Goal: Task Accomplishment & Management: Complete application form

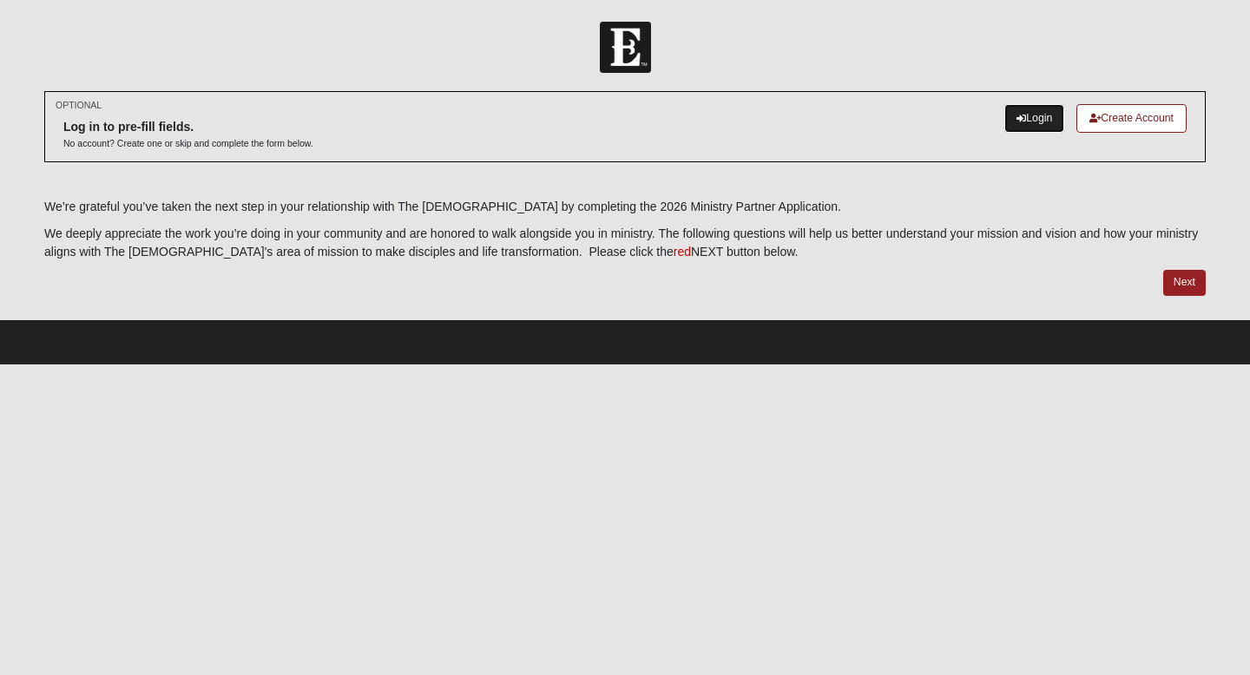
click at [1026, 121] on link "Login" at bounding box center [1034, 118] width 60 height 29
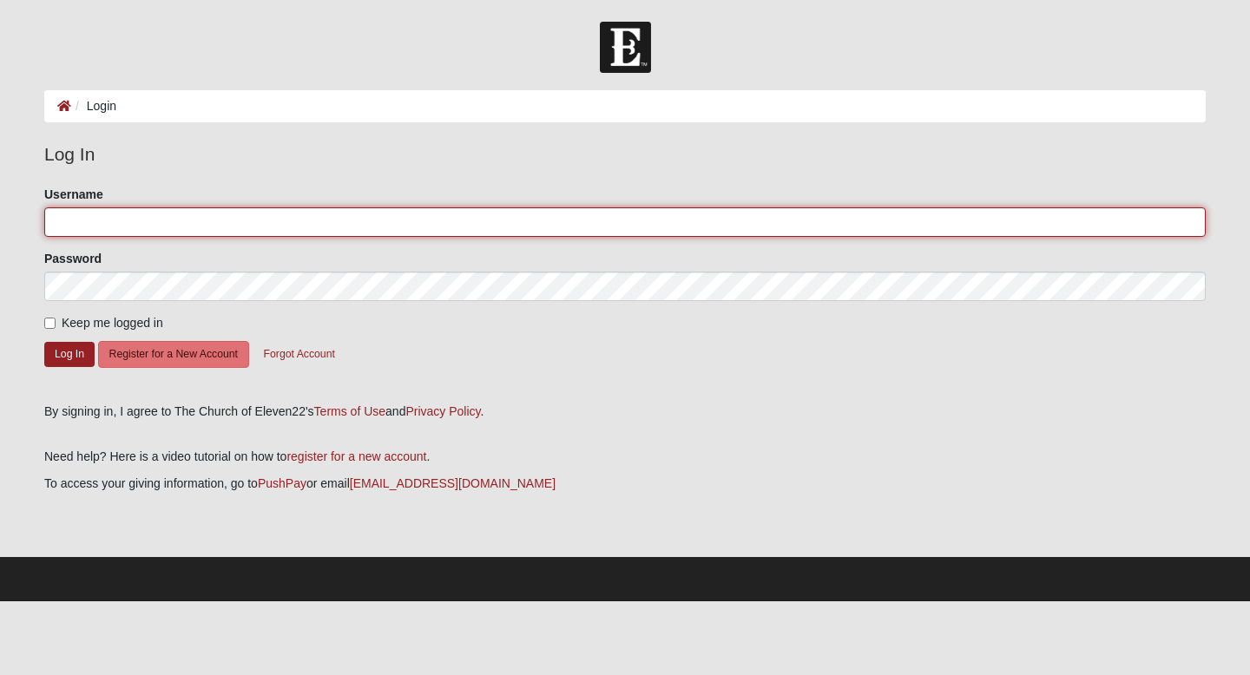
click at [89, 230] on input "Username" at bounding box center [625, 222] width 1162 height 30
click at [0, 602] on com-1password-button at bounding box center [0, 602] width 0 height 0
type input "nmillard"
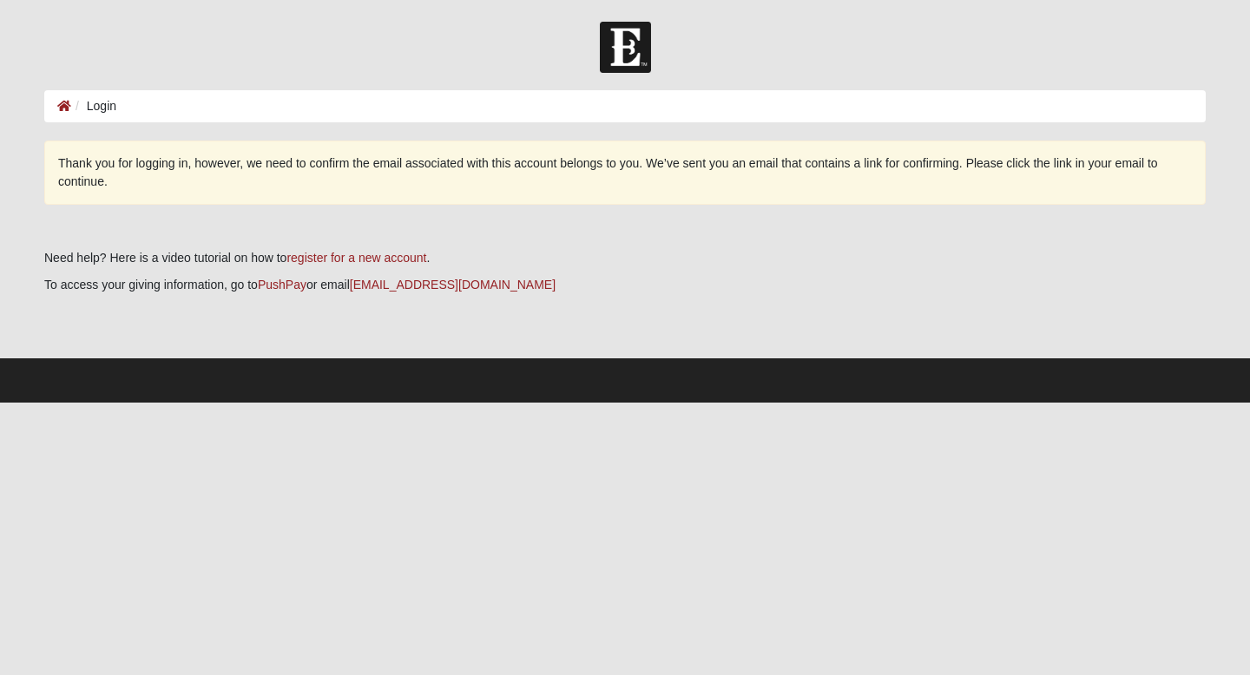
click at [108, 106] on li "Login" at bounding box center [93, 106] width 45 height 18
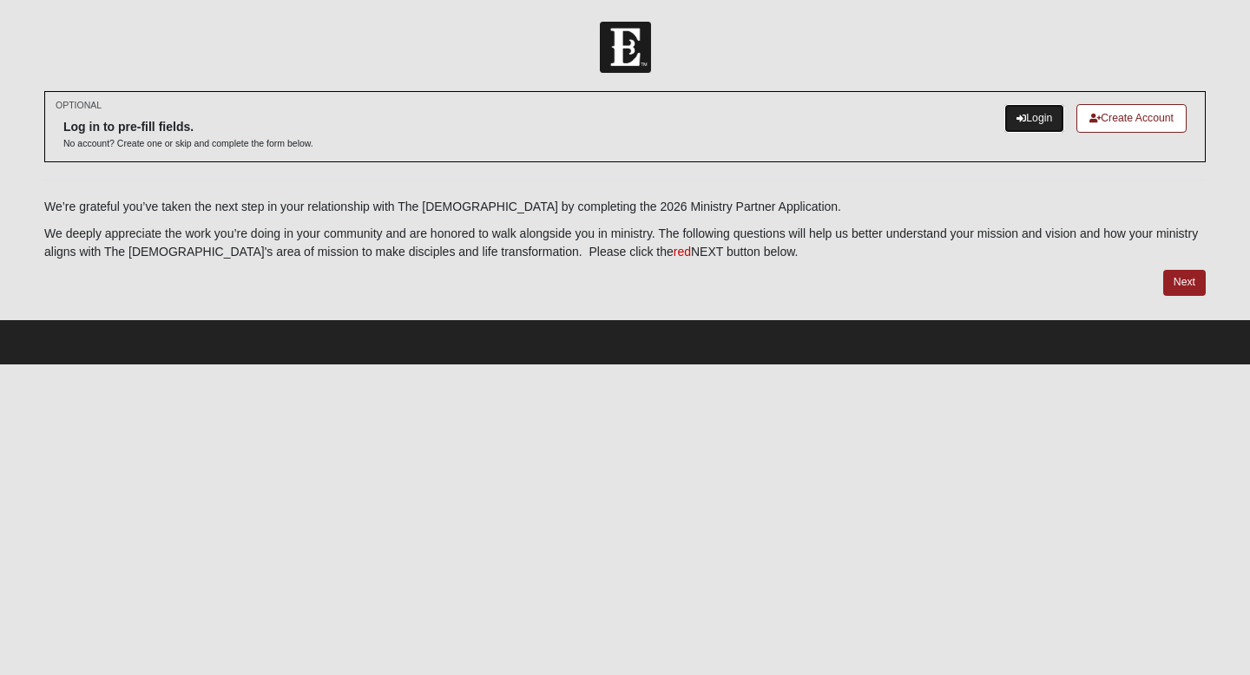
click at [1046, 115] on link "Login" at bounding box center [1034, 118] width 60 height 29
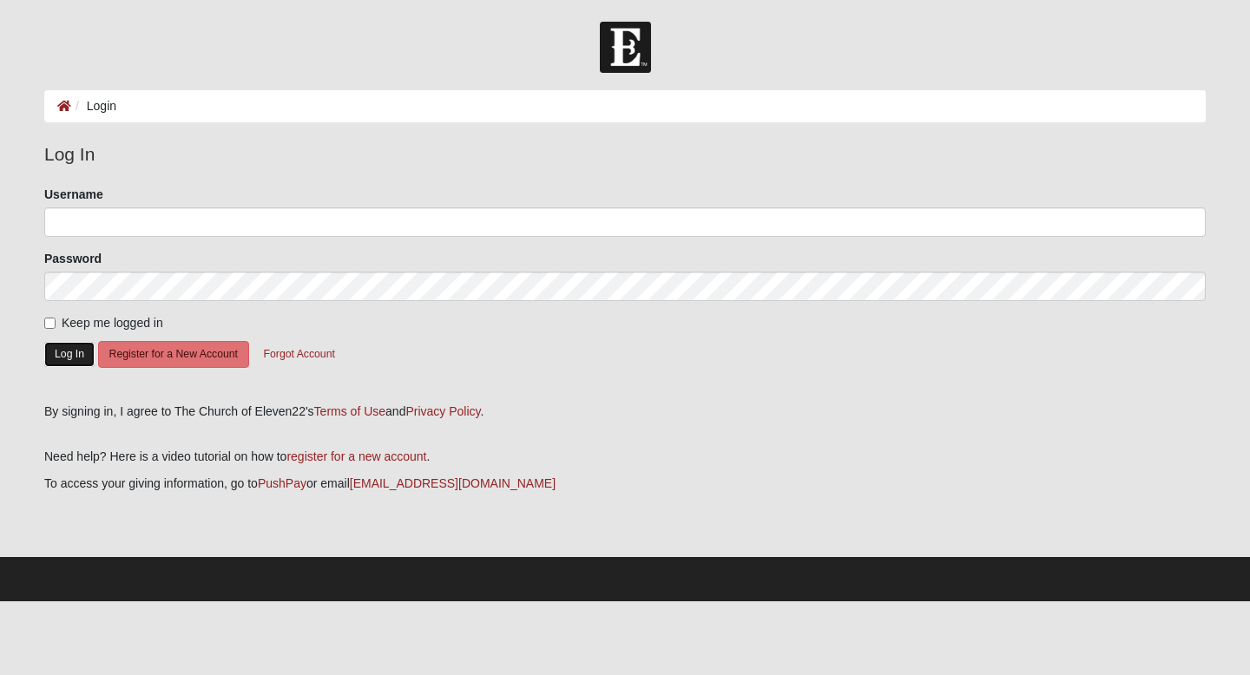
click at [63, 355] on button "Log In" at bounding box center [69, 354] width 50 height 25
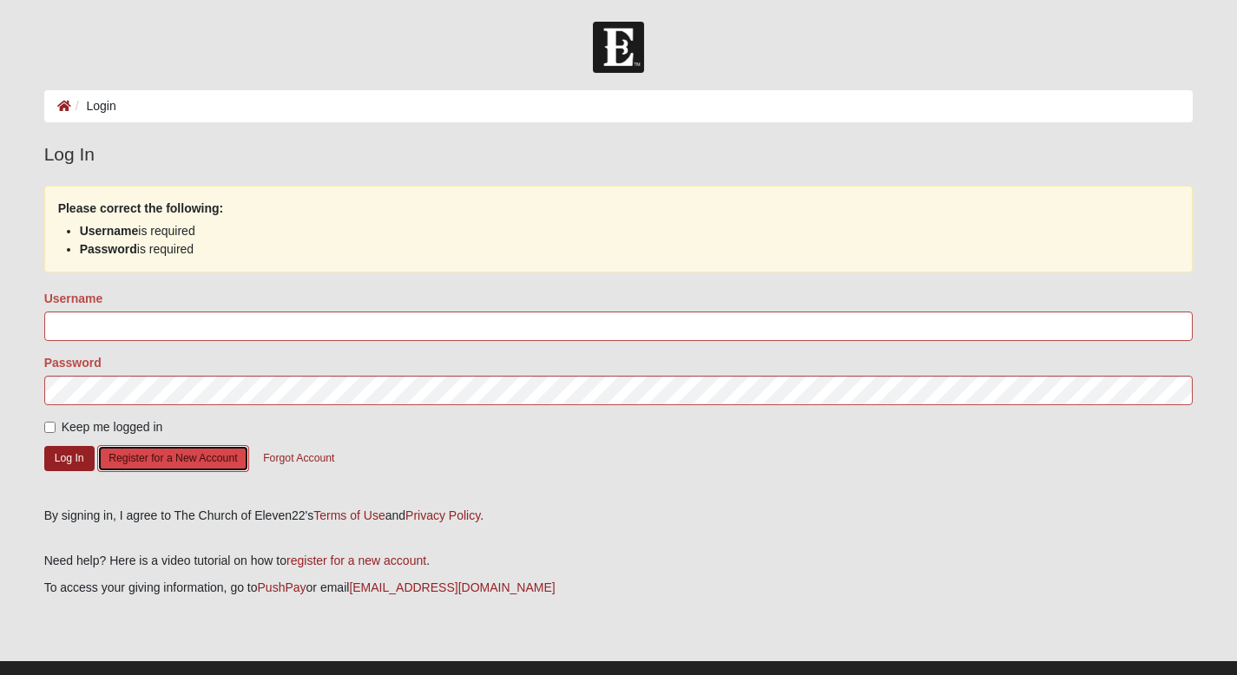
click at [155, 460] on button "Register for a New Account" at bounding box center [172, 458] width 151 height 27
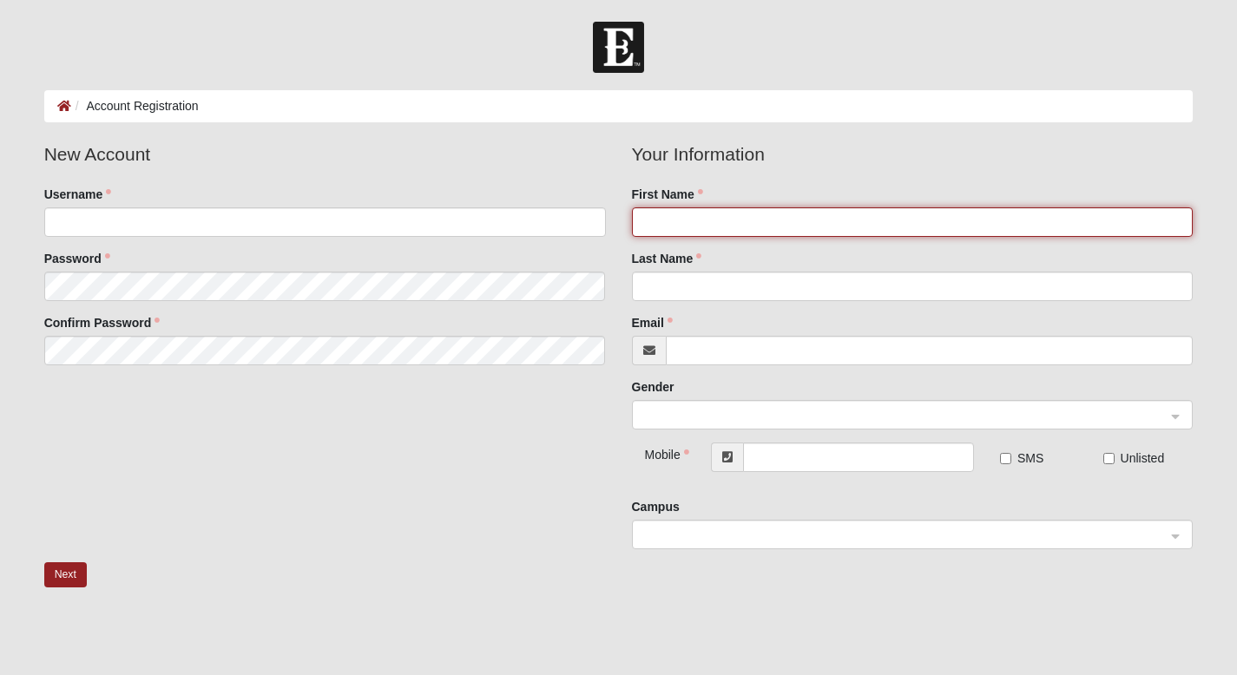
click at [695, 220] on input "First Name" at bounding box center [913, 222] width 562 height 30
type input "[PERSON_NAME]"
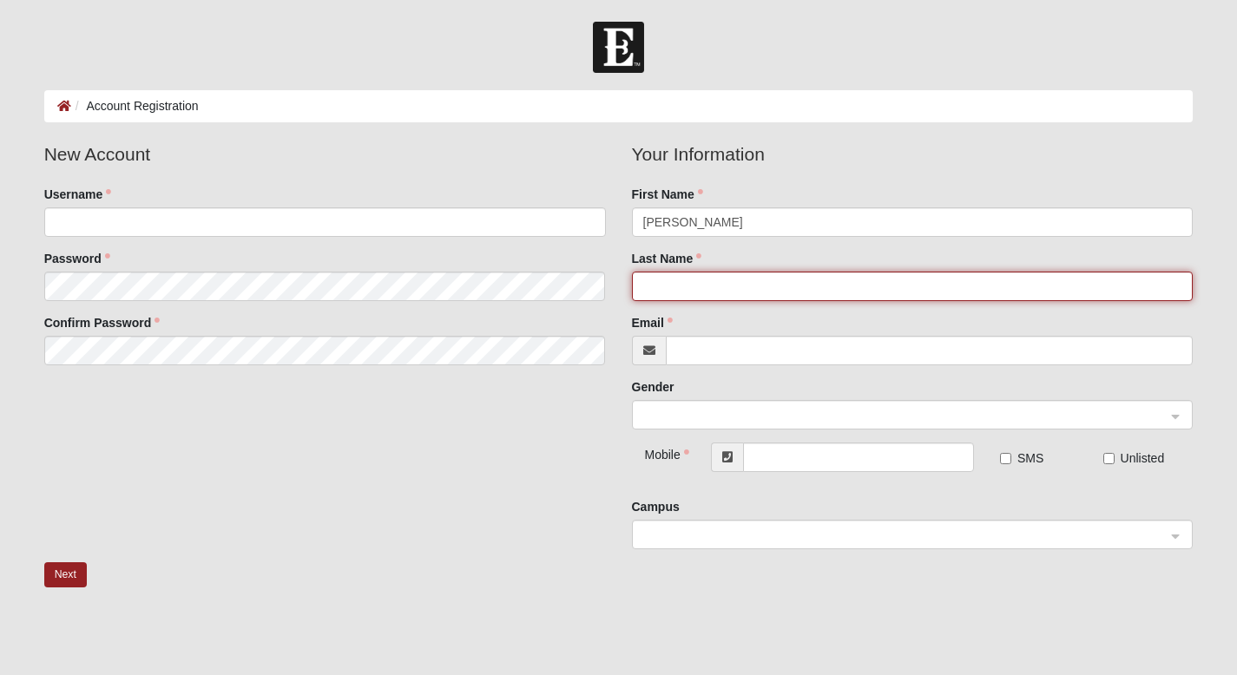
type input "[PERSON_NAME]"
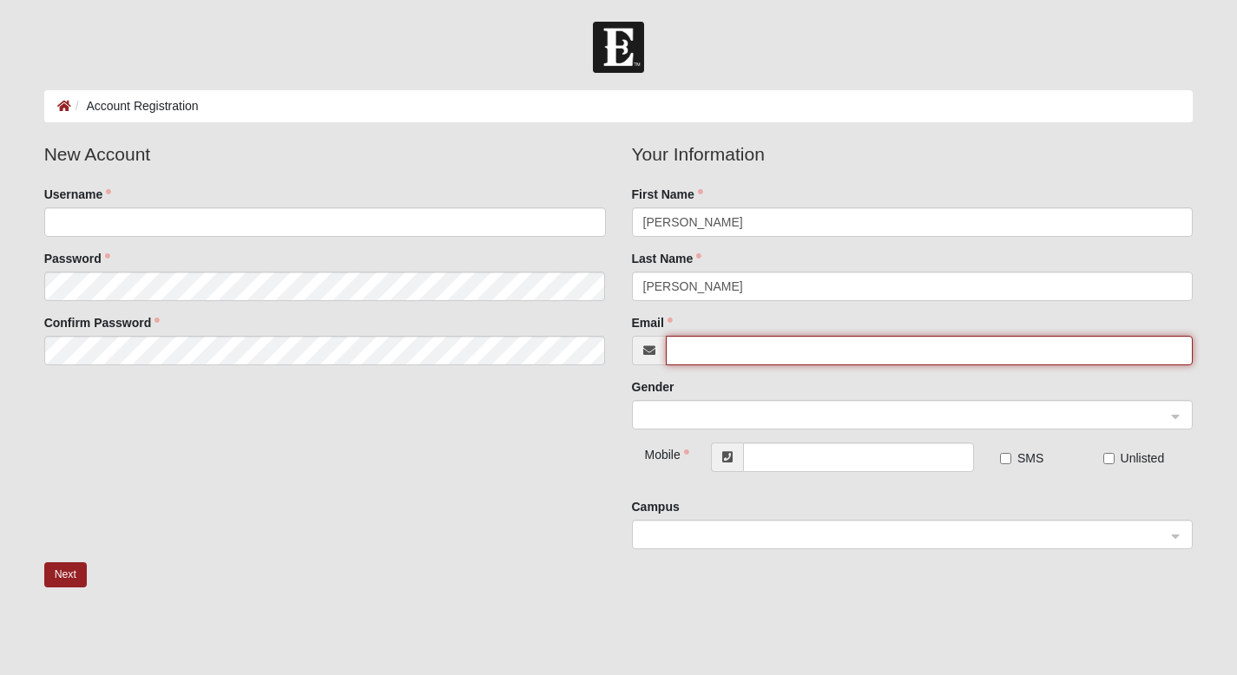
type input "[EMAIL_ADDRESS][DOMAIN_NAME]"
click at [751, 353] on input "[EMAIL_ADDRESS][DOMAIN_NAME]" at bounding box center [930, 351] width 528 height 30
click at [730, 411] on span at bounding box center [904, 415] width 523 height 19
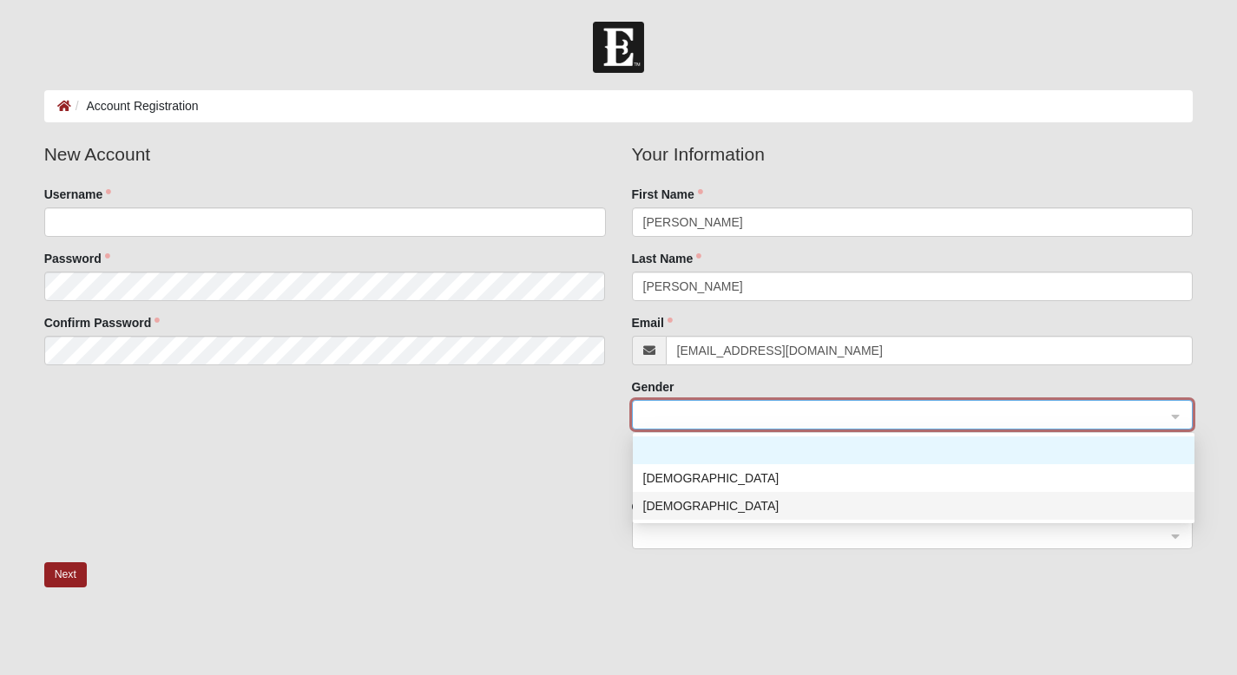
click at [681, 505] on div "[DEMOGRAPHIC_DATA]" at bounding box center [913, 506] width 541 height 19
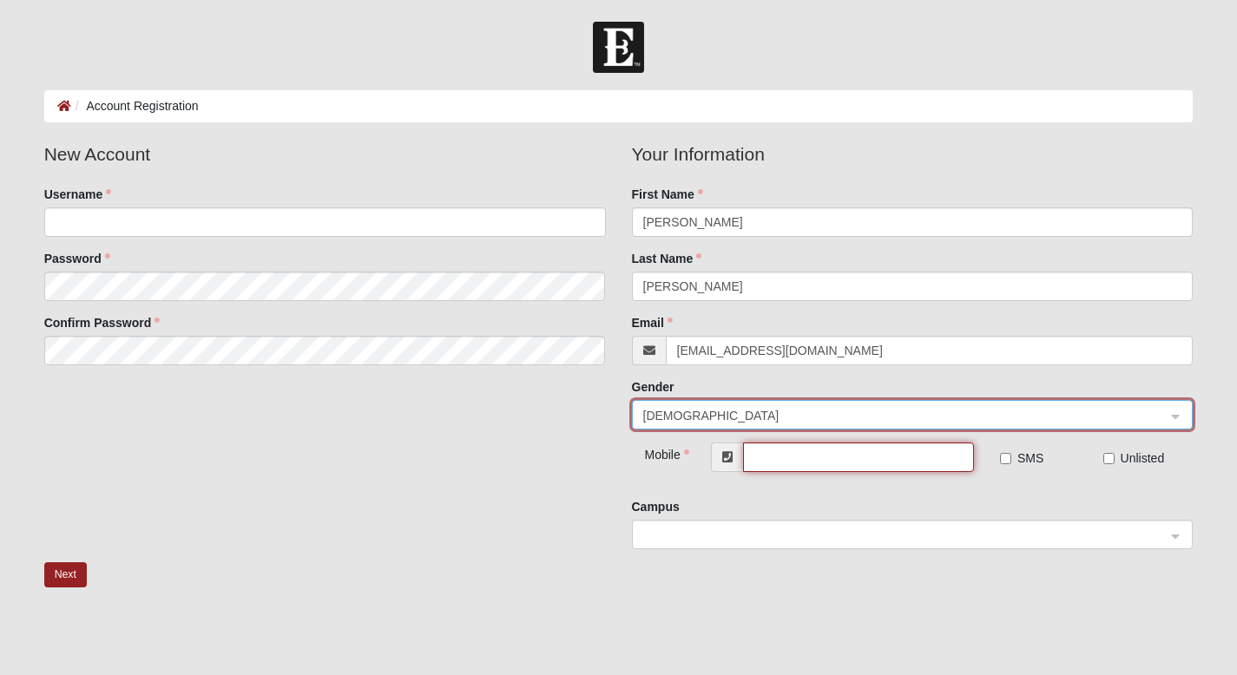
click at [807, 451] on input "text" at bounding box center [858, 458] width 230 height 30
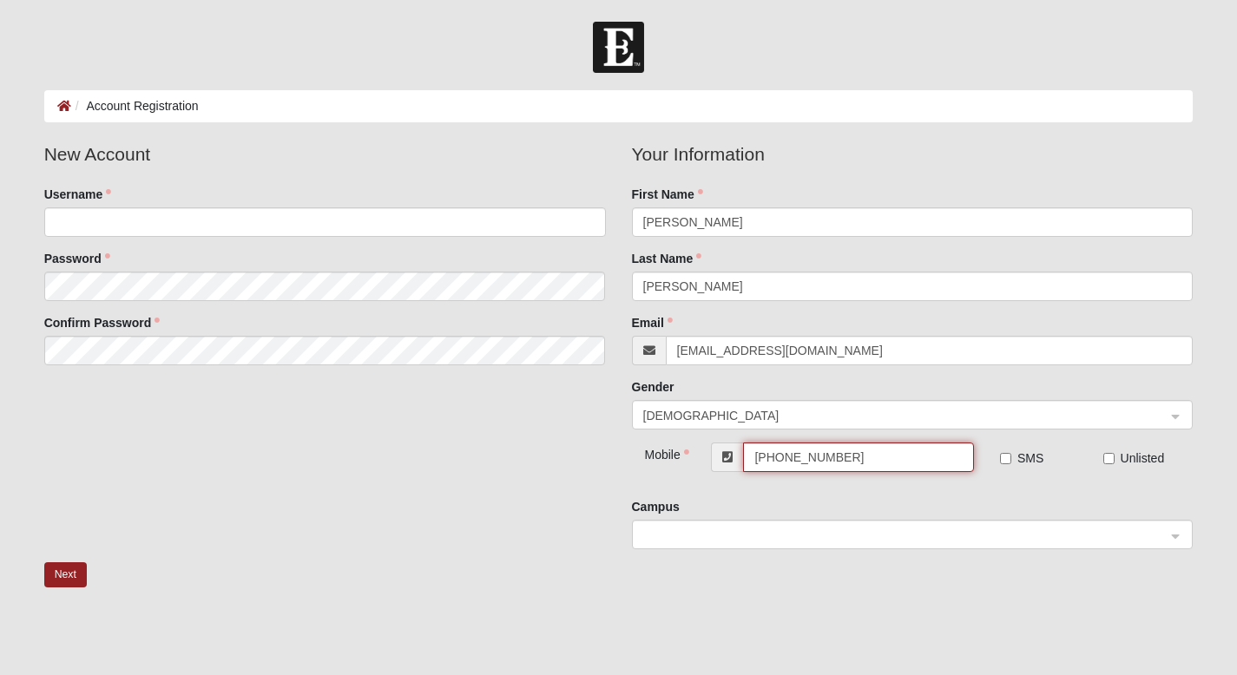
click at [1177, 540] on div at bounding box center [913, 536] width 560 height 30
type input "[PHONE_NUMBER]"
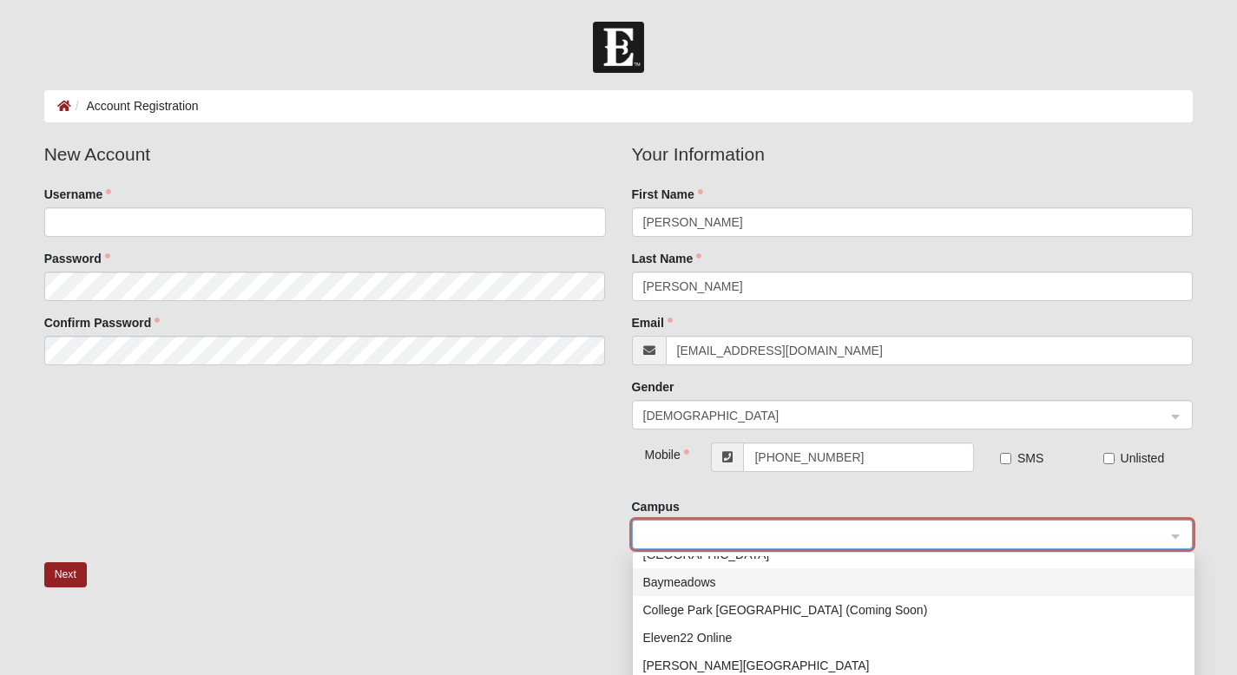
scroll to position [23, 0]
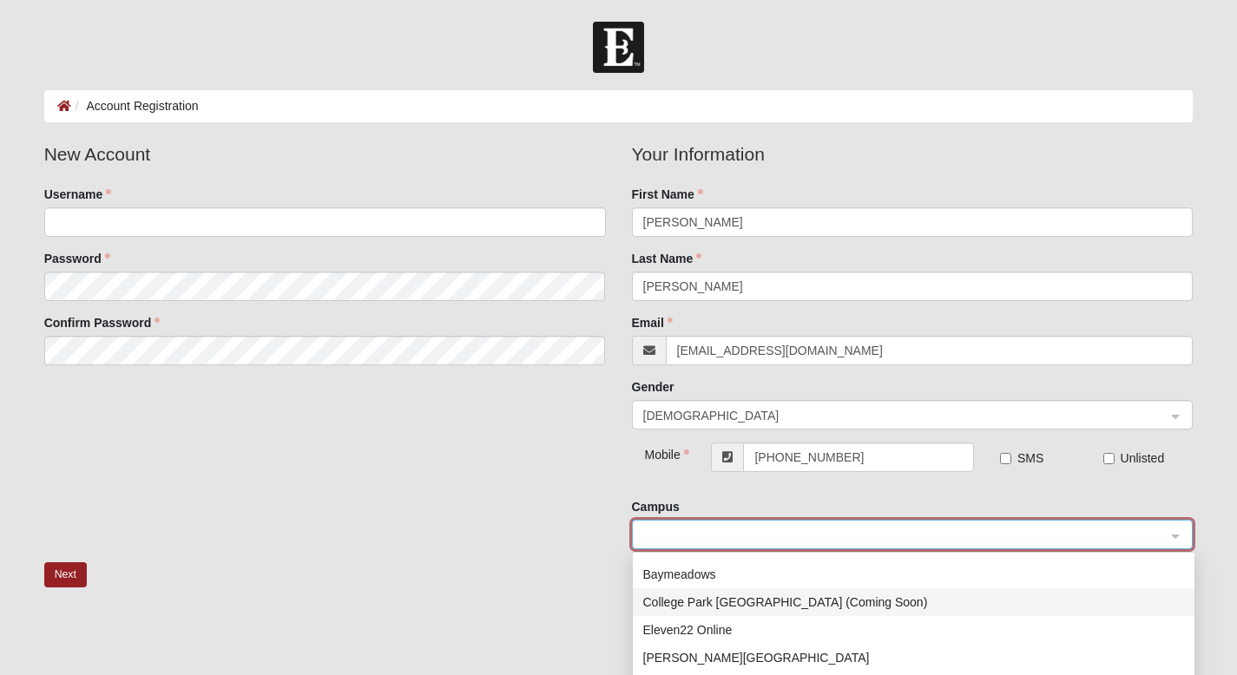
click at [772, 596] on div "College Park [GEOGRAPHIC_DATA] (Coming Soon)" at bounding box center [913, 602] width 541 height 19
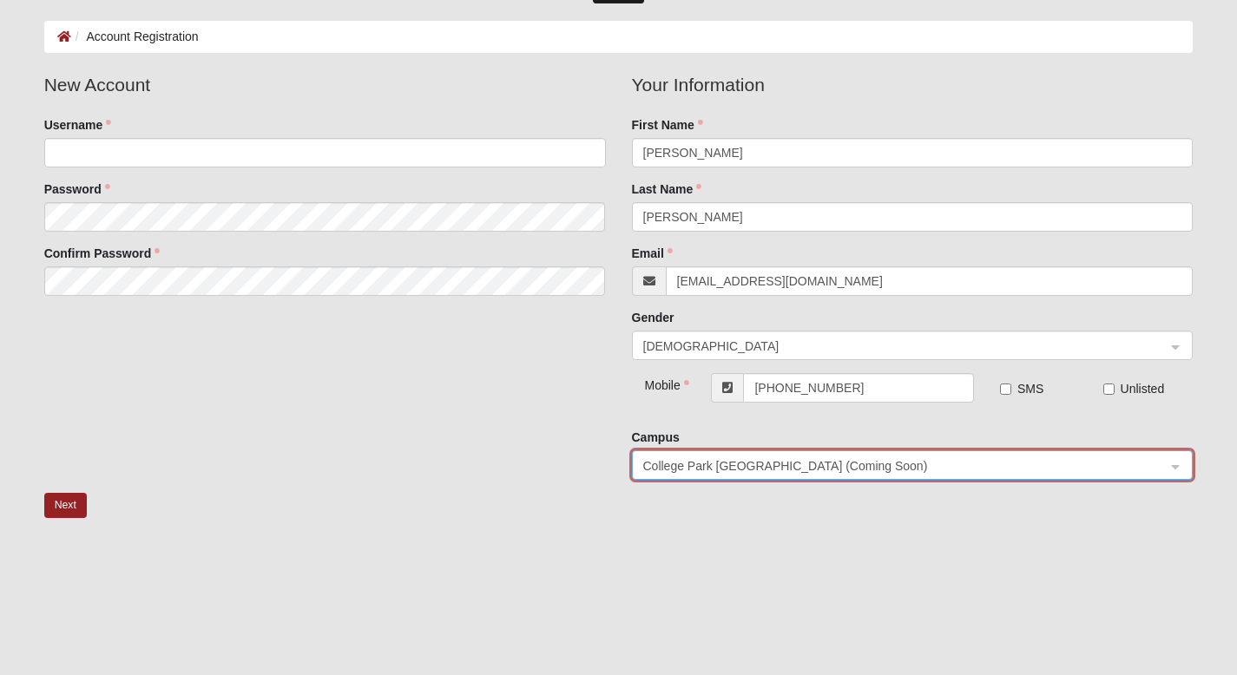
scroll to position [0, 0]
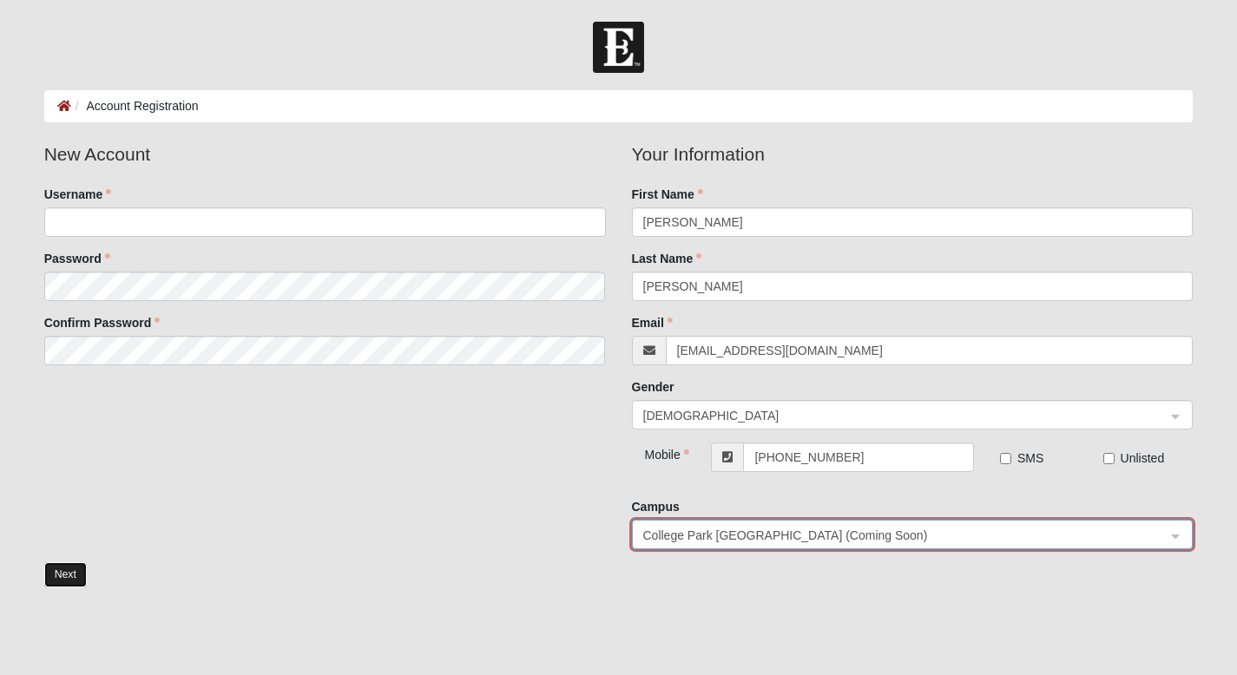
click at [69, 574] on button "Next" at bounding box center [65, 575] width 43 height 25
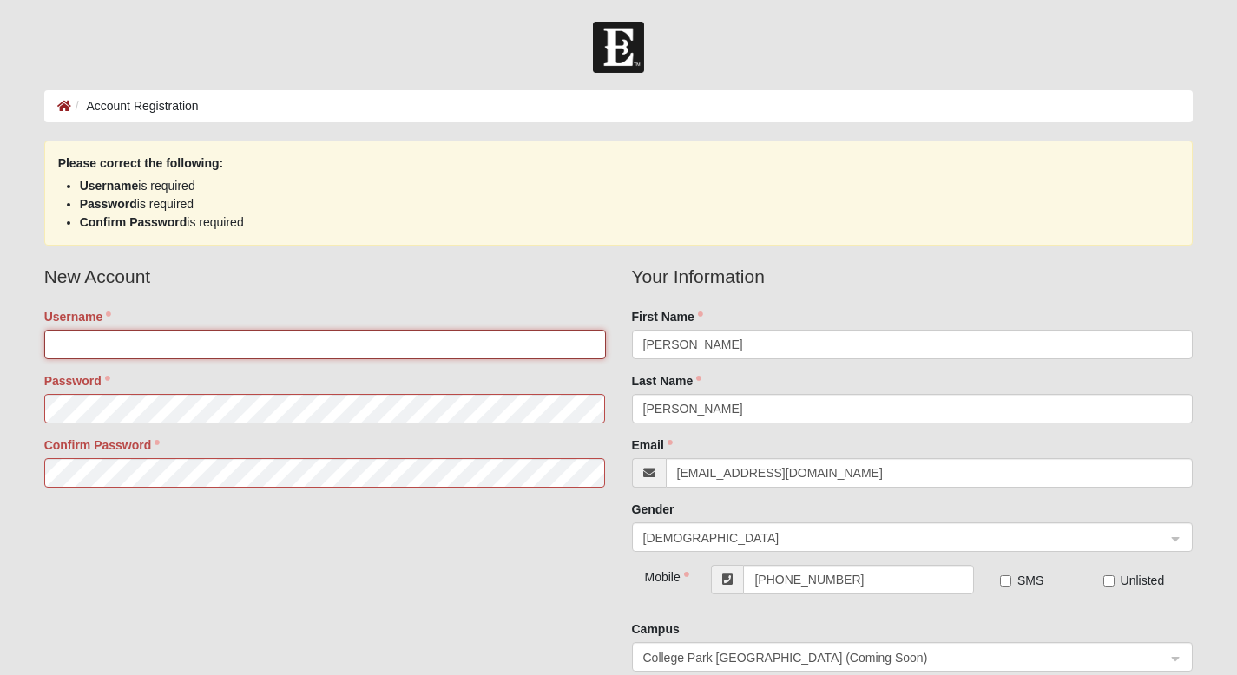
click at [119, 339] on input "Username" at bounding box center [325, 345] width 562 height 30
click at [165, 342] on input "Username" at bounding box center [325, 345] width 562 height 30
type input "[EMAIL_ADDRESS][DOMAIN_NAME]"
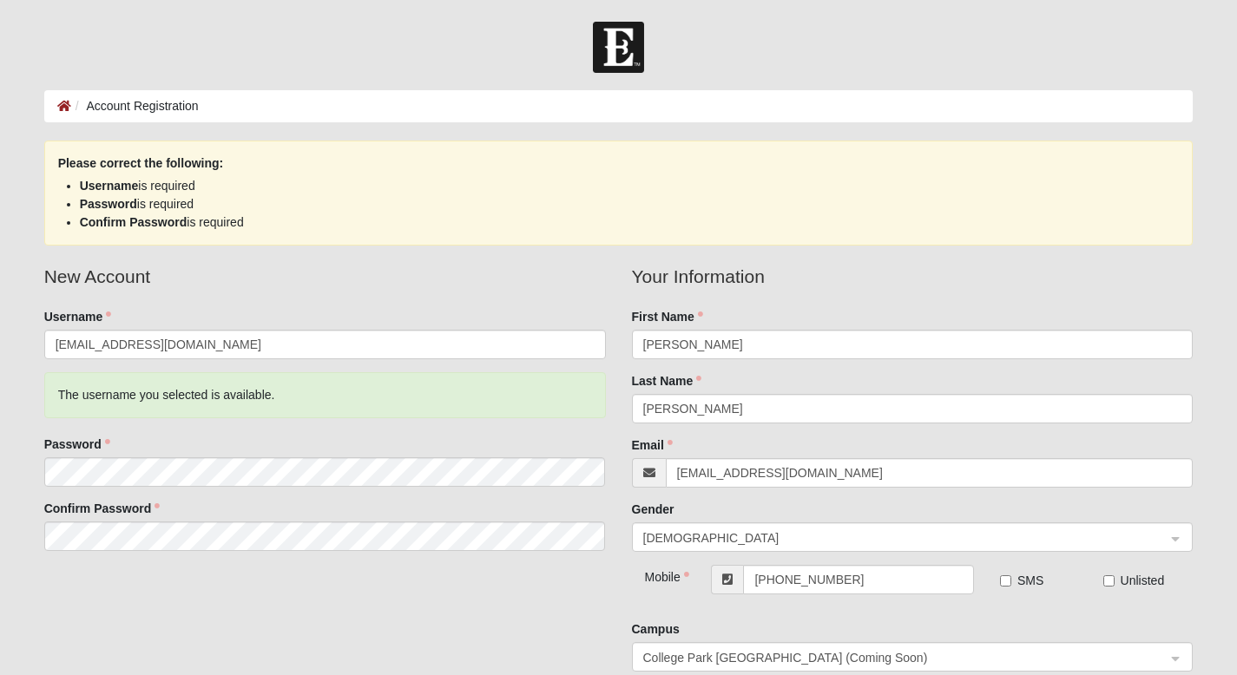
click at [520, 620] on div "New Account Username [EMAIL_ADDRESS][DOMAIN_NAME] The username you selected is …" at bounding box center [618, 474] width 1175 height 422
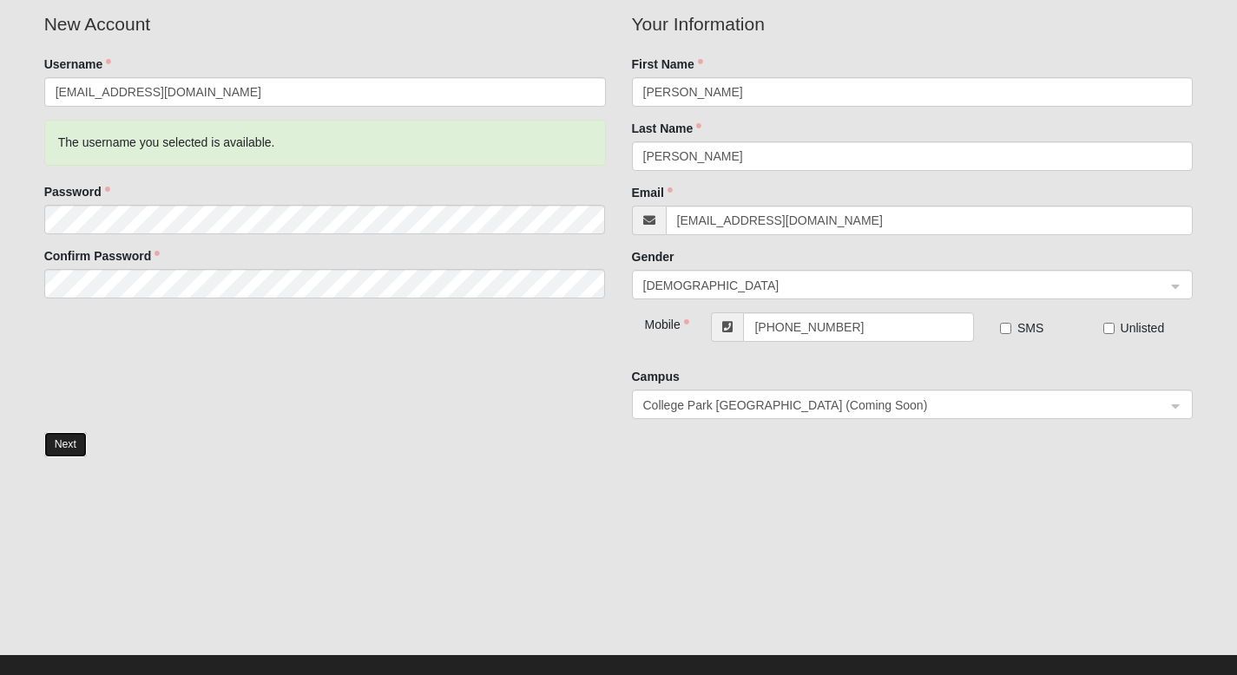
click at [73, 444] on button "Next" at bounding box center [65, 444] width 43 height 25
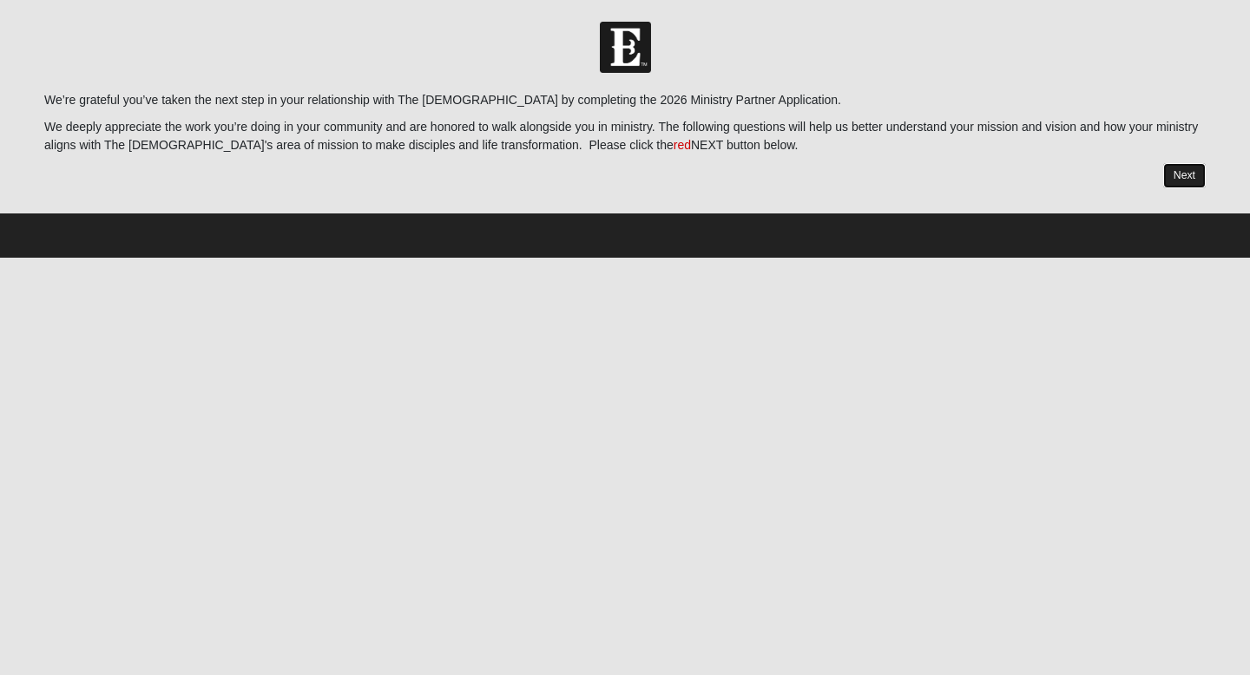
click at [1178, 174] on link "Next" at bounding box center [1184, 175] width 43 height 25
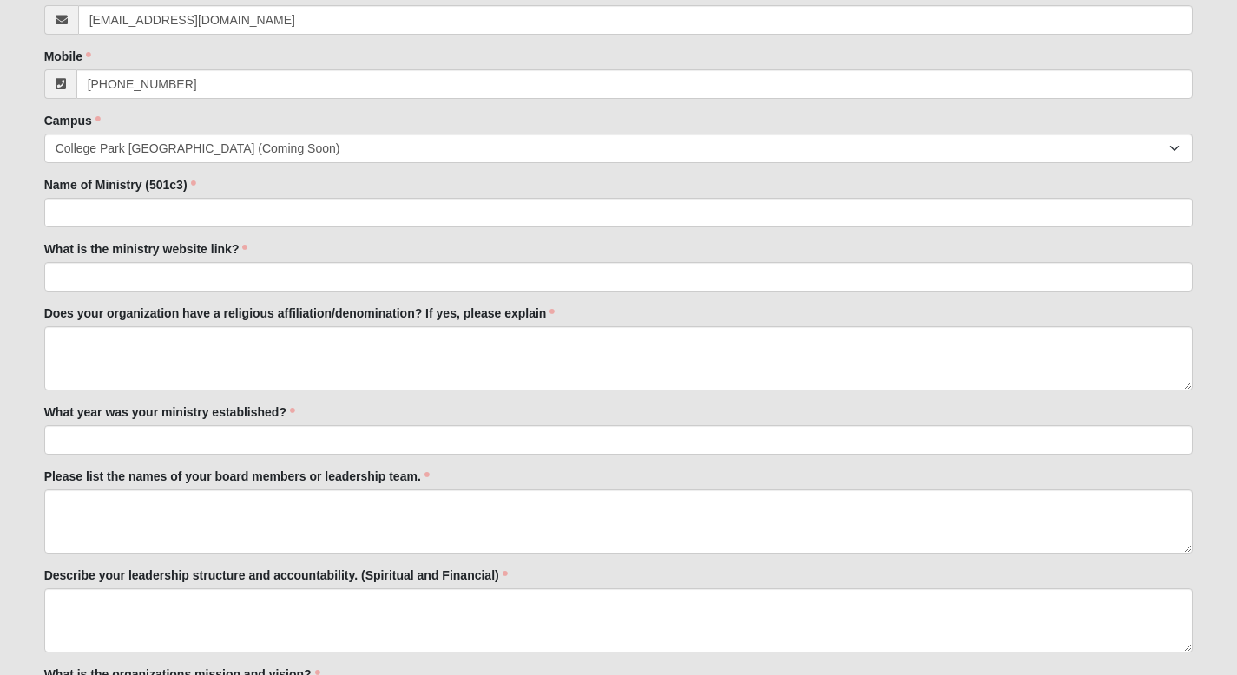
scroll to position [286, 0]
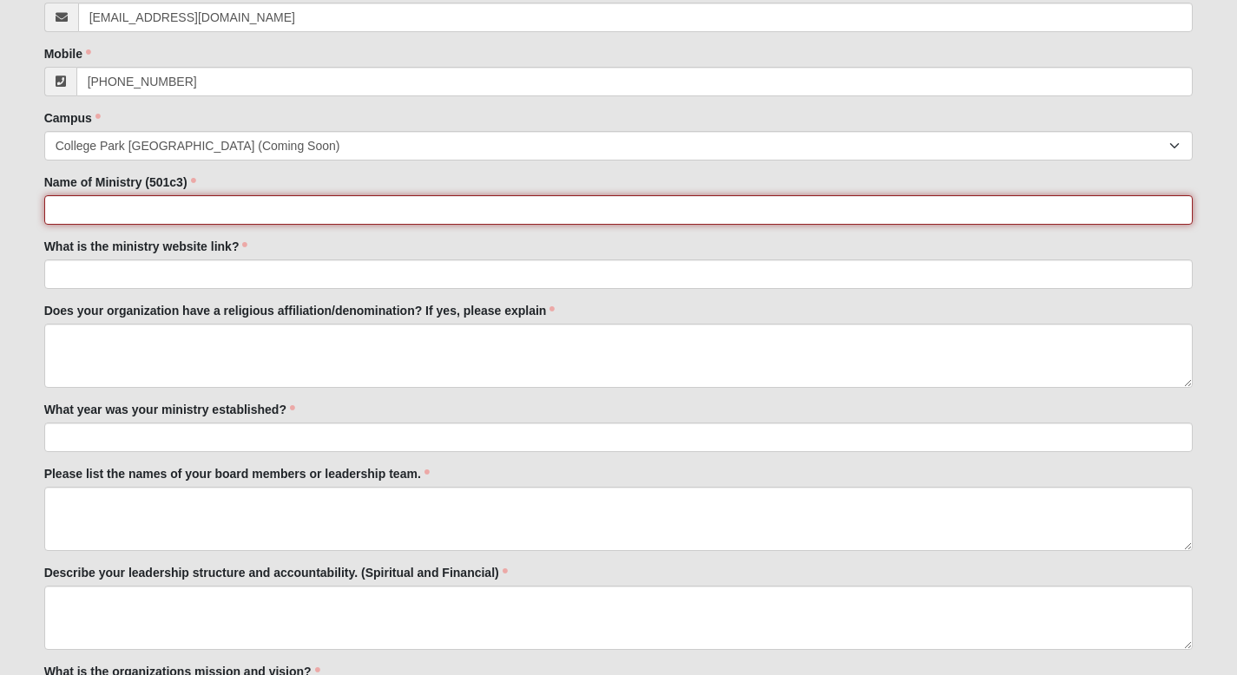
click at [105, 214] on input "Name of Ministry (501c3)" at bounding box center [618, 210] width 1149 height 30
type input "One Purse"
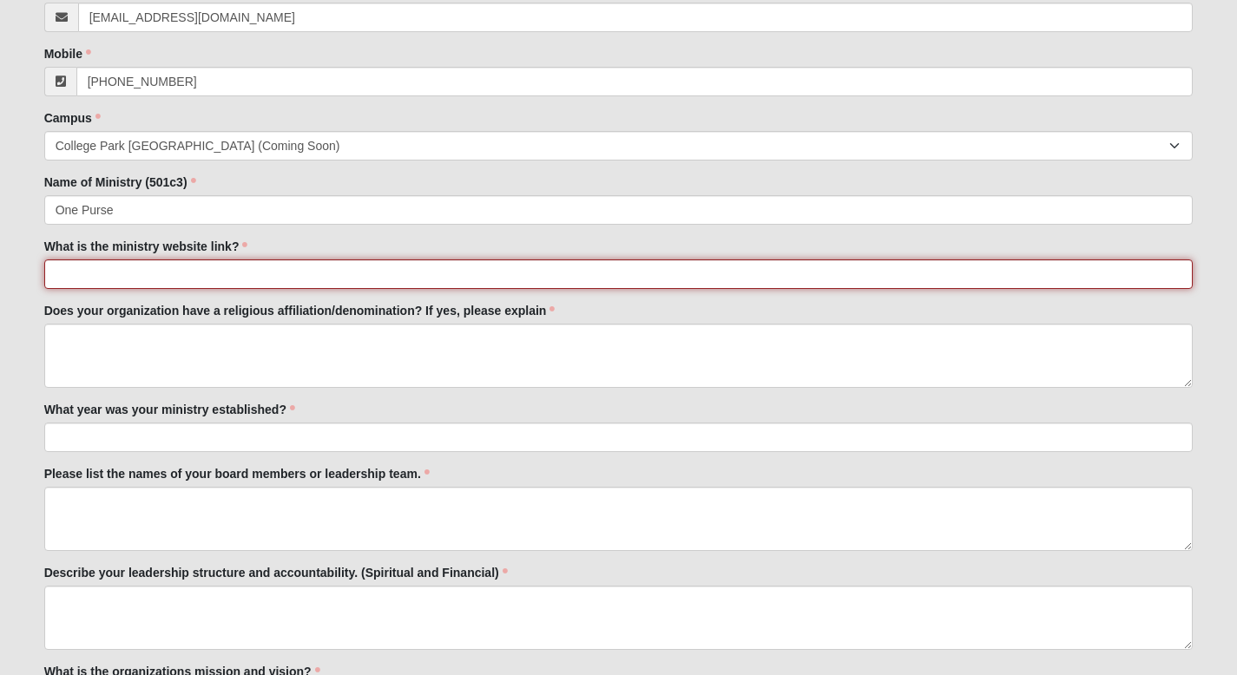
click at [117, 274] on input "What is the ministry website link?" at bounding box center [618, 275] width 1149 height 30
paste input "https://onepurse.org/"
type input "https://onepurse.org/"
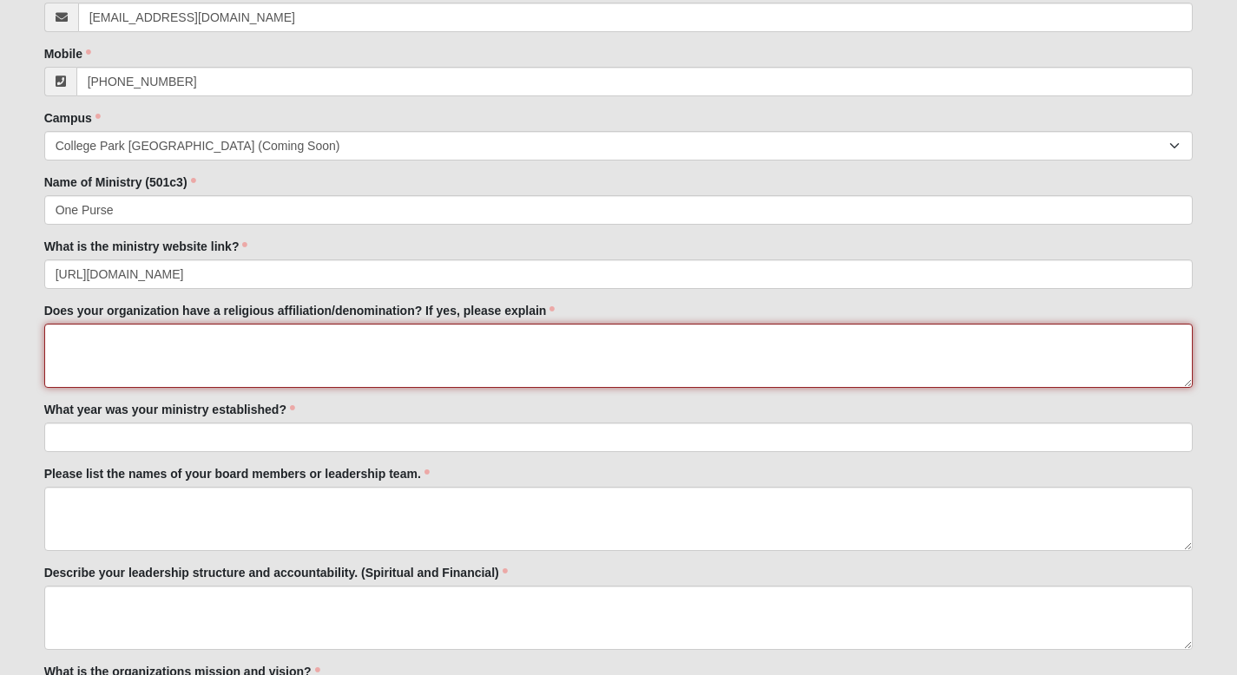
click at [135, 343] on textarea "Does your organization have a religious affiliation/denomination? If yes, pleas…" at bounding box center [618, 356] width 1149 height 64
paste textarea "One Purse does not have a specific affiliation."
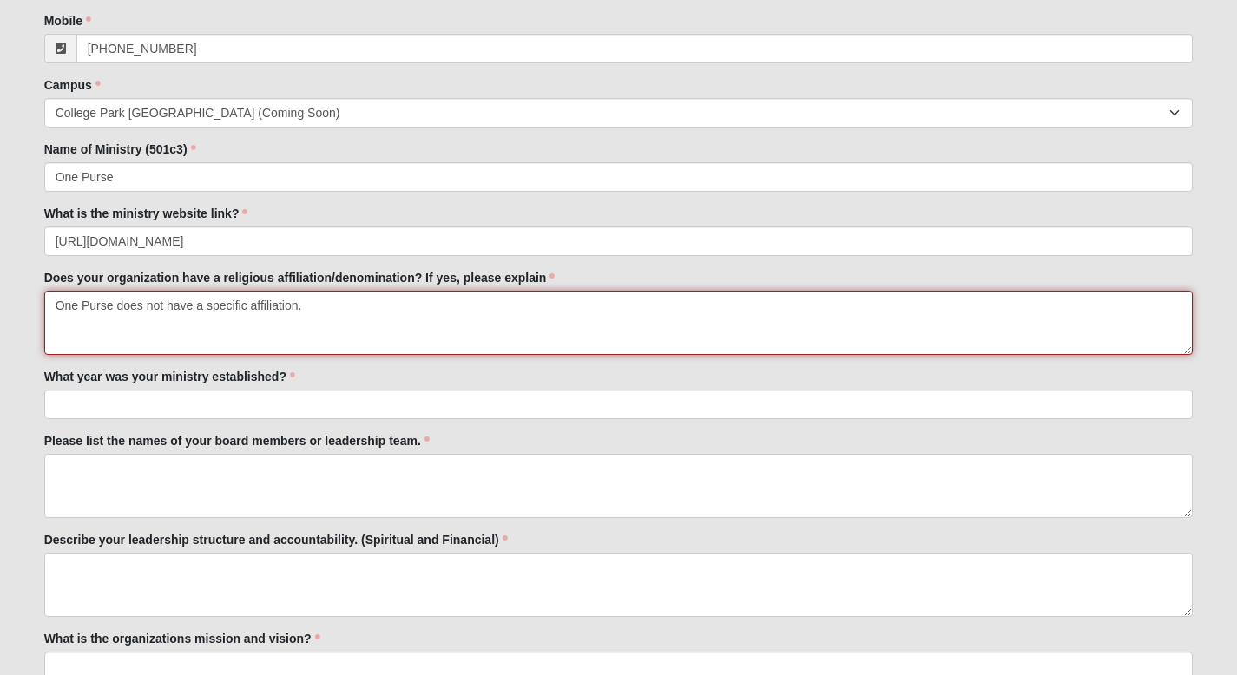
scroll to position [326, 0]
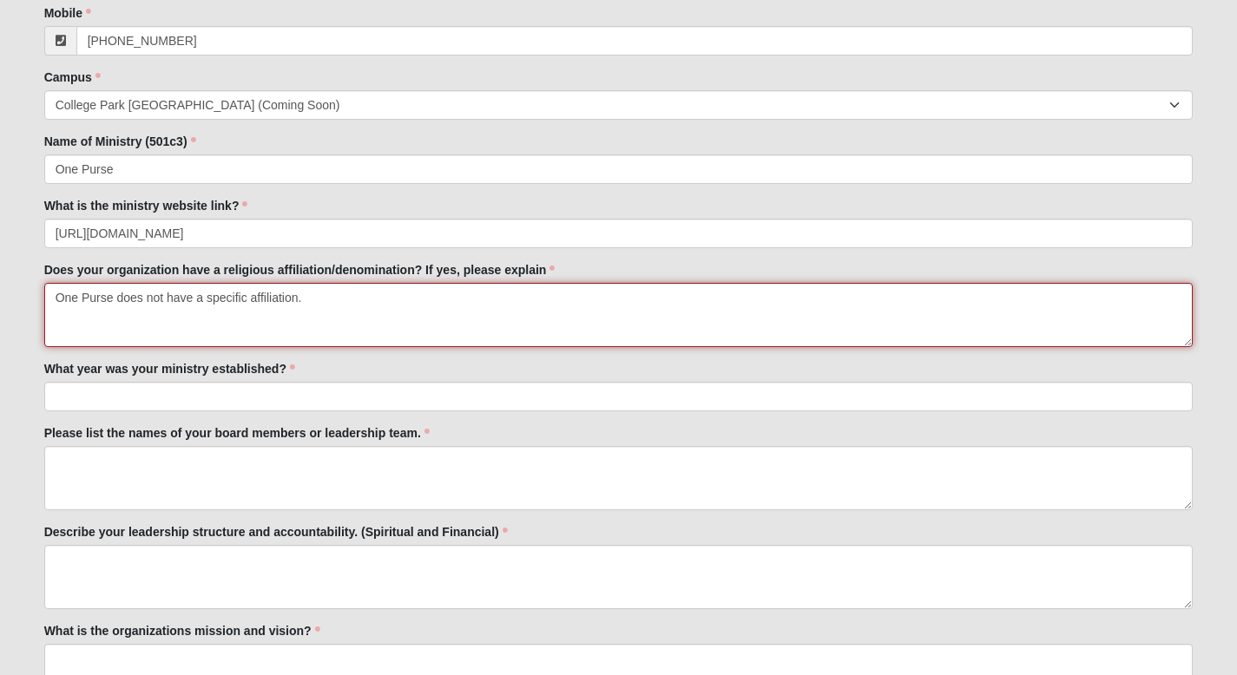
type textarea "One Purse does not have a specific affiliation."
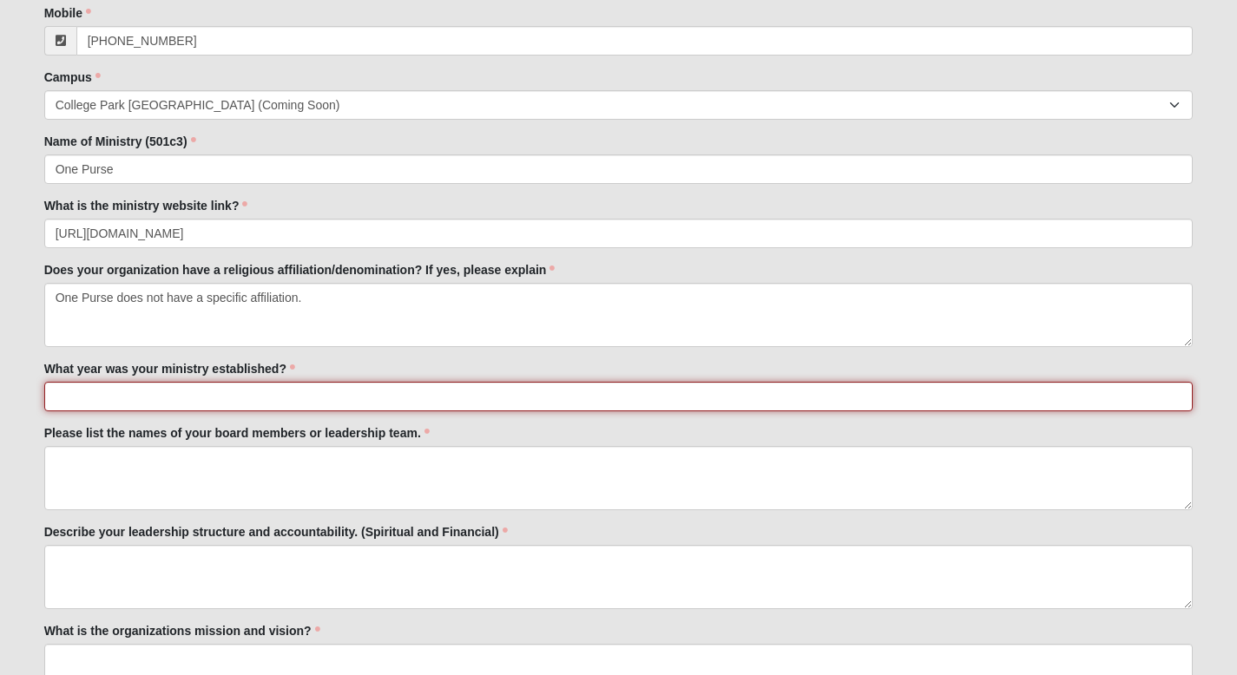
click at [213, 397] on input "What year was your ministry established?" at bounding box center [618, 397] width 1149 height 30
type input "2011"
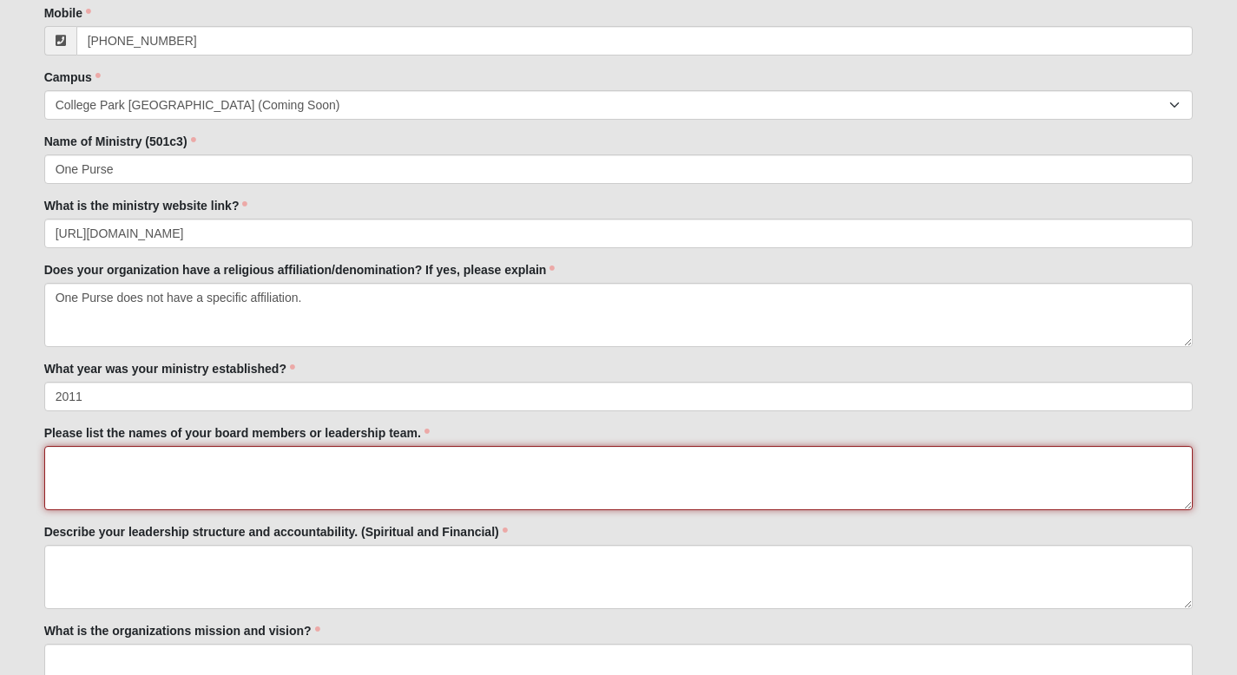
click at [188, 469] on textarea "Please list the names of your board members or leadership team." at bounding box center [618, 478] width 1149 height 64
paste textarea "Tricia Alexander Orlando Cleaners Sophia Brown CNL Financial Group Heather Case…"
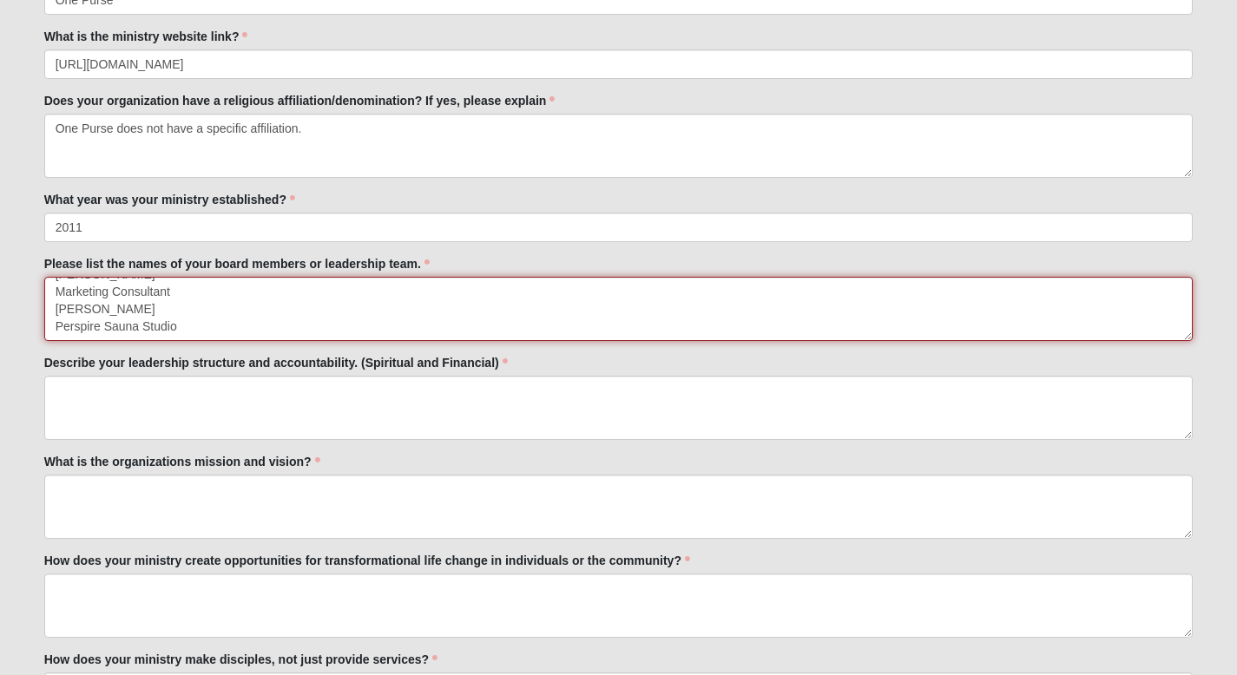
scroll to position [494, 0]
type textarea "Tricia Alexander Orlando Cleaners Sophia Brown CNL Financial Group Heather Case…"
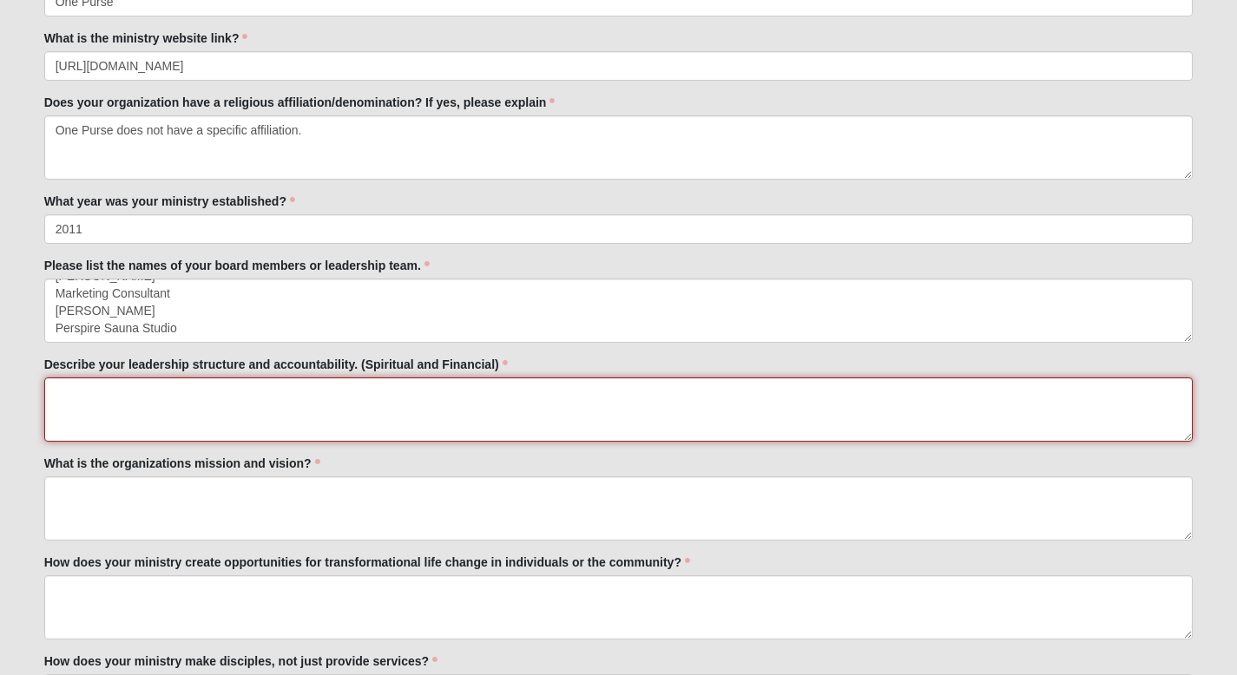
click at [105, 398] on textarea "Describe your leadership structure and accountability. (Spiritual and Financial)" at bounding box center [618, 410] width 1149 height 64
paste textarea "As a nonprofit, the governance of One Purse is the oversight responsibility of …"
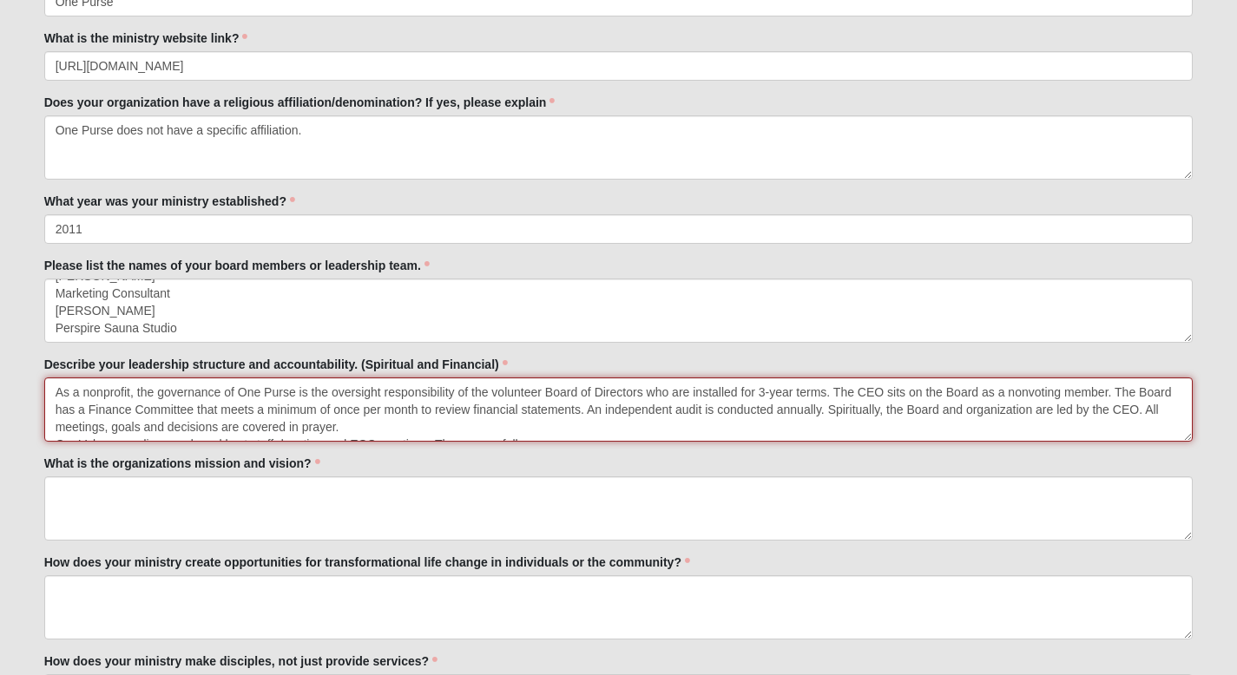
type textarea "As a nonprofit, the governance of One Purse is the oversight responsibility of …"
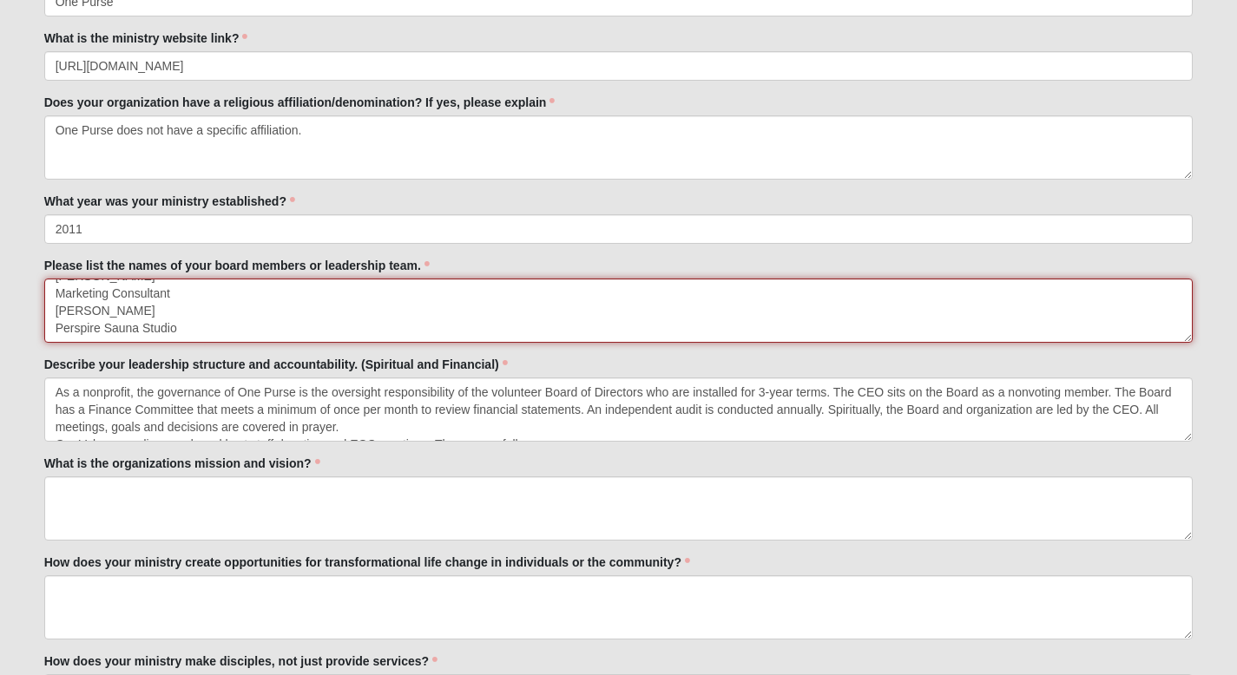
click at [257, 301] on textarea "Tricia Alexander Orlando Cleaners Sophia Brown CNL Financial Group Heather Case…" at bounding box center [618, 311] width 1149 height 64
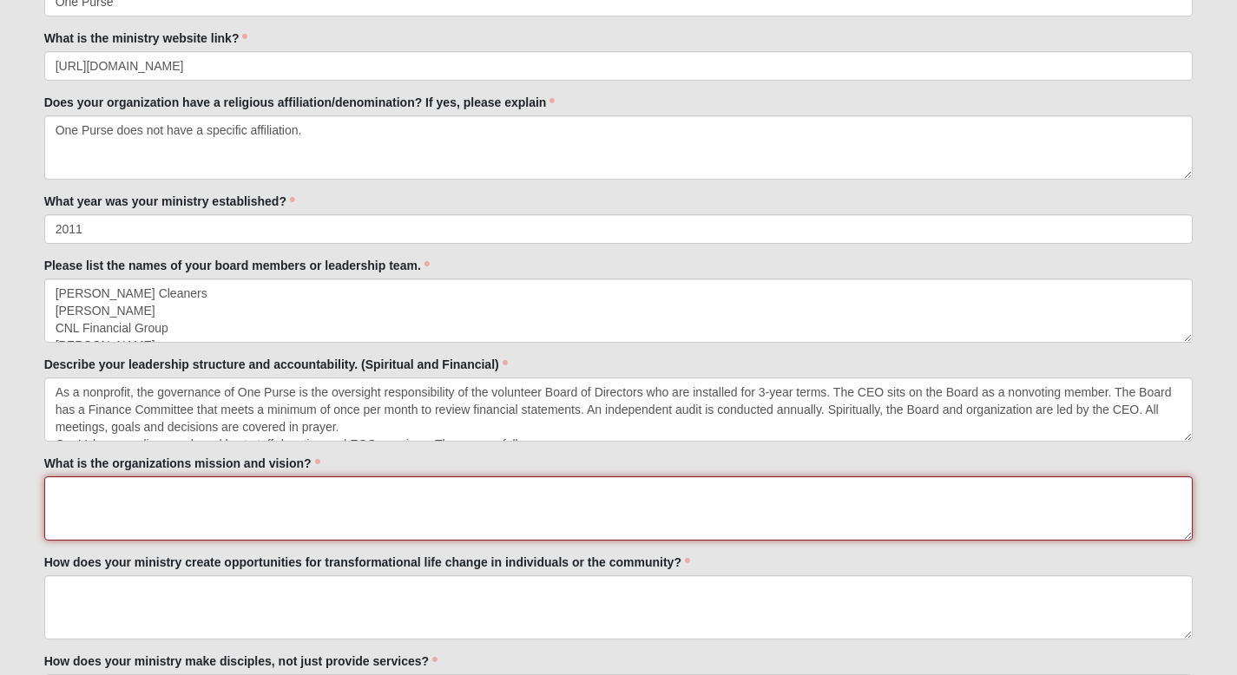
click at [110, 499] on textarea "What is the organizations mission and vision?" at bounding box center [618, 509] width 1149 height 64
paste textarea "MISSION We empower women reclaiming their lives after domestic abuse and traffi…"
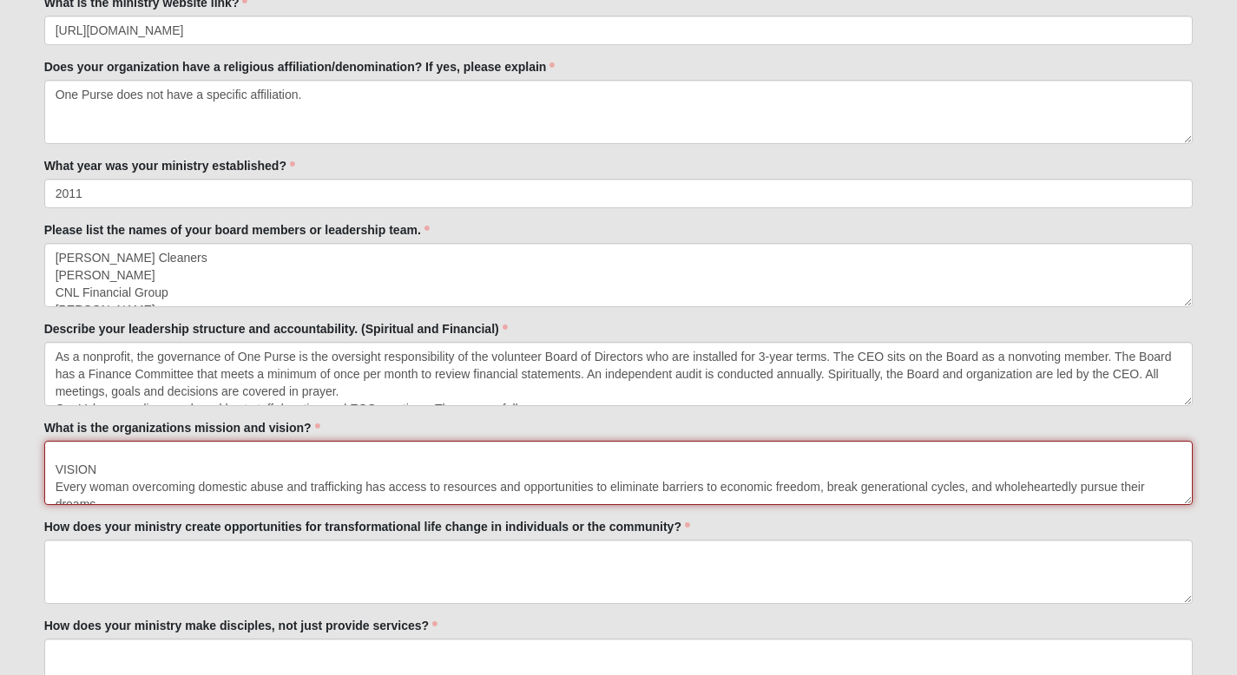
scroll to position [114, 0]
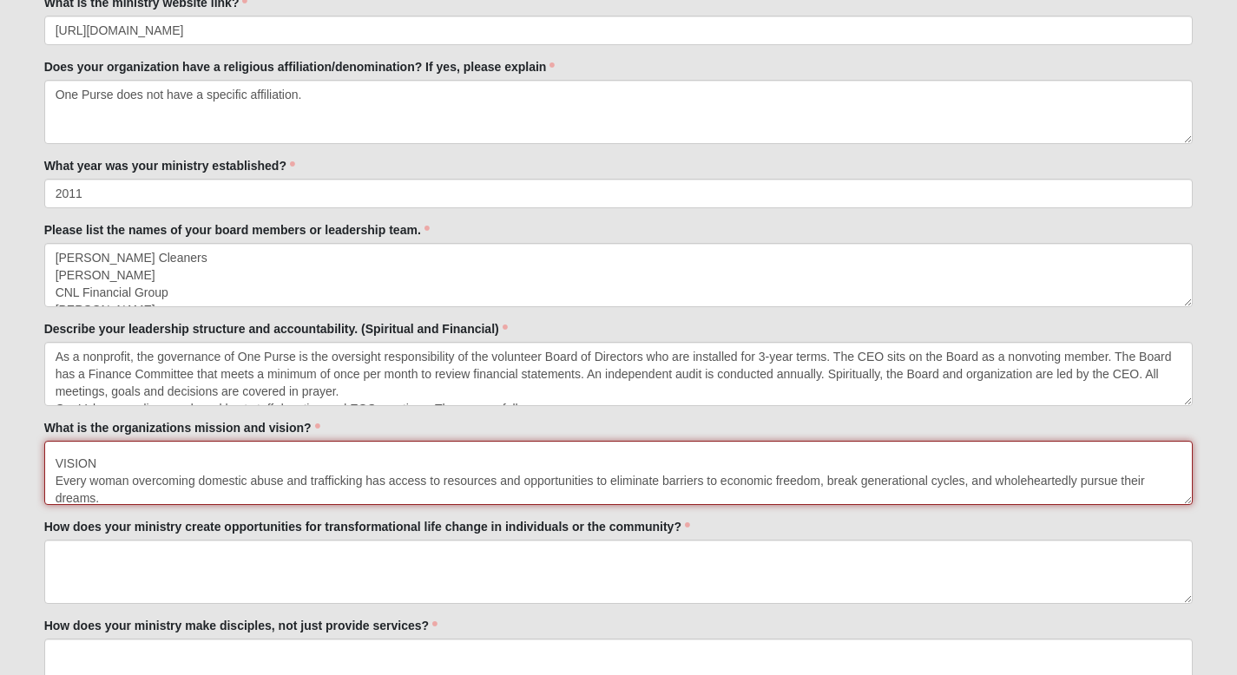
type textarea "MISSION We empower women reclaiming their lives after domestic abuse and traffi…"
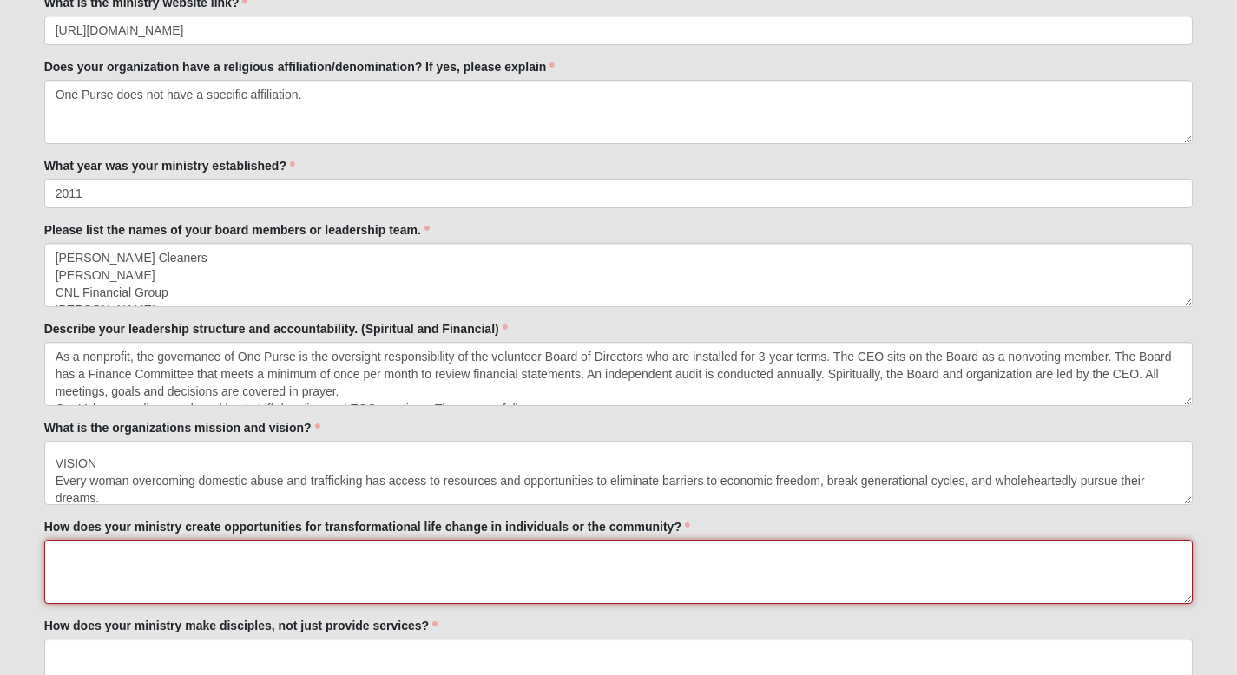
click at [161, 571] on textarea "How does your ministry create opportunities for transformational life change in…" at bounding box center [618, 572] width 1149 height 64
paste textarea "Through The rePURPOSE Project employment program, women overcoming their traffi…"
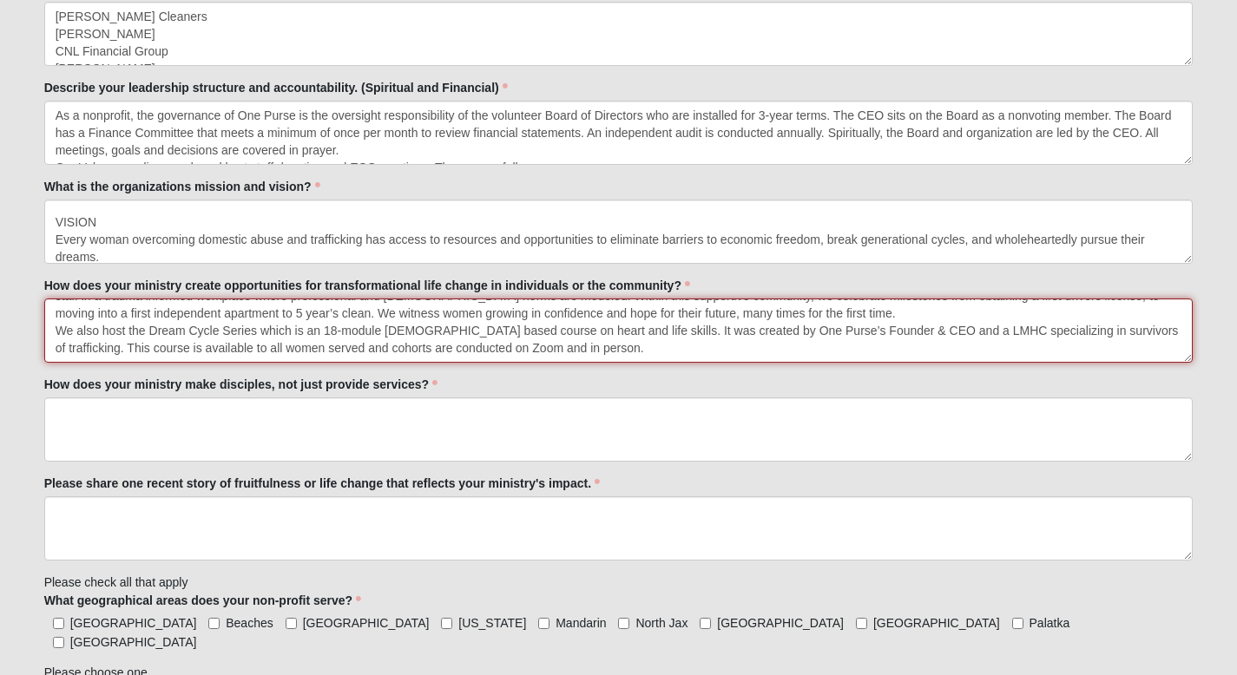
scroll to position [777, 0]
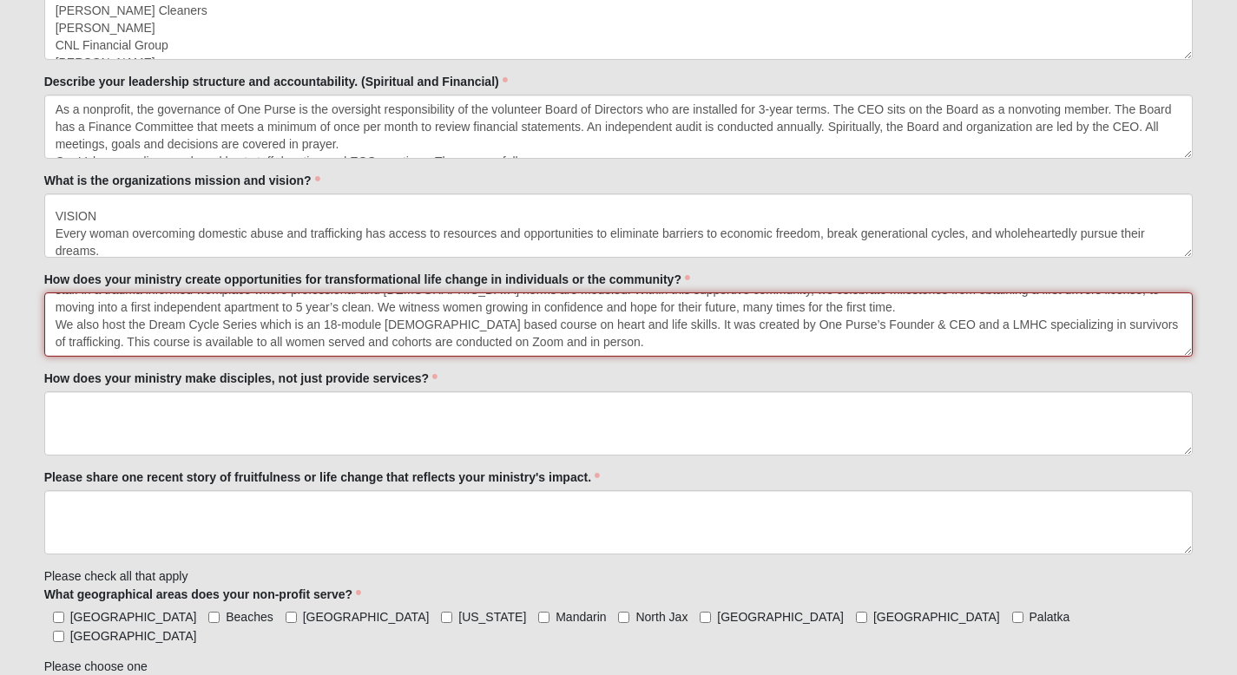
type textarea "Through The rePURPOSE Project employment program, women overcoming their traffi…"
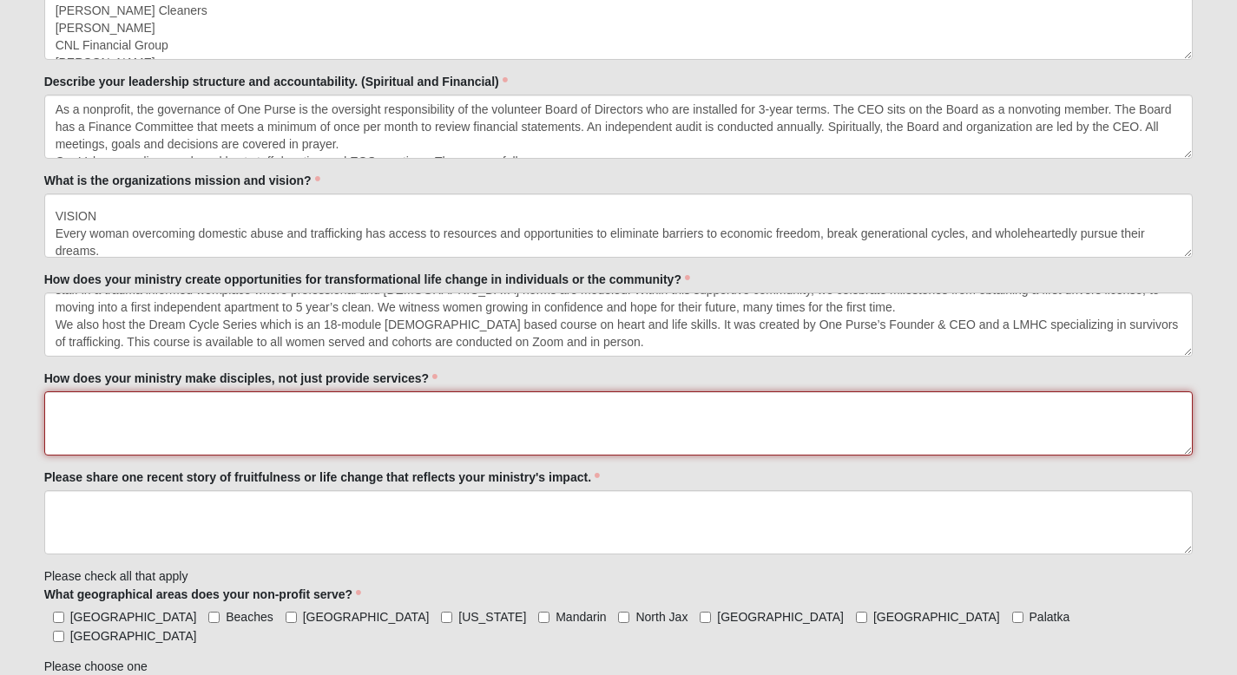
click at [155, 443] on textarea "How does your ministry make disciples, not just provide services?" at bounding box center [618, 424] width 1149 height 64
paste textarea "Women employed by One Purse participate in a weekly devotion study; this is a p…"
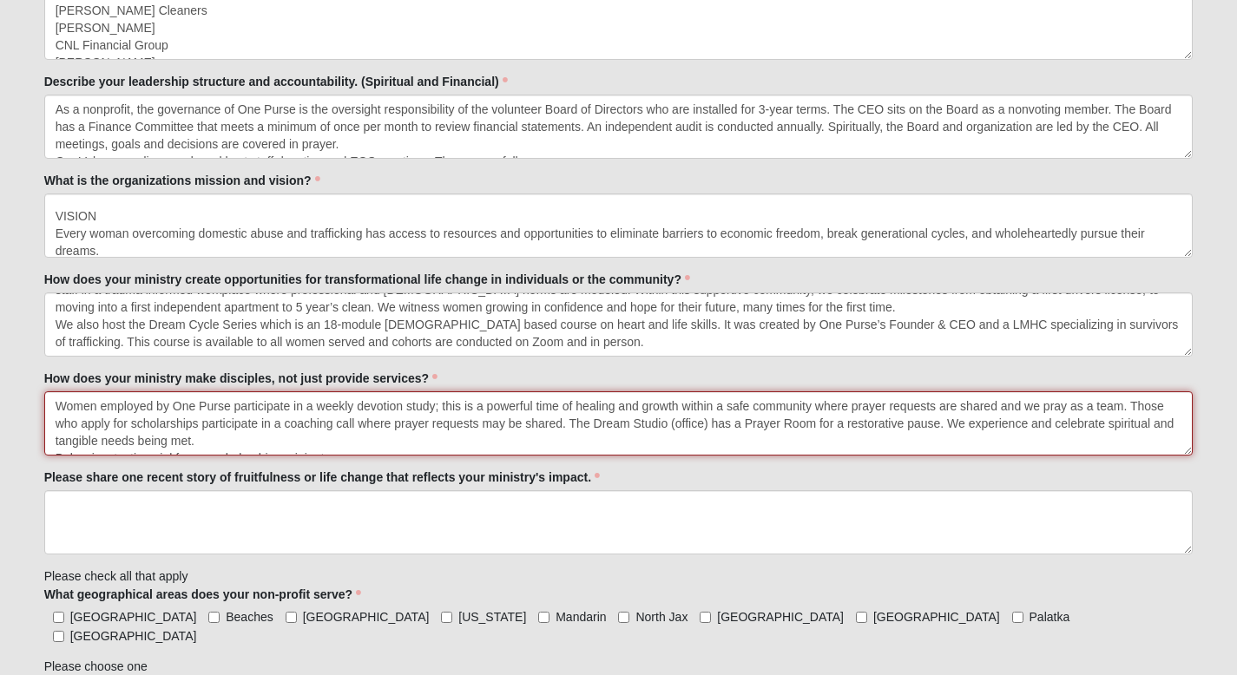
scroll to position [63, 0]
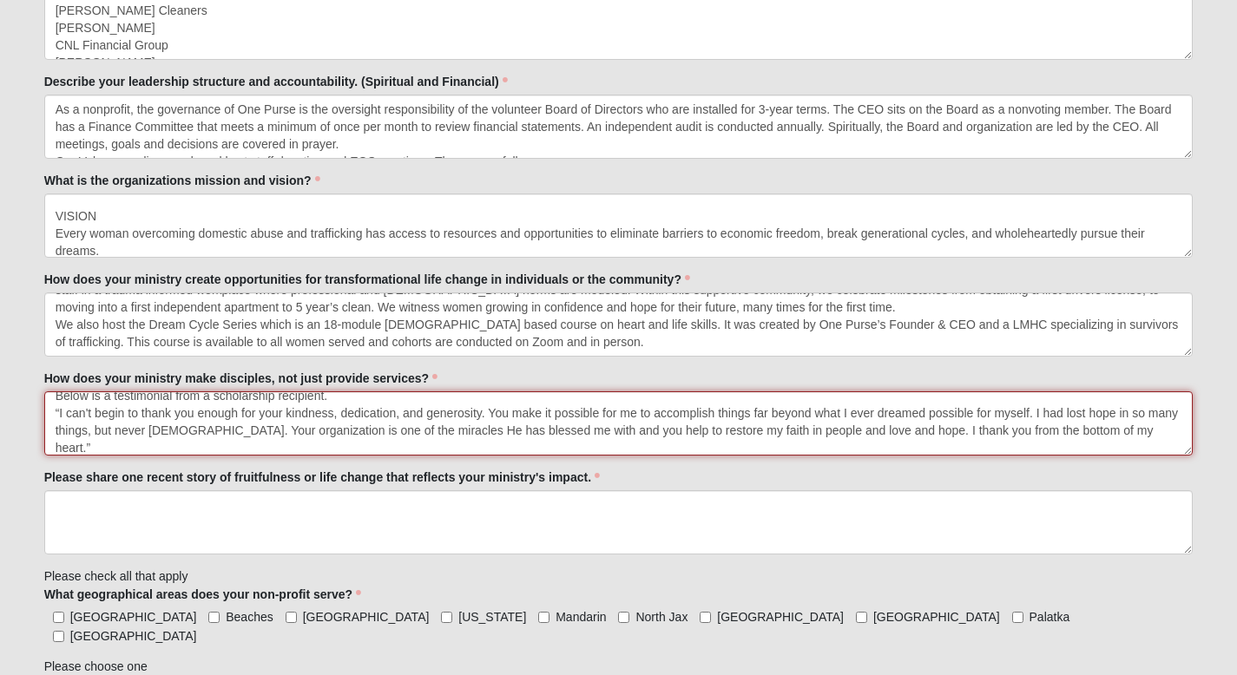
type textarea "Women employed by One Purse participate in a weekly devotion study; this is a p…"
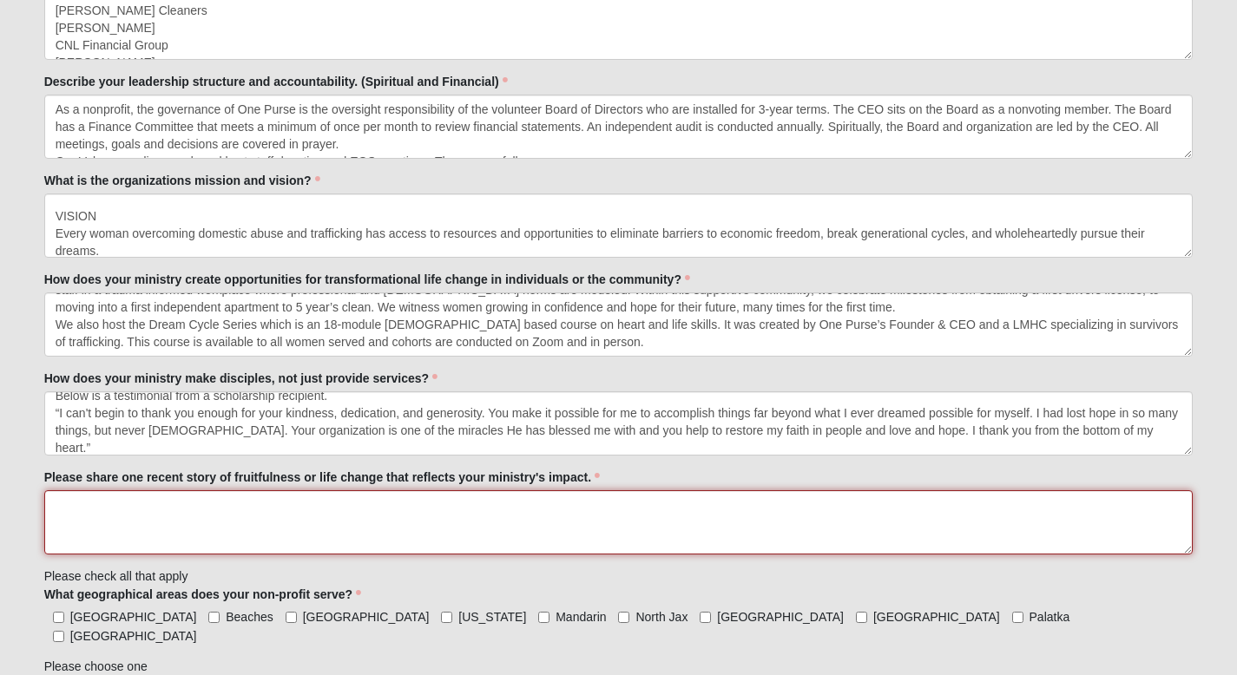
click at [184, 535] on textarea "Please share one recent story of fruitfulness or life change that reflects your…" at bounding box center [618, 522] width 1149 height 64
paste textarea "Paloma was trafficked out of a country club here in Florida, where her employer…"
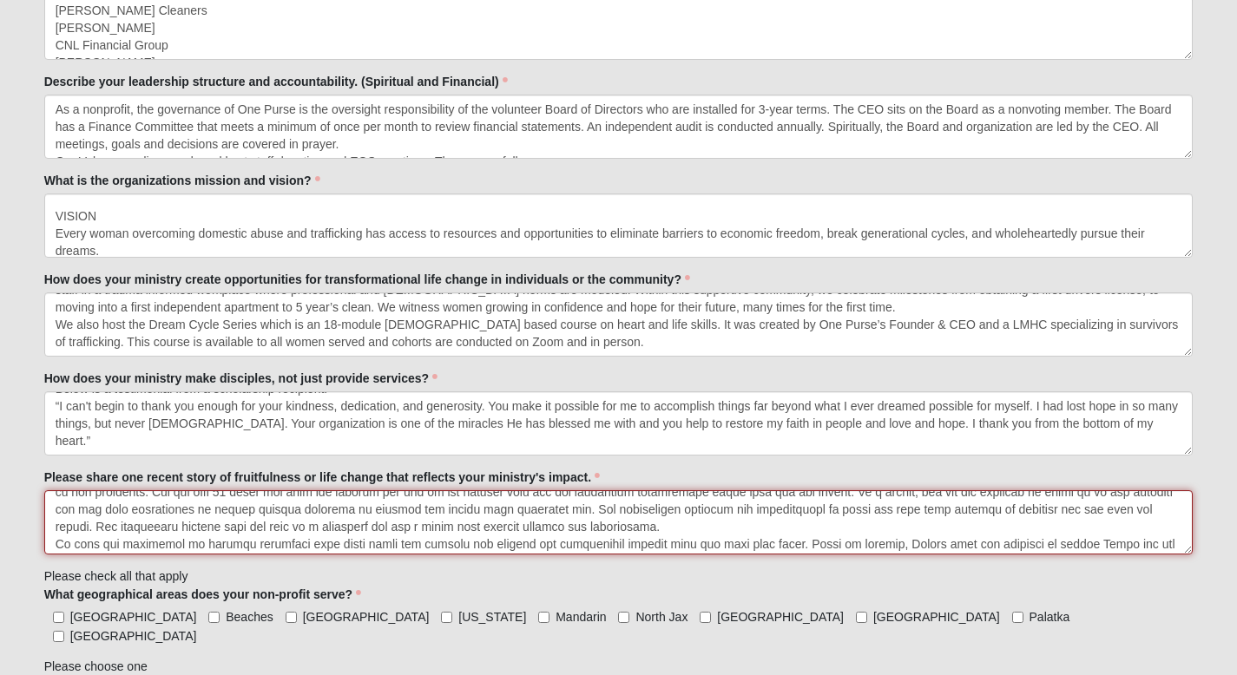
scroll to position [52, 0]
type textarea "Paloma was trafficked out of a country club here in Florida, where her employer…"
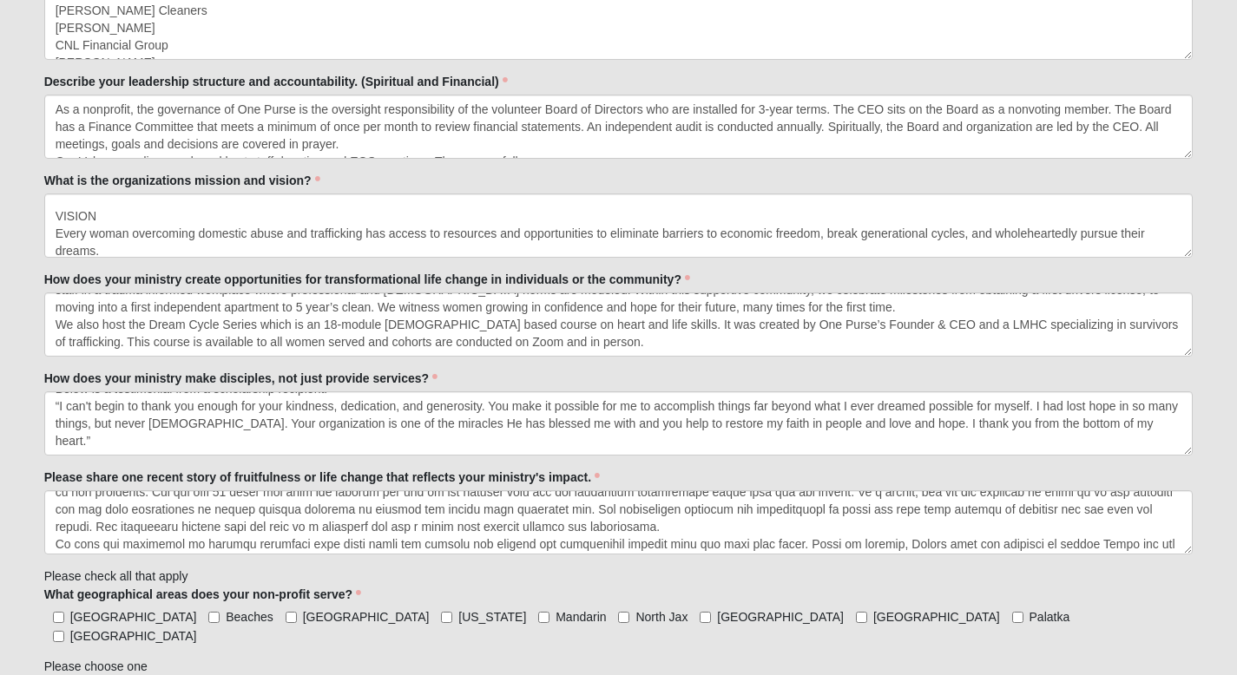
click at [1085, 612] on div "Arlington Beaches Clay County Georgia Mandarin North Jax Nassau County Orange P…" at bounding box center [618, 626] width 1149 height 37
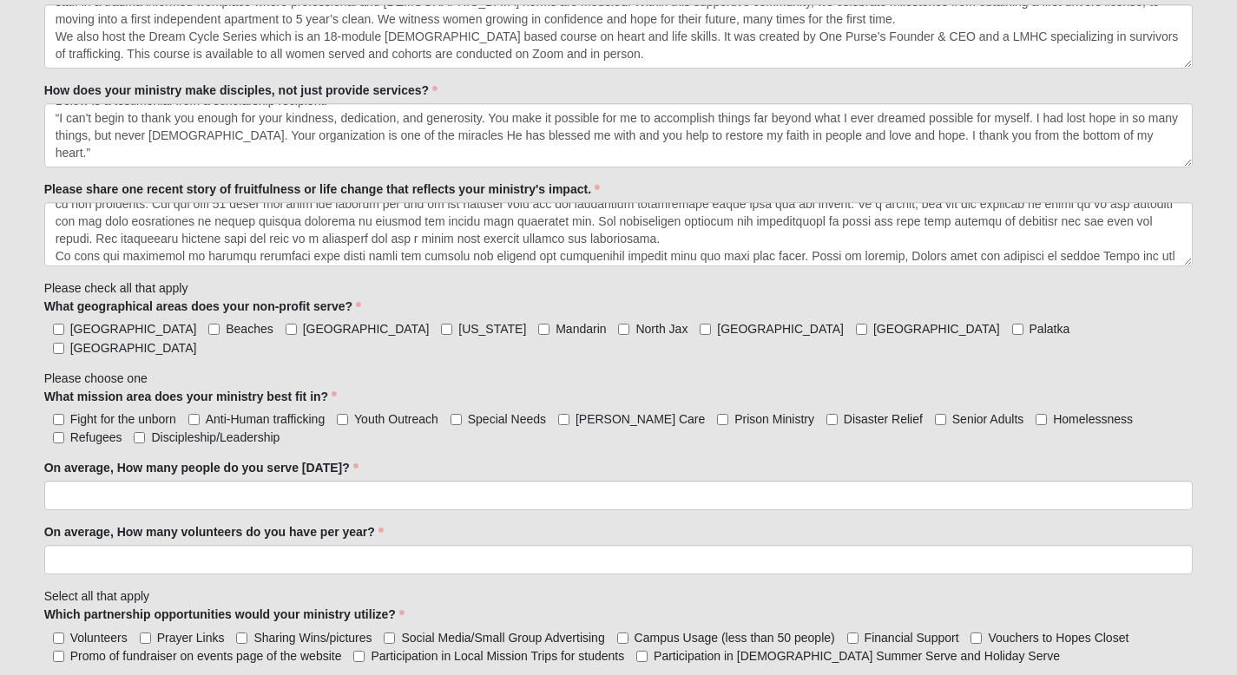
scroll to position [1071, 0]
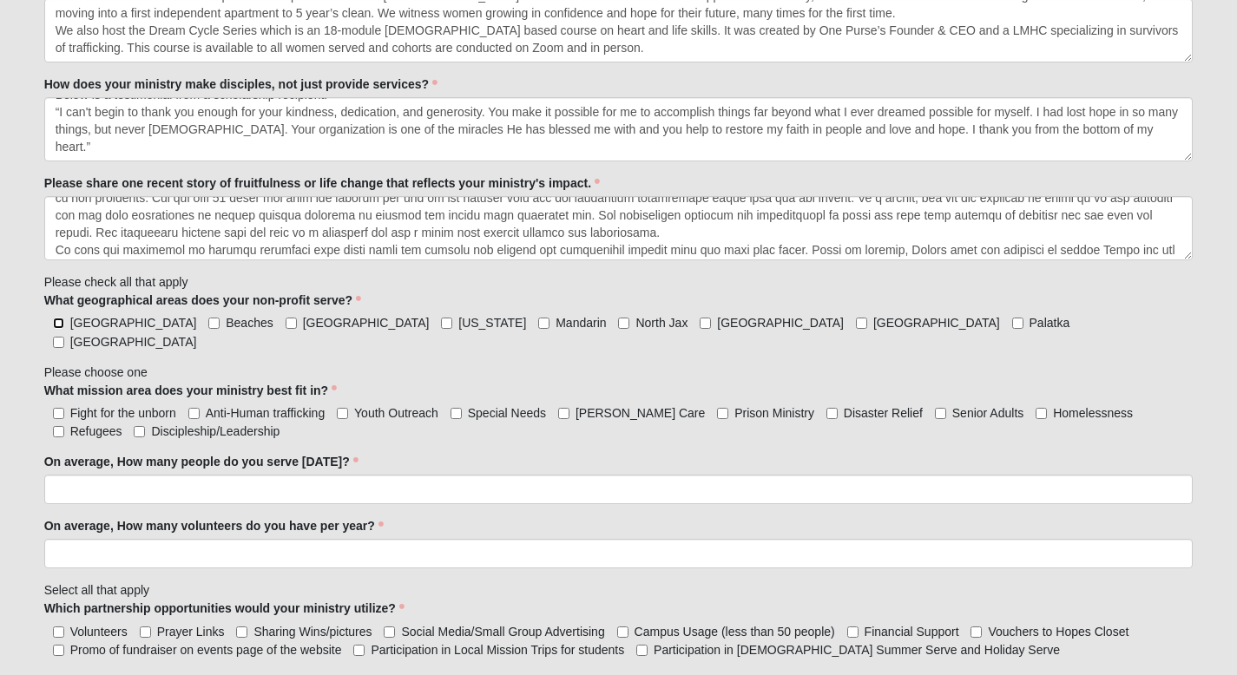
click at [59, 322] on input "[GEOGRAPHIC_DATA]" at bounding box center [58, 323] width 11 height 11
checkbox input "true"
click at [208, 324] on input "Beaches" at bounding box center [213, 323] width 11 height 11
checkbox input "true"
click at [286, 325] on label "Clay County" at bounding box center [358, 322] width 144 height 17
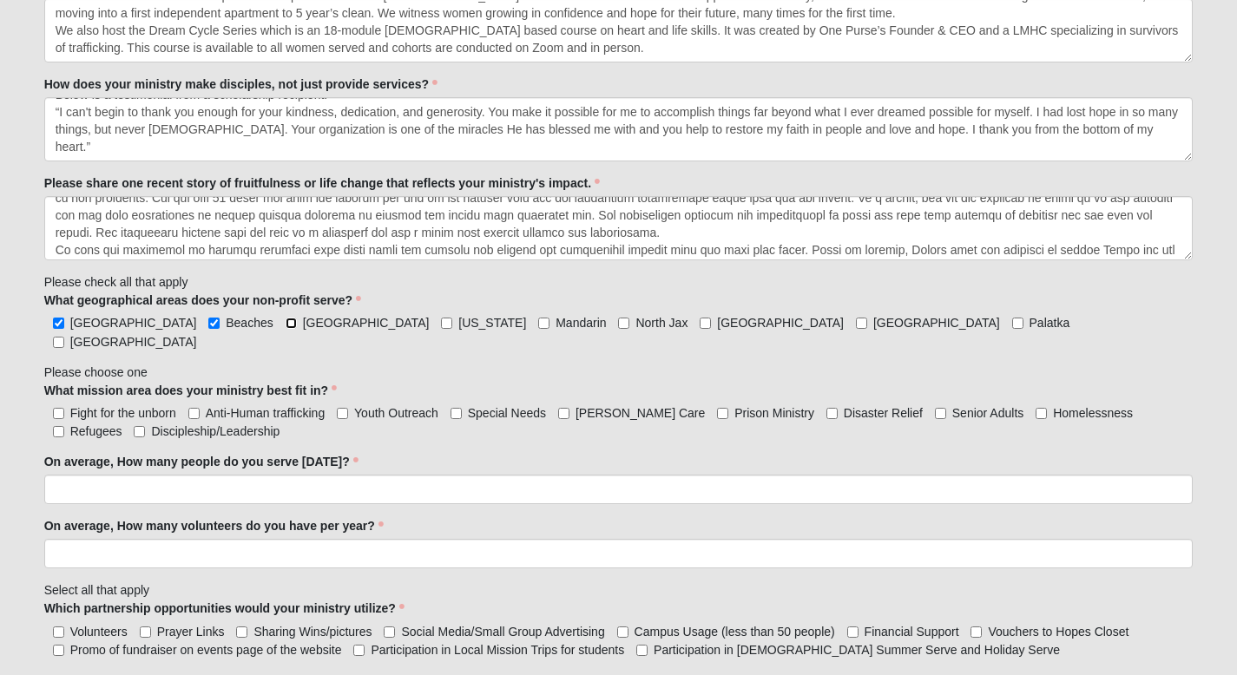
click at [286, 325] on input "Clay County" at bounding box center [291, 323] width 11 height 11
checkbox input "true"
click at [441, 324] on input "Georgia" at bounding box center [446, 323] width 11 height 11
checkbox input "true"
click at [538, 323] on input "Mandarin" at bounding box center [543, 323] width 11 height 11
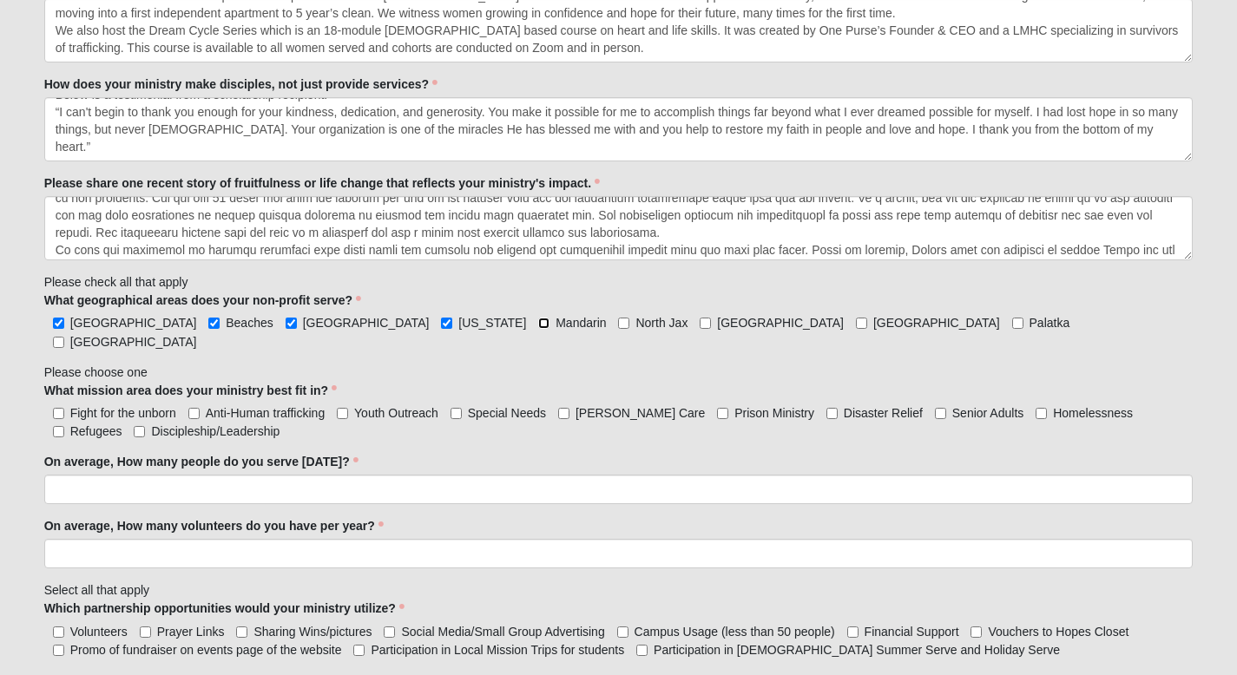
checkbox input "true"
click at [618, 324] on input "North Jax" at bounding box center [623, 323] width 11 height 11
checkbox input "true"
click at [700, 322] on input "Nassau County" at bounding box center [705, 323] width 11 height 11
checkbox input "true"
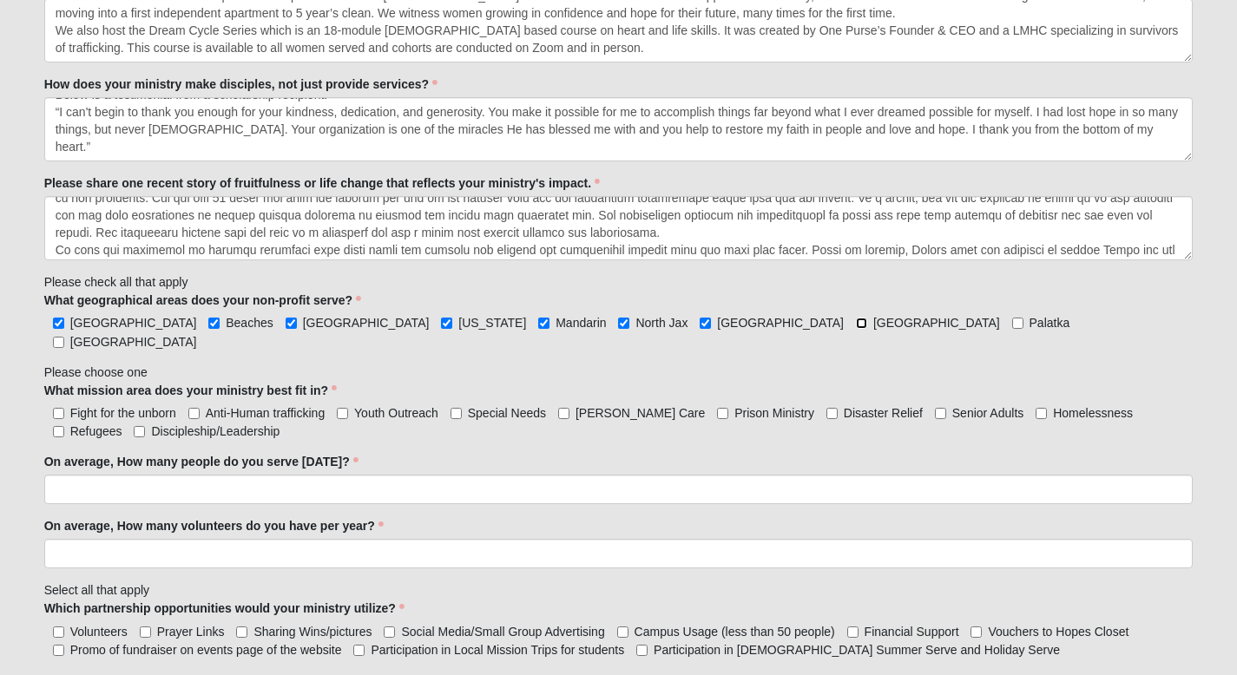
click at [856, 322] on input "[GEOGRAPHIC_DATA]" at bounding box center [861, 323] width 11 height 11
checkbox input "true"
click at [1012, 321] on input "Palatka" at bounding box center [1017, 323] width 11 height 11
checkbox input "true"
click at [64, 337] on input "St. Johns County" at bounding box center [58, 342] width 11 height 11
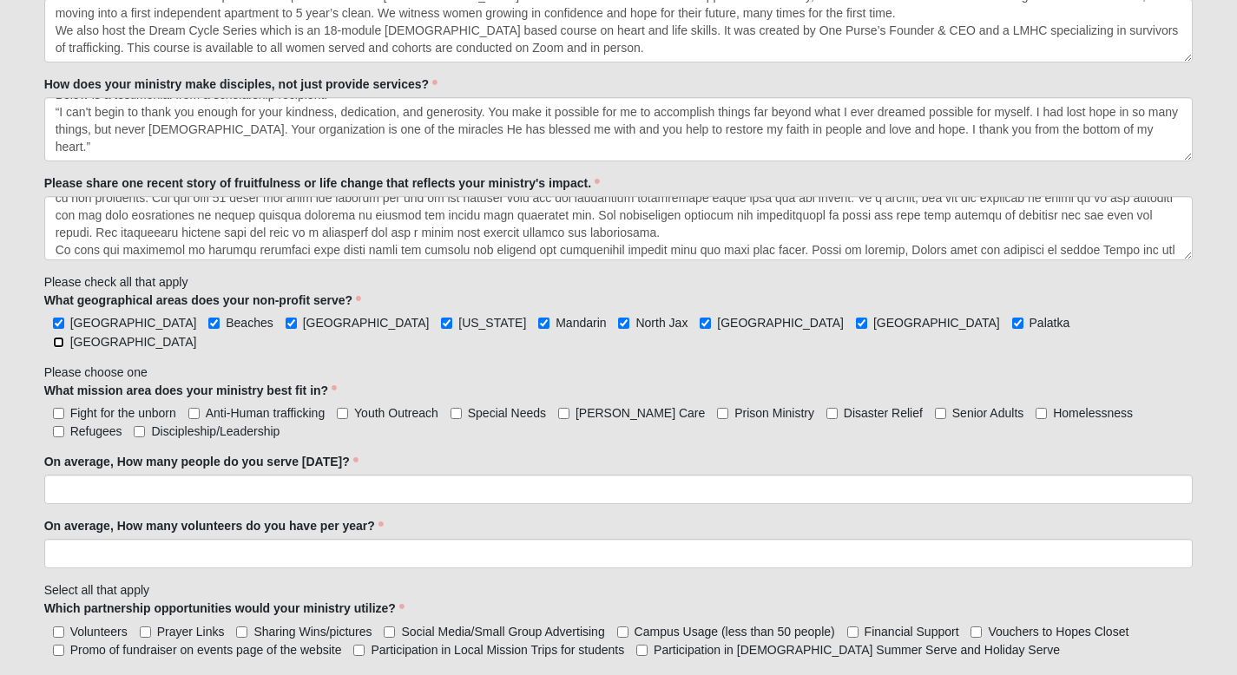
checkbox input "true"
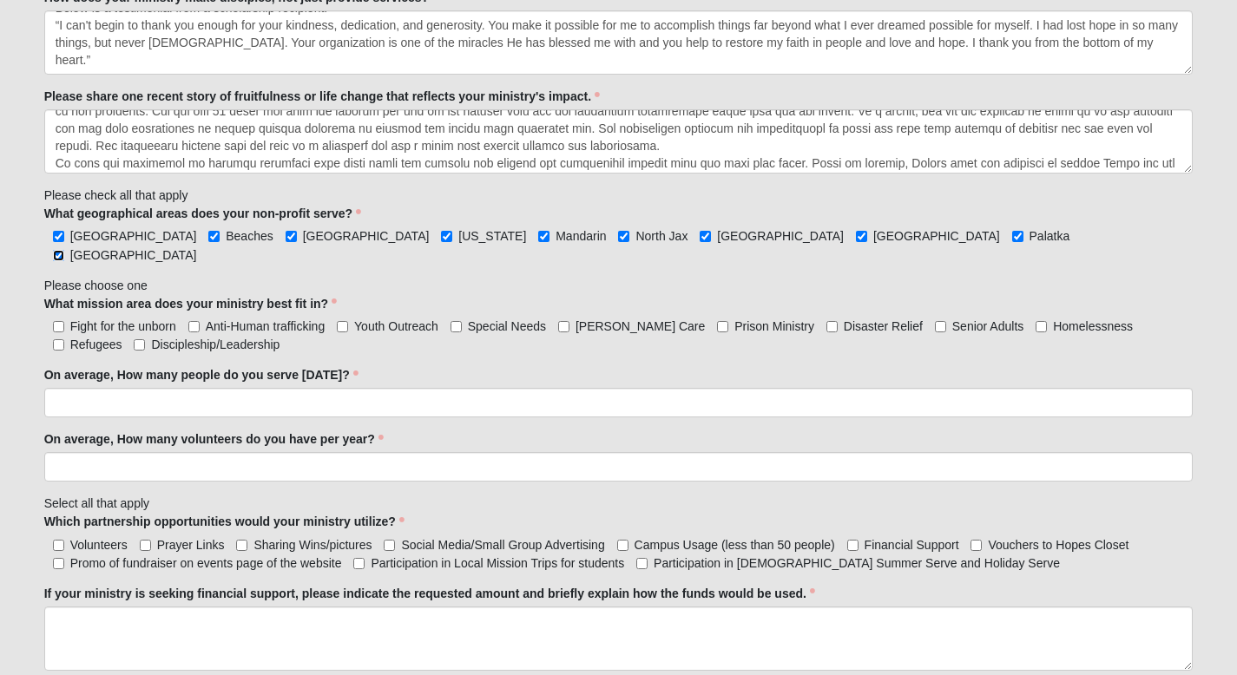
scroll to position [1164, 0]
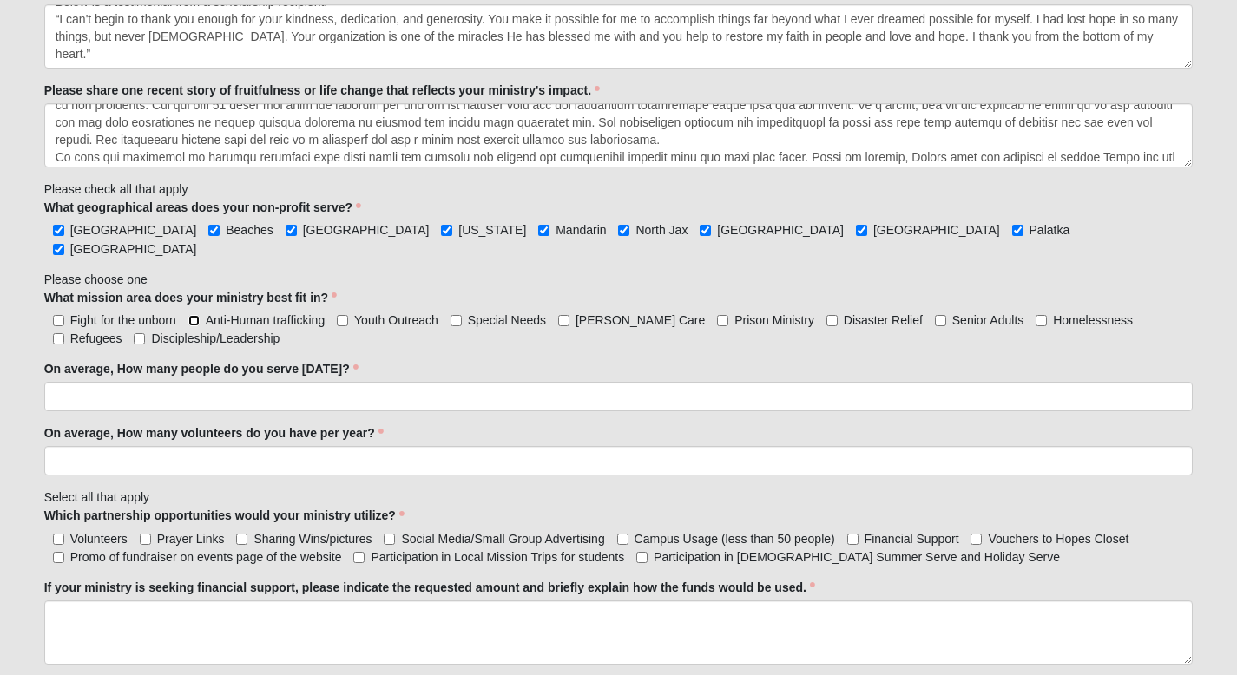
click at [194, 315] on input "Anti-Human trafficking" at bounding box center [193, 320] width 11 height 11
checkbox input "true"
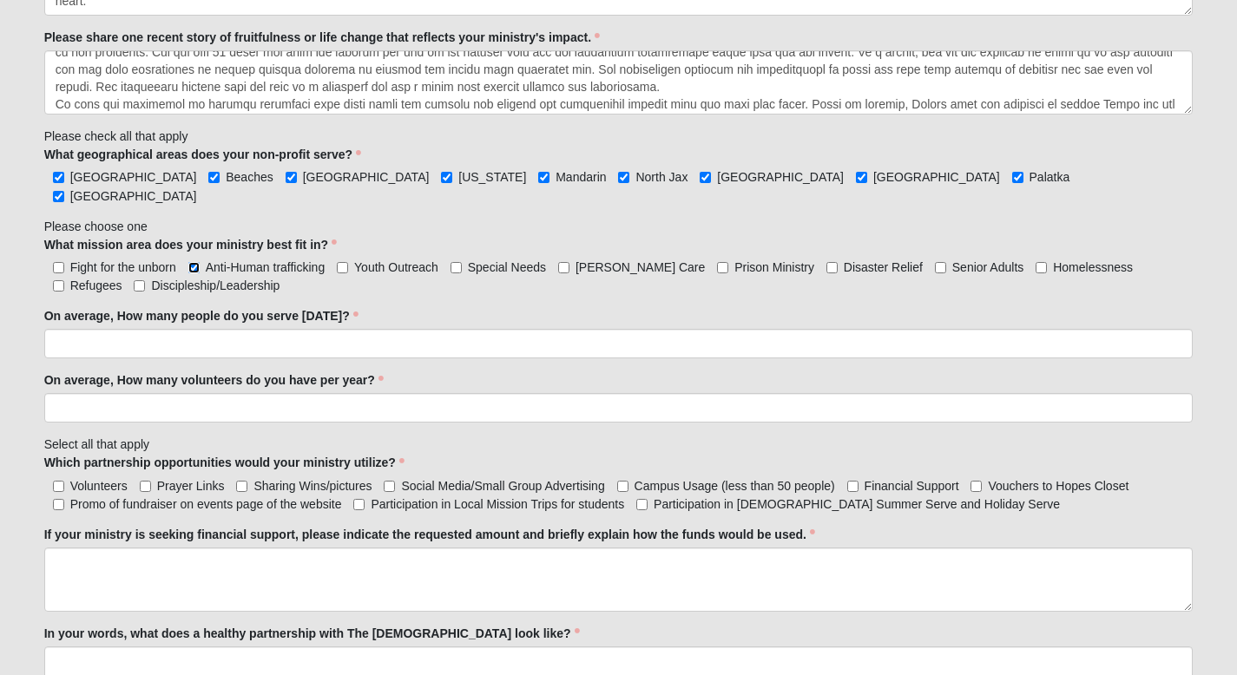
scroll to position [1218, 0]
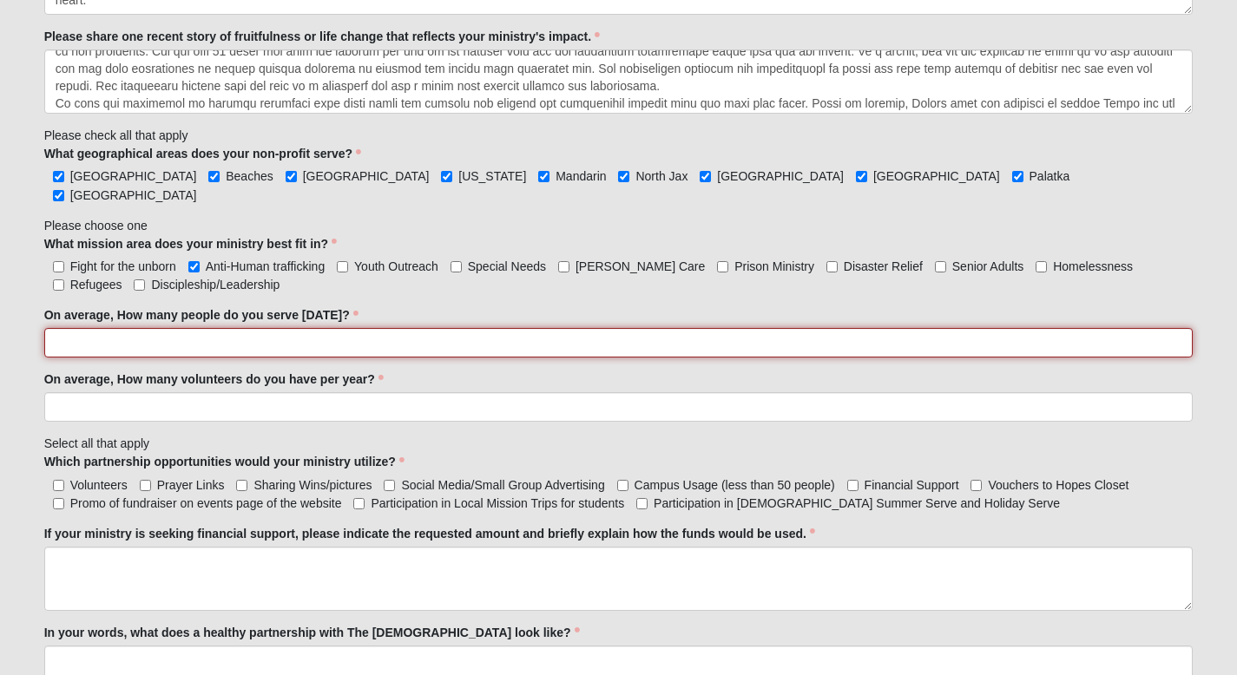
click at [122, 328] on input "On average, How many people do you serve in one year?" at bounding box center [618, 343] width 1149 height 30
type input "182"
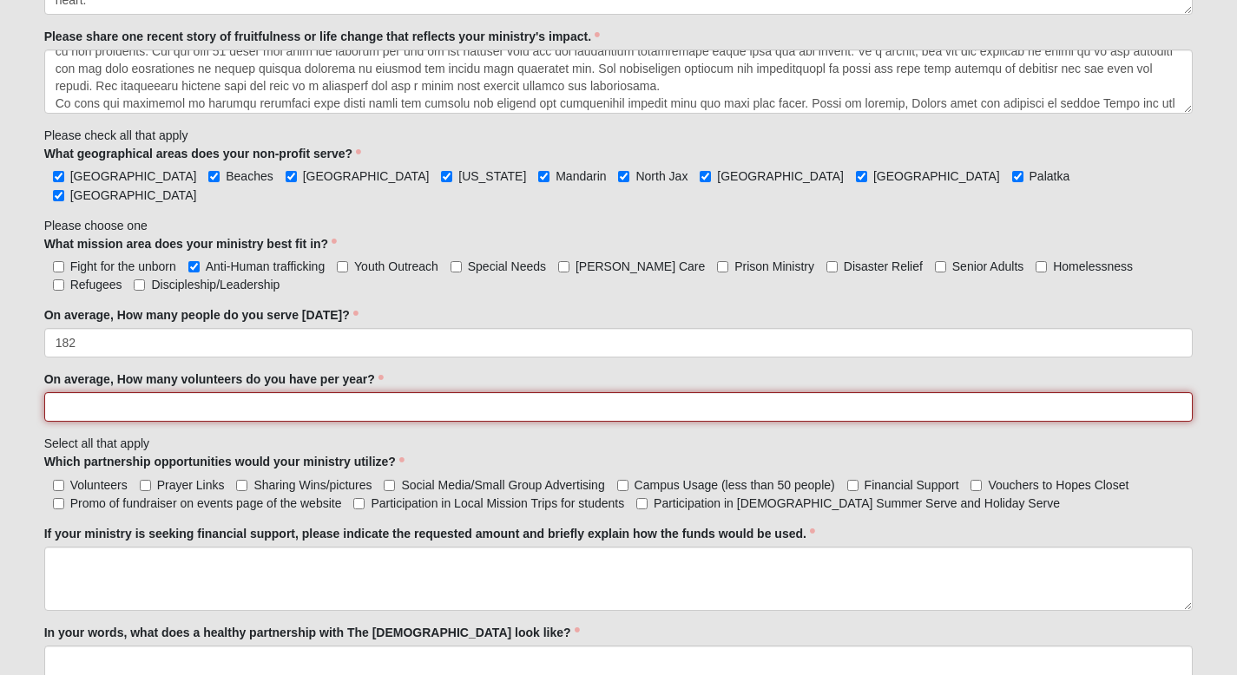
click at [69, 392] on input "On average, How many volunteers do you have per year?" at bounding box center [618, 407] width 1149 height 30
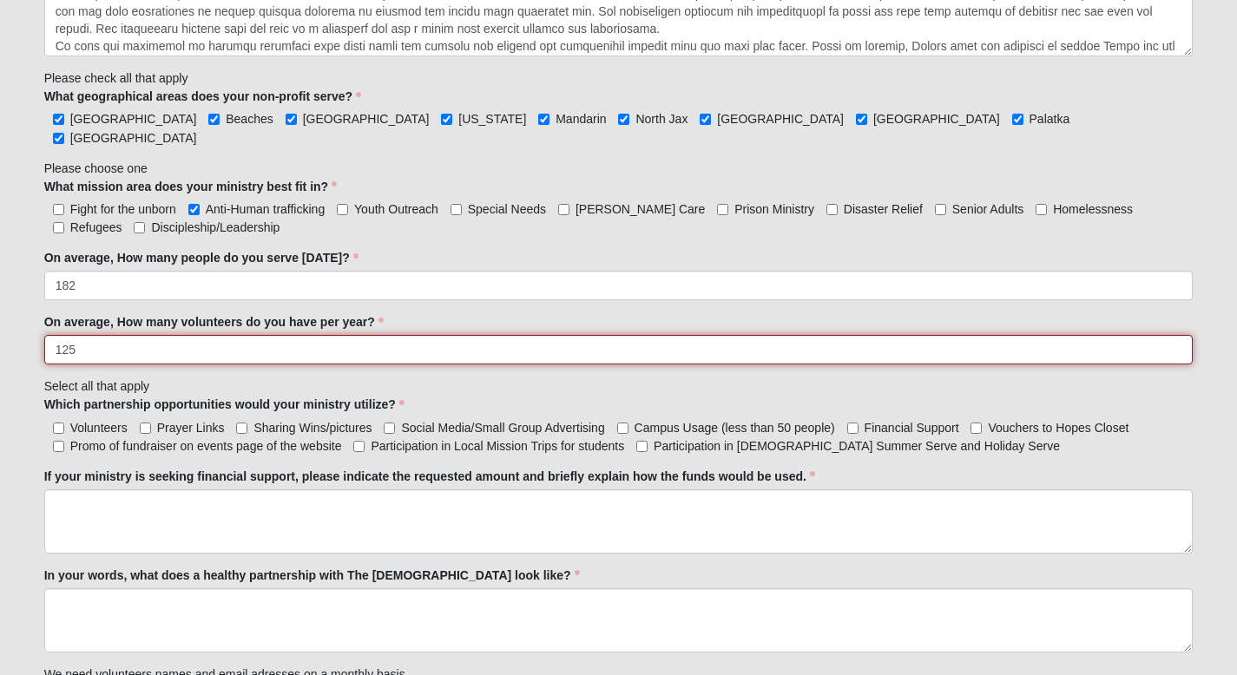
scroll to position [1274, 0]
type input "125"
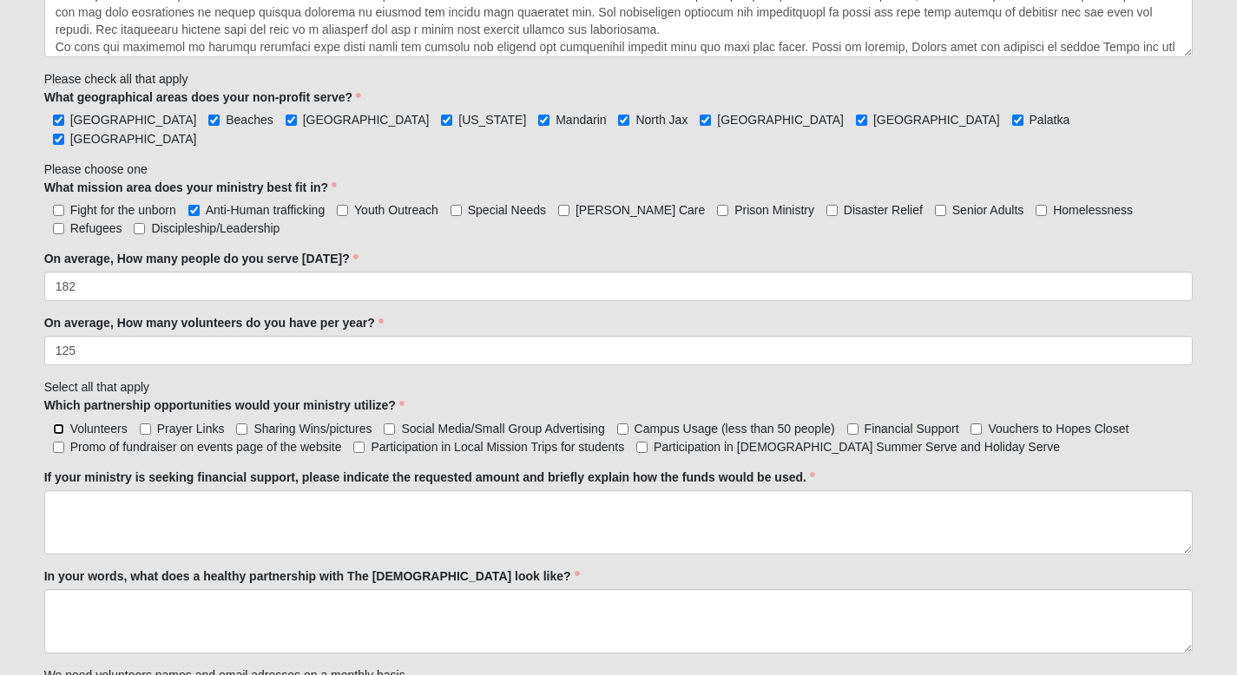
click at [56, 424] on input "Volunteers" at bounding box center [58, 429] width 11 height 11
checkbox input "true"
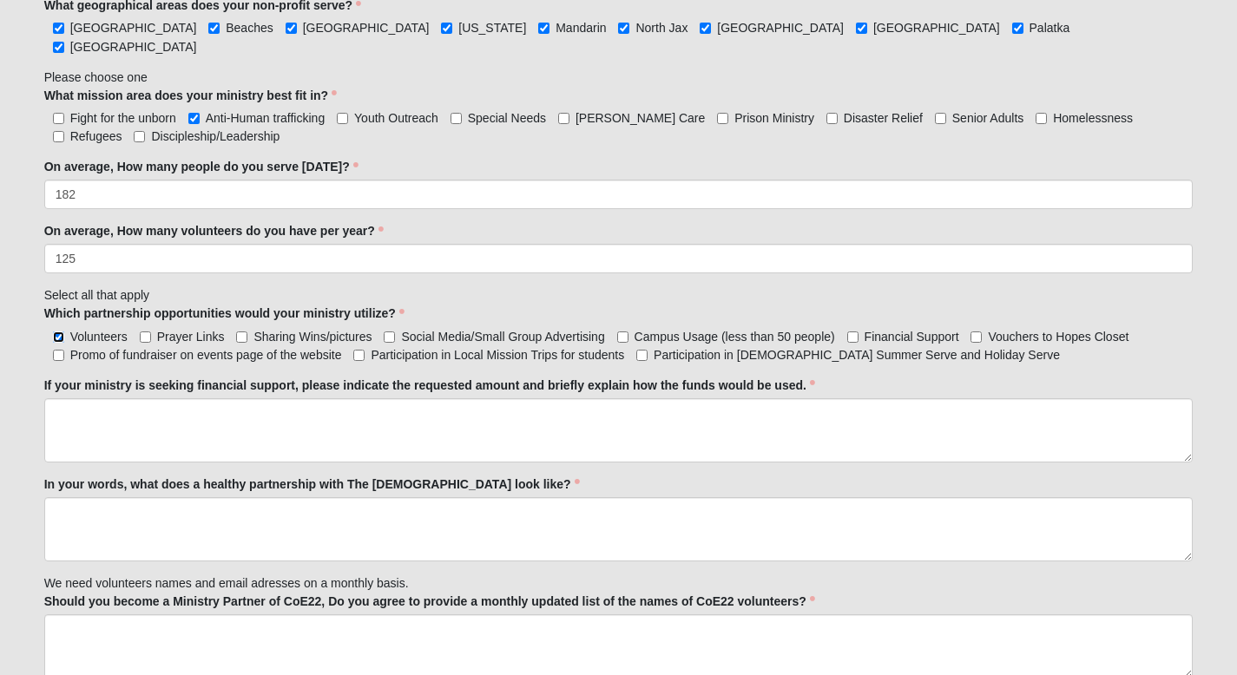
scroll to position [1365, 0]
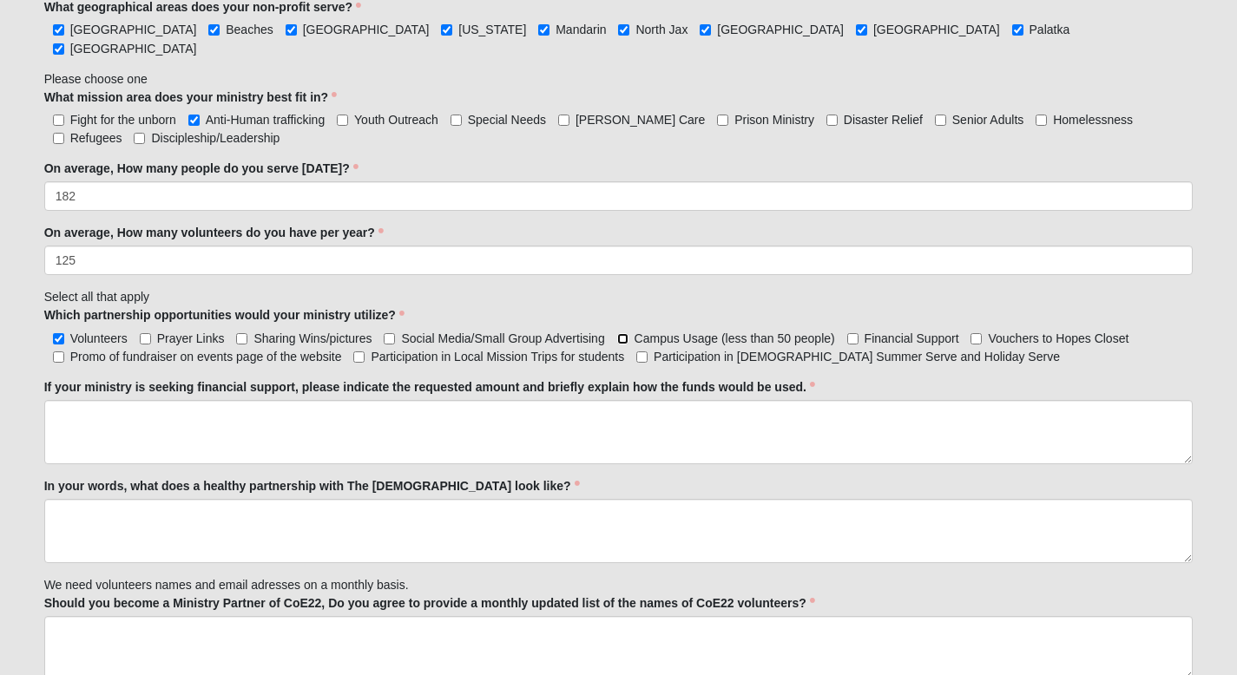
click at [625, 333] on input "Campus Usage (less than 50 people)" at bounding box center [622, 338] width 11 height 11
checkbox input "true"
click at [854, 333] on input "Financial Support" at bounding box center [852, 338] width 11 height 11
checkbox input "true"
click at [146, 333] on input "Prayer Links" at bounding box center [145, 338] width 11 height 11
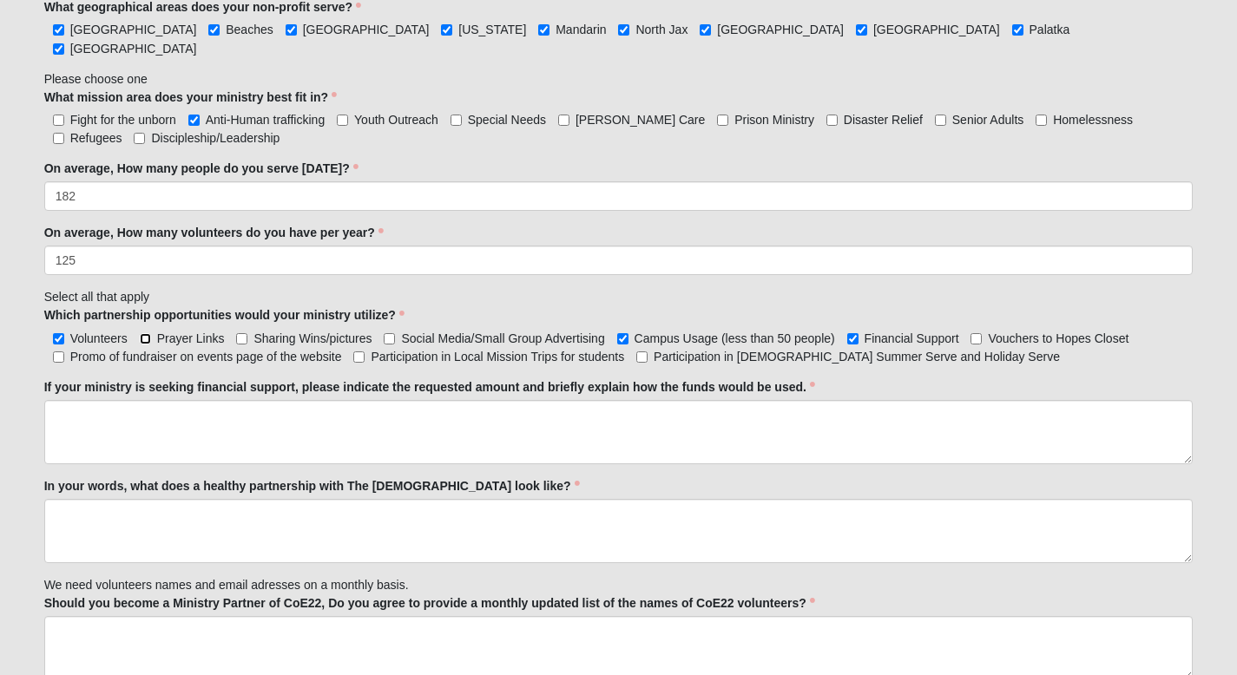
checkbox input "true"
click at [242, 333] on input "Sharing Wins/pictures" at bounding box center [241, 338] width 11 height 11
checkbox input "true"
click at [56, 352] on input "Promo of fundraiser on events page of the website" at bounding box center [58, 357] width 11 height 11
checkbox input "true"
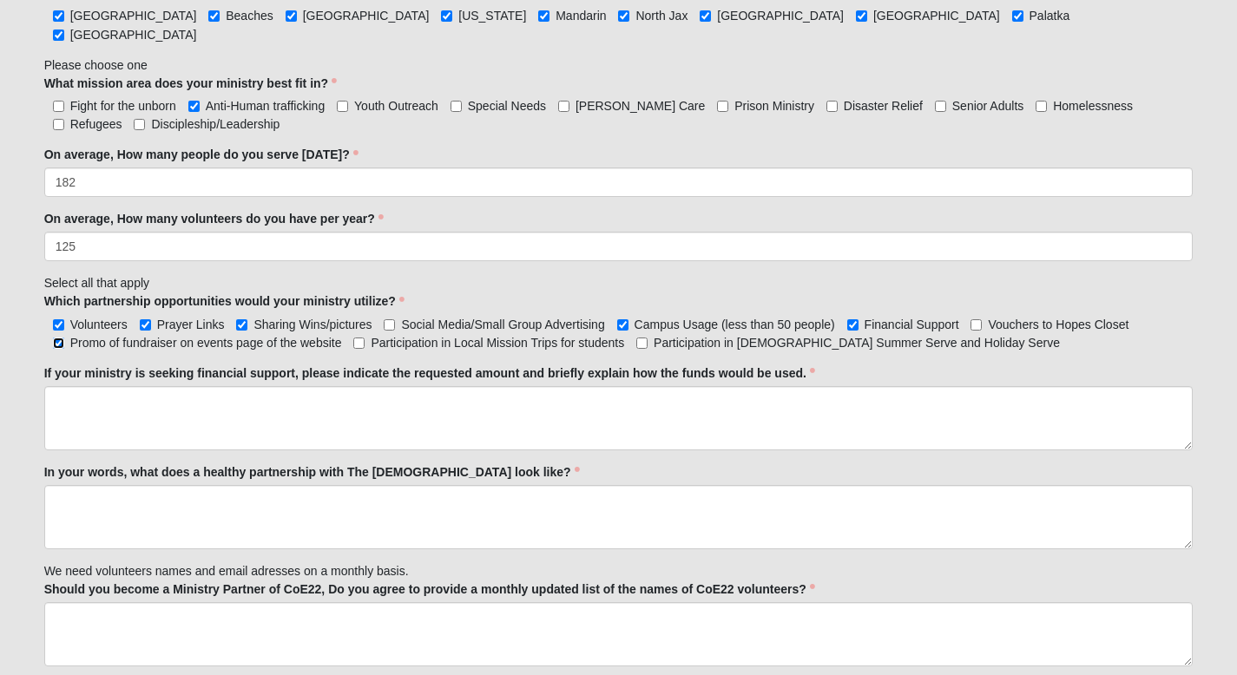
scroll to position [1383, 0]
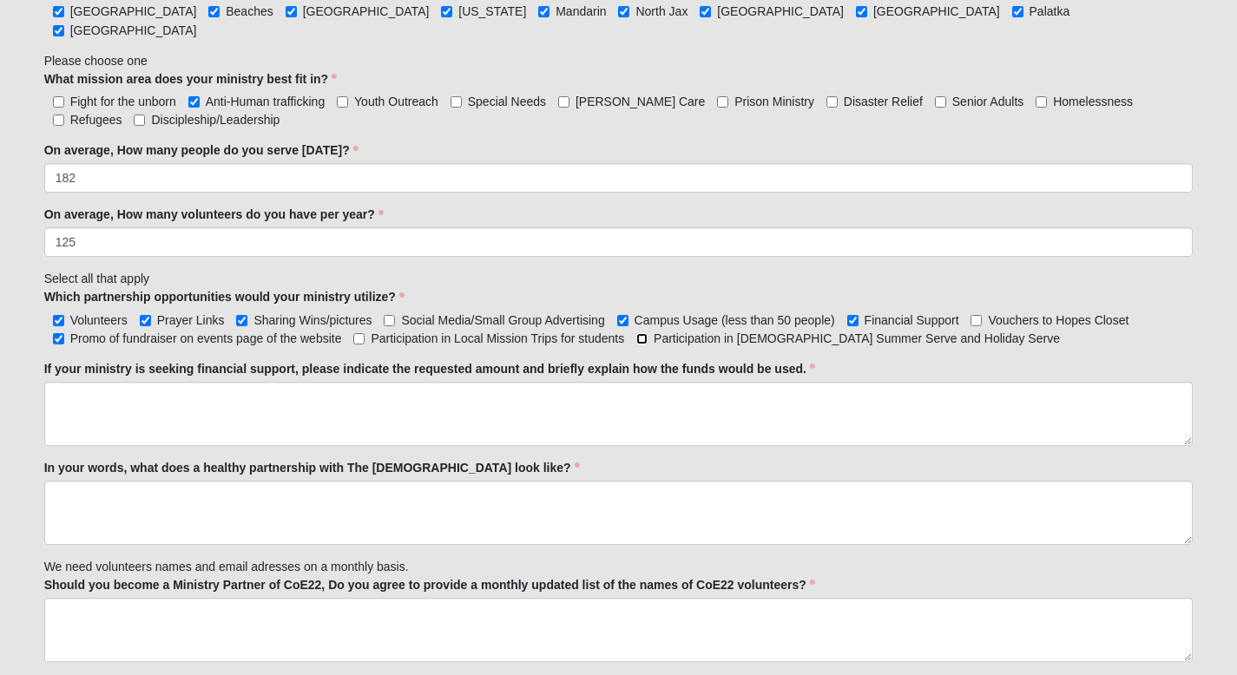
click at [644, 333] on input "Participation in churchwide Summer Serve and Holiday Serve" at bounding box center [641, 338] width 11 height 11
checkbox input "true"
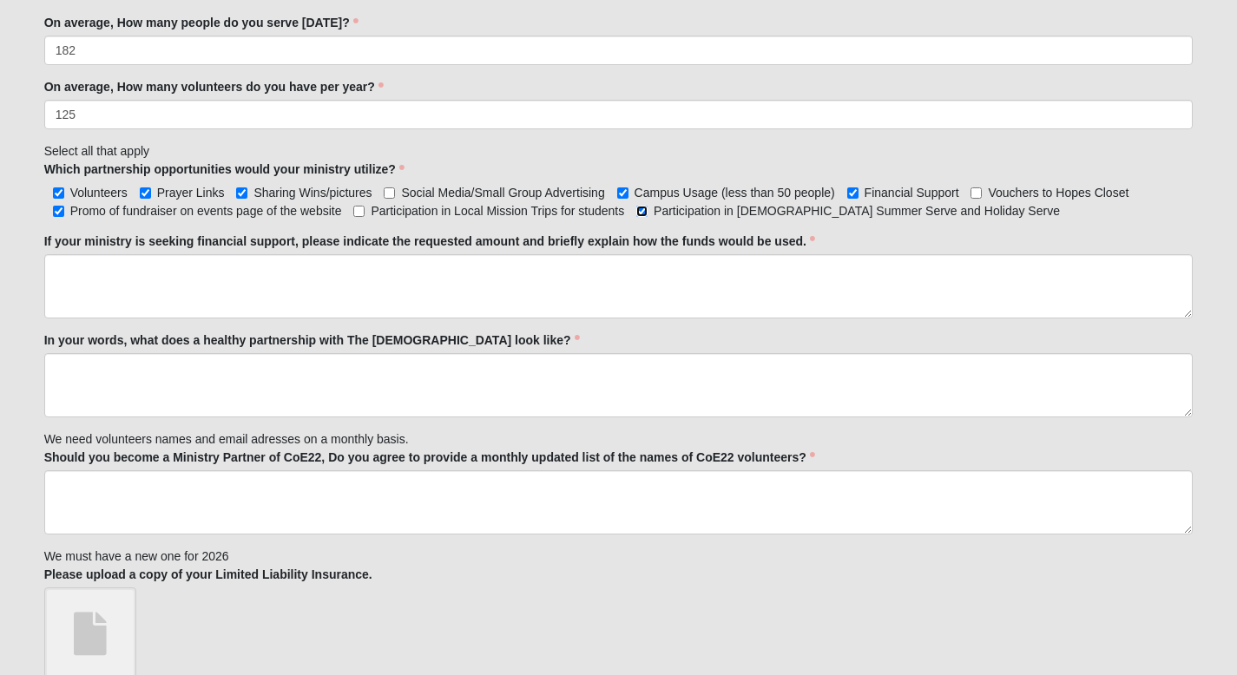
scroll to position [1511, 0]
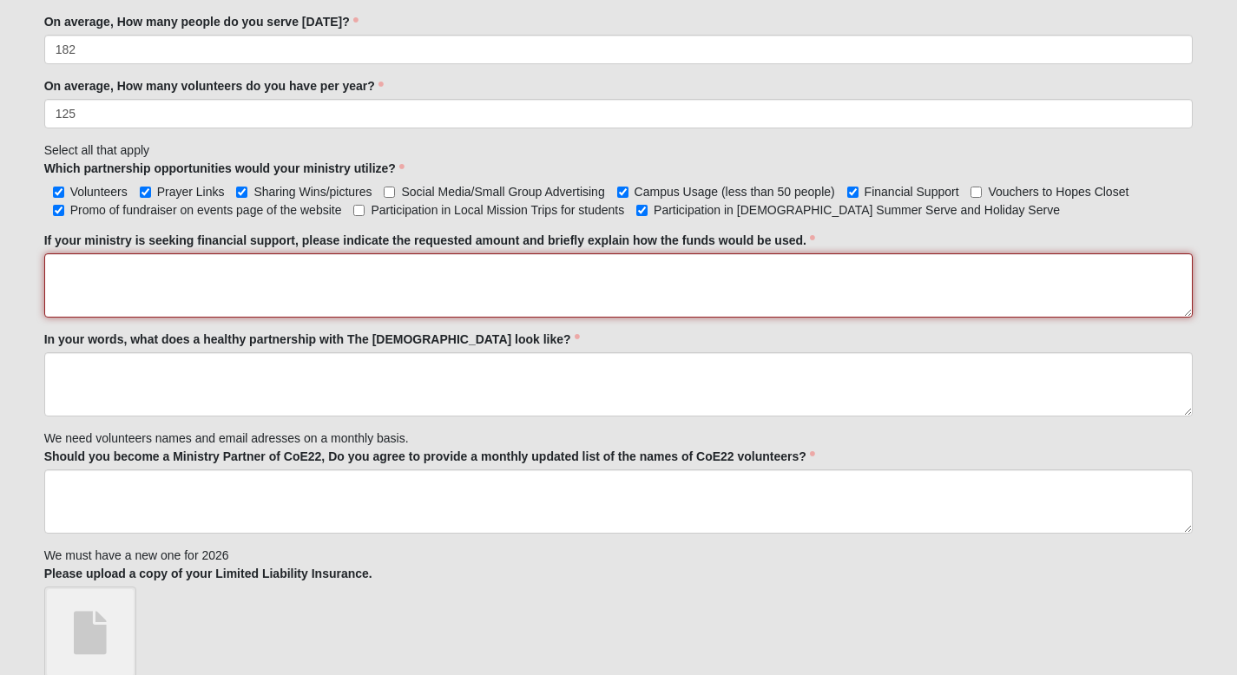
click at [103, 261] on textarea "If your ministry is seeking financial support, please indicate the requested am…" at bounding box center [618, 285] width 1149 height 64
paste textarea "The rePURPOSE Project employs women in a unique social enterprise where they op…"
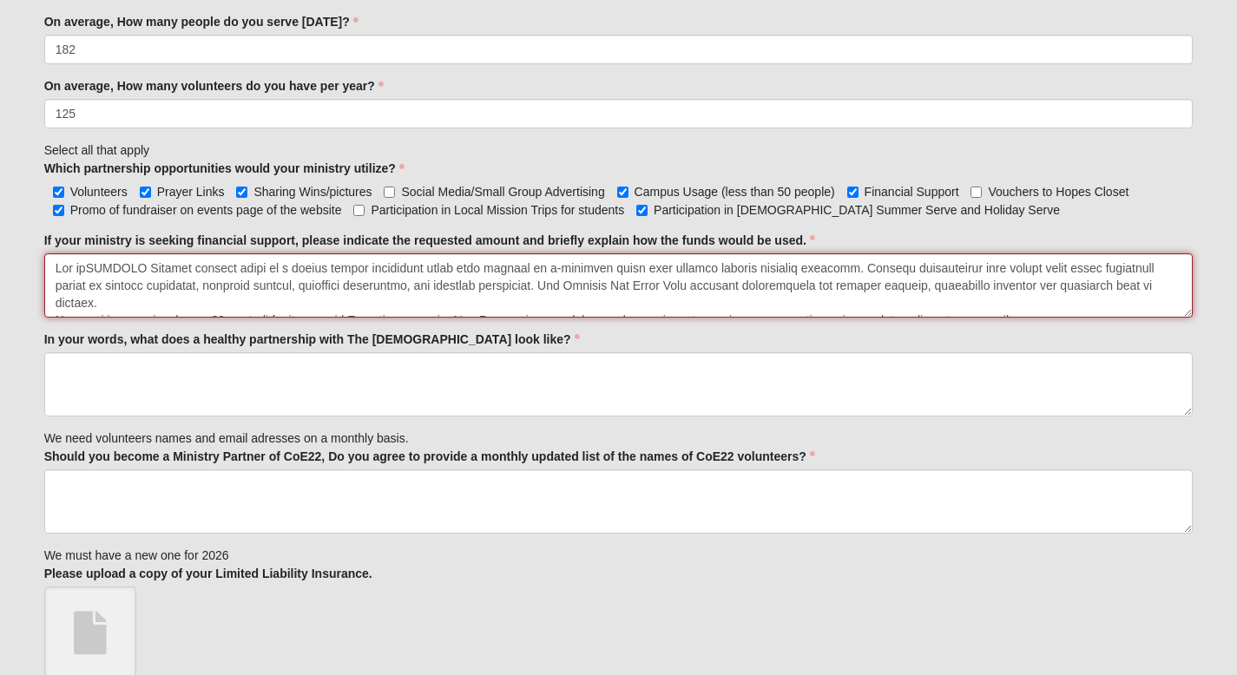
scroll to position [184, 0]
type textarea "The rePURPOSE Project employs women in a unique social enterprise where they op…"
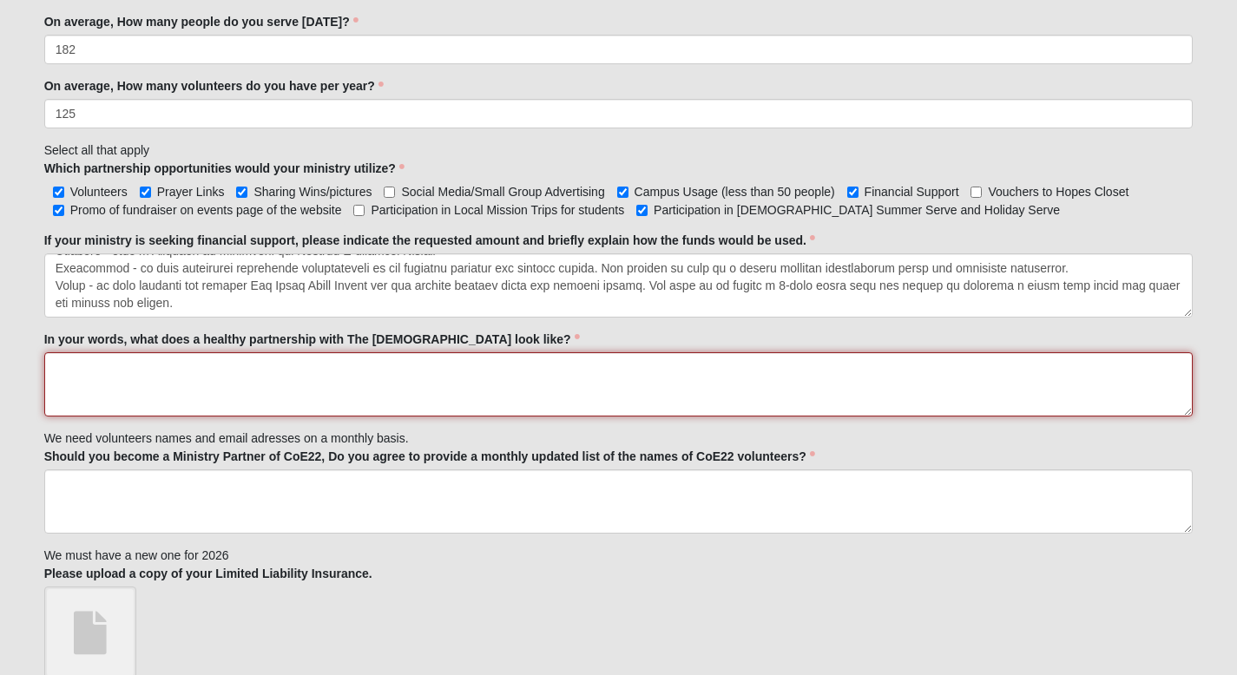
click at [71, 376] on textarea "In your words, what does a healthy partnership with The Church of Eleven22 look…" at bounding box center [618, 384] width 1149 height 64
paste textarea "A healthy partnership would invite COE in proximity to the work of One Purse. W…"
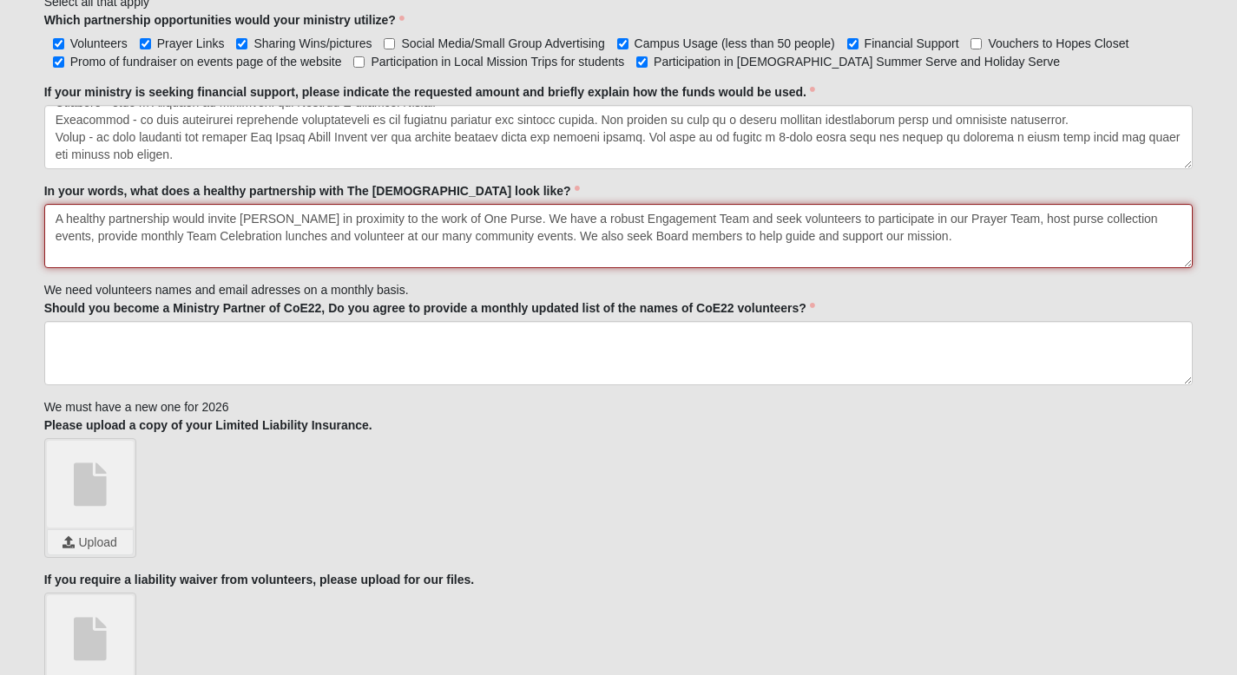
scroll to position [1661, 0]
click at [903, 220] on textarea "A healthy partnership would invite COE in proximity to the work of One Purse. W…" at bounding box center [618, 235] width 1149 height 64
type textarea "A healthy partnership would invite COE in proximity to the work of One Purse. W…"
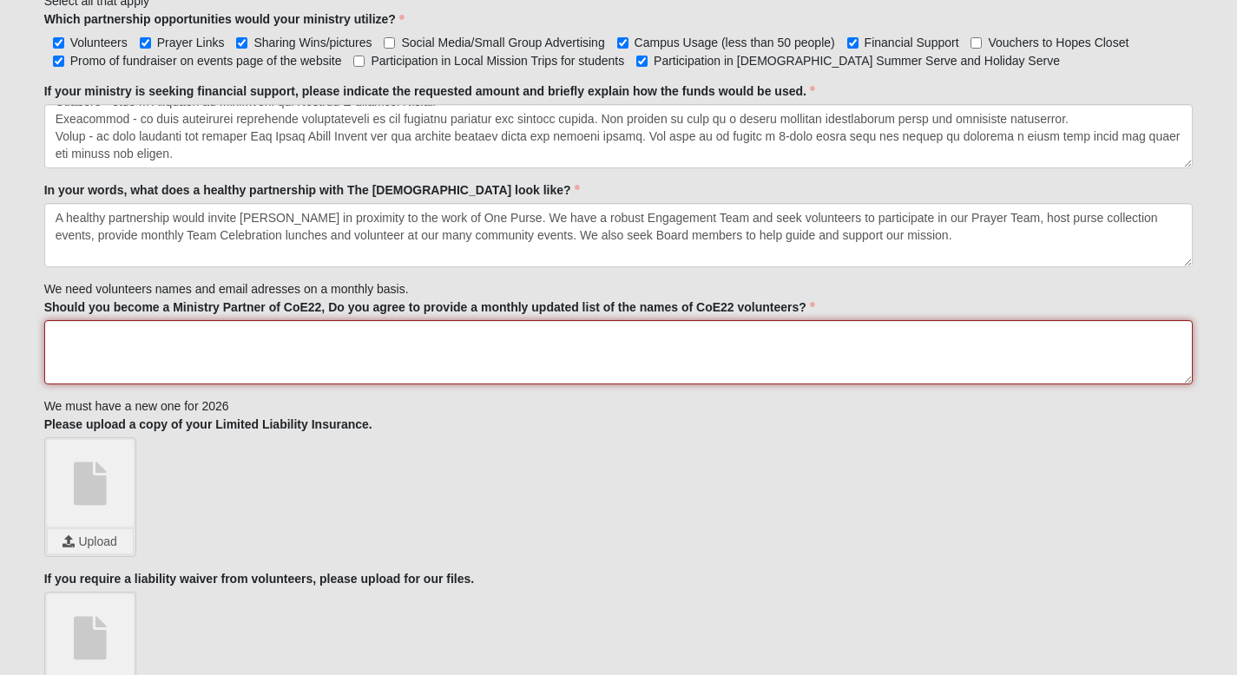
click at [156, 326] on textarea "Should you become a Ministry Partner of CoE22, Do you agree to provide a monthl…" at bounding box center [618, 352] width 1149 height 64
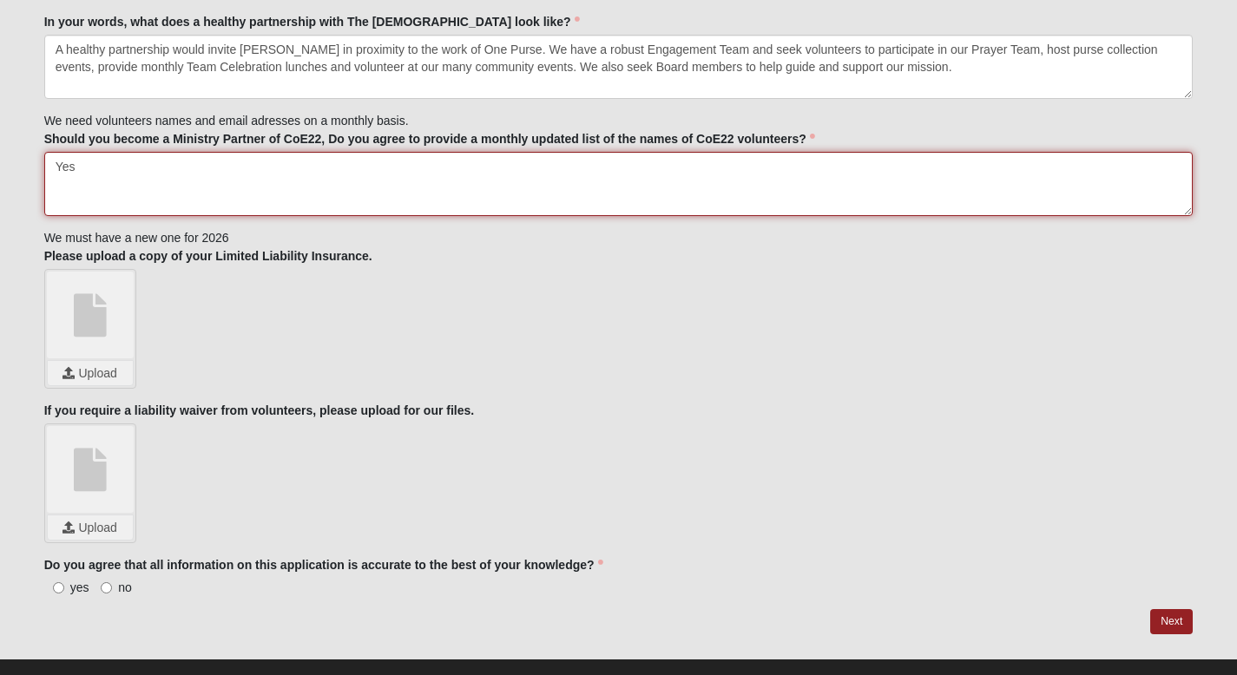
scroll to position [1840, 0]
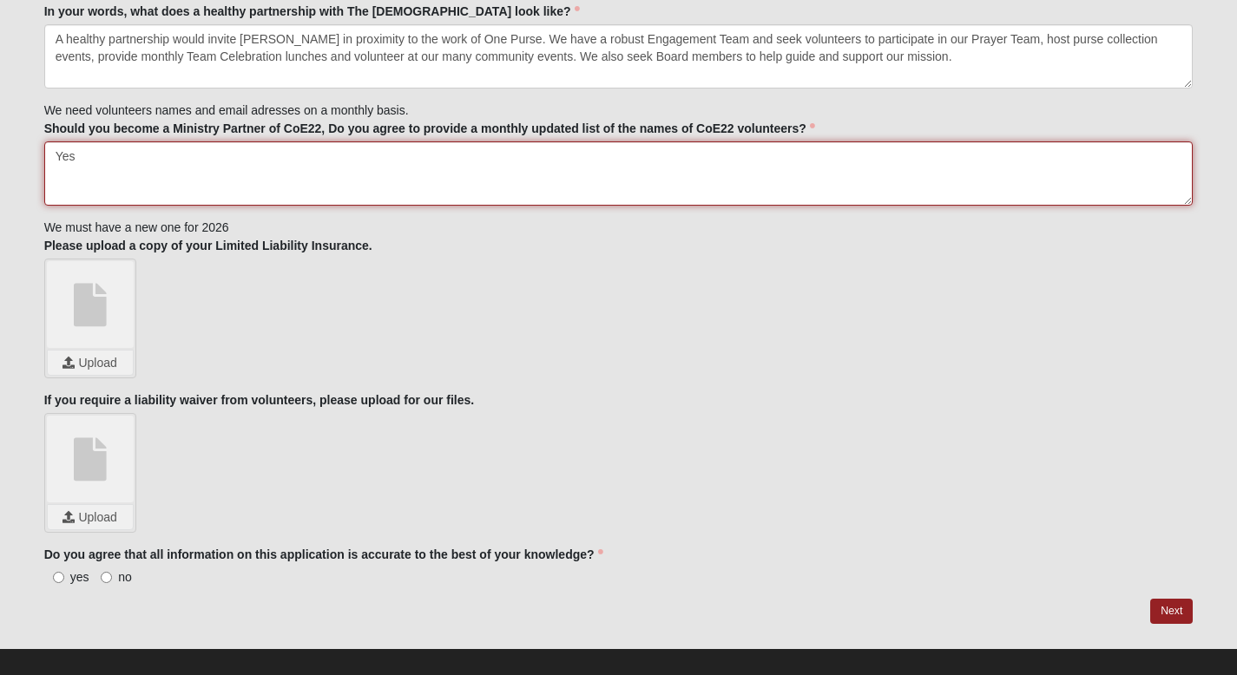
type textarea "Yes"
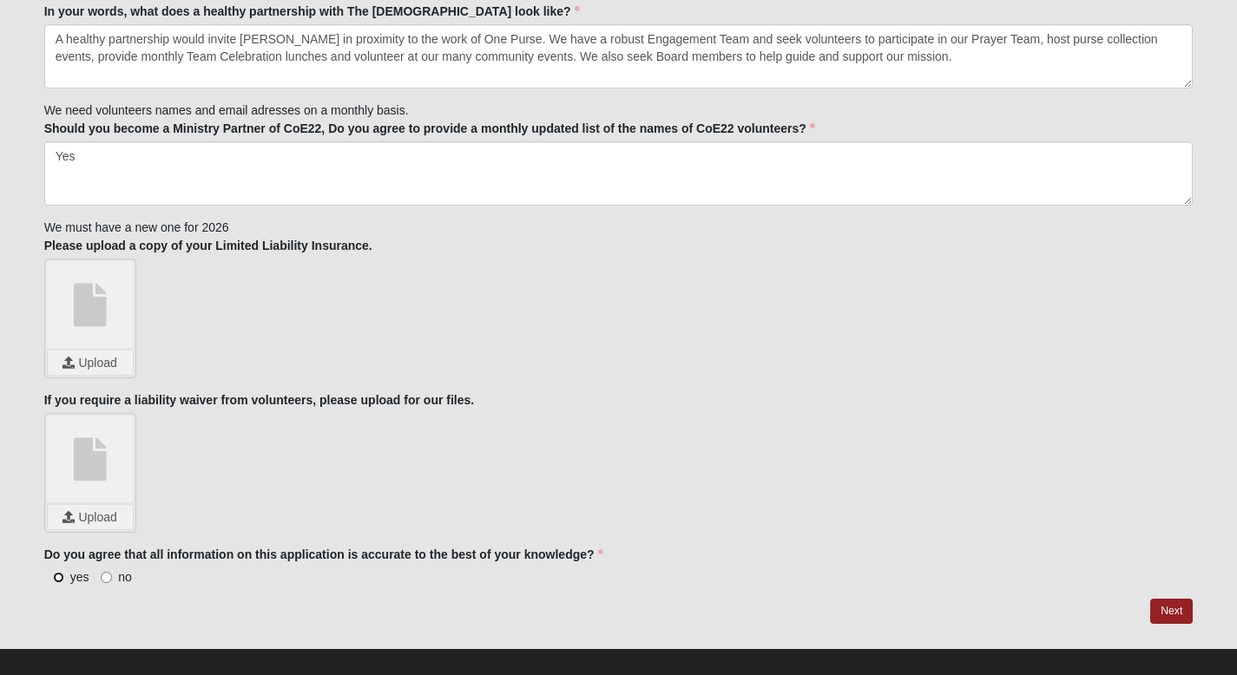
click at [58, 572] on input "yes" at bounding box center [58, 577] width 11 height 11
radio input "true"
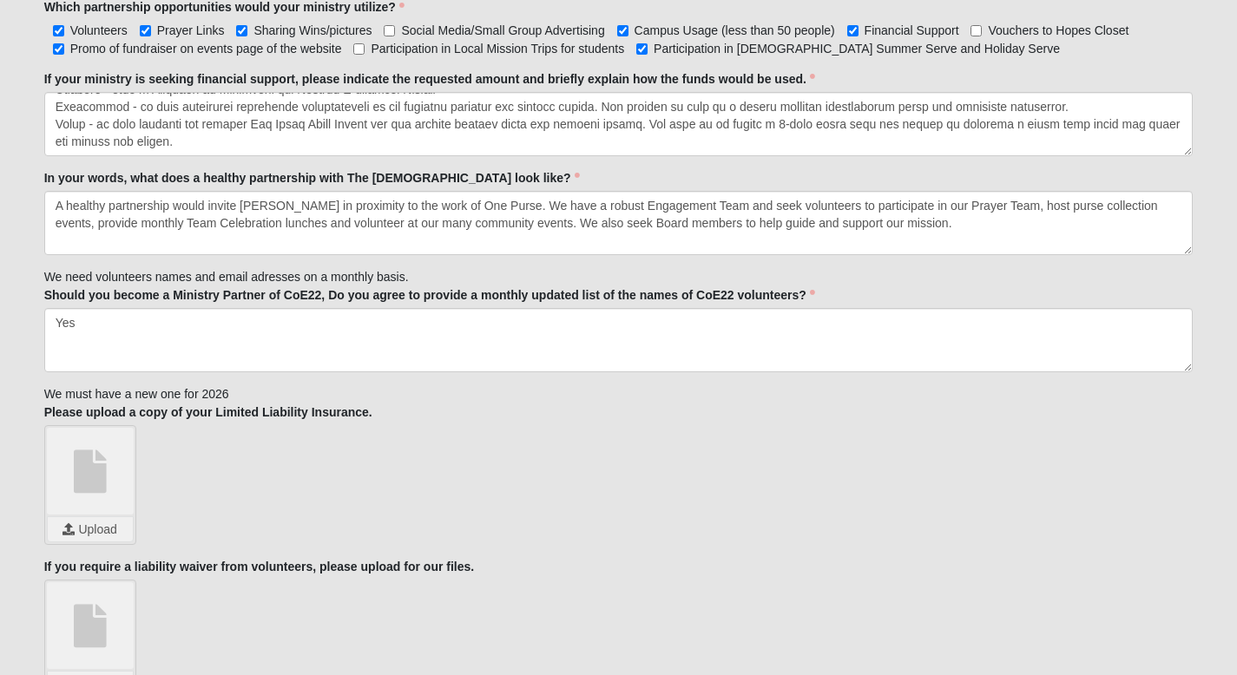
scroll to position [1669, 0]
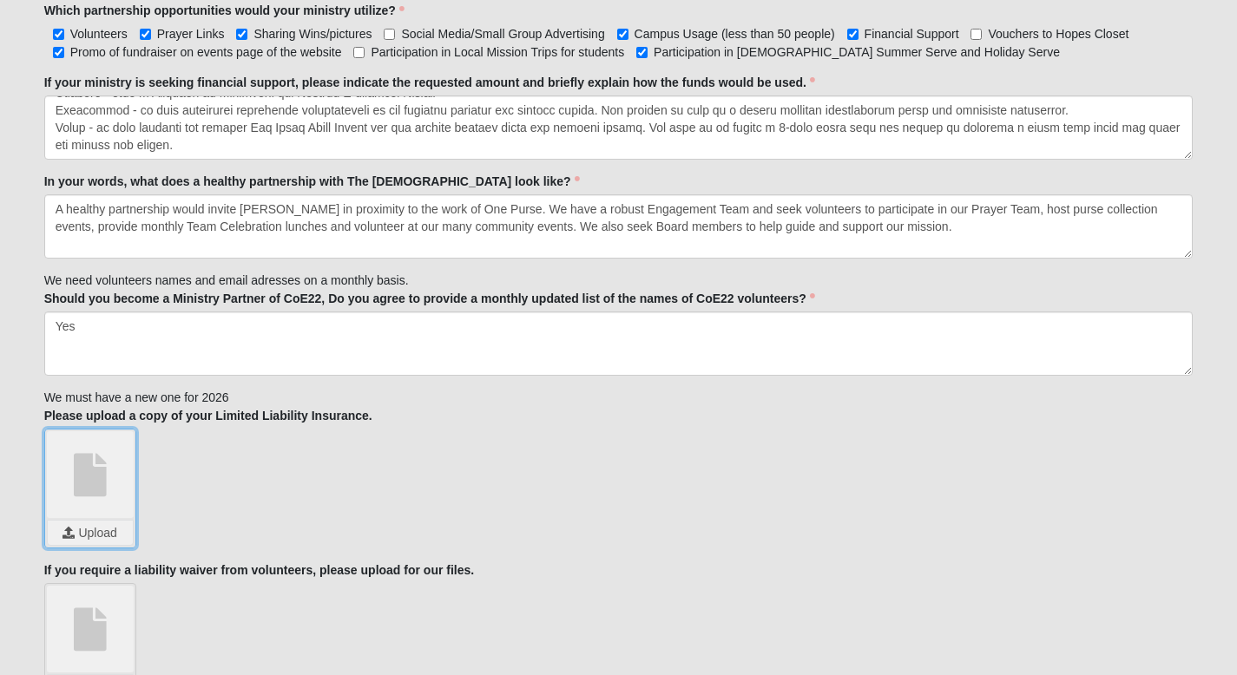
click at [89, 521] on input "file" at bounding box center [90, 533] width 85 height 24
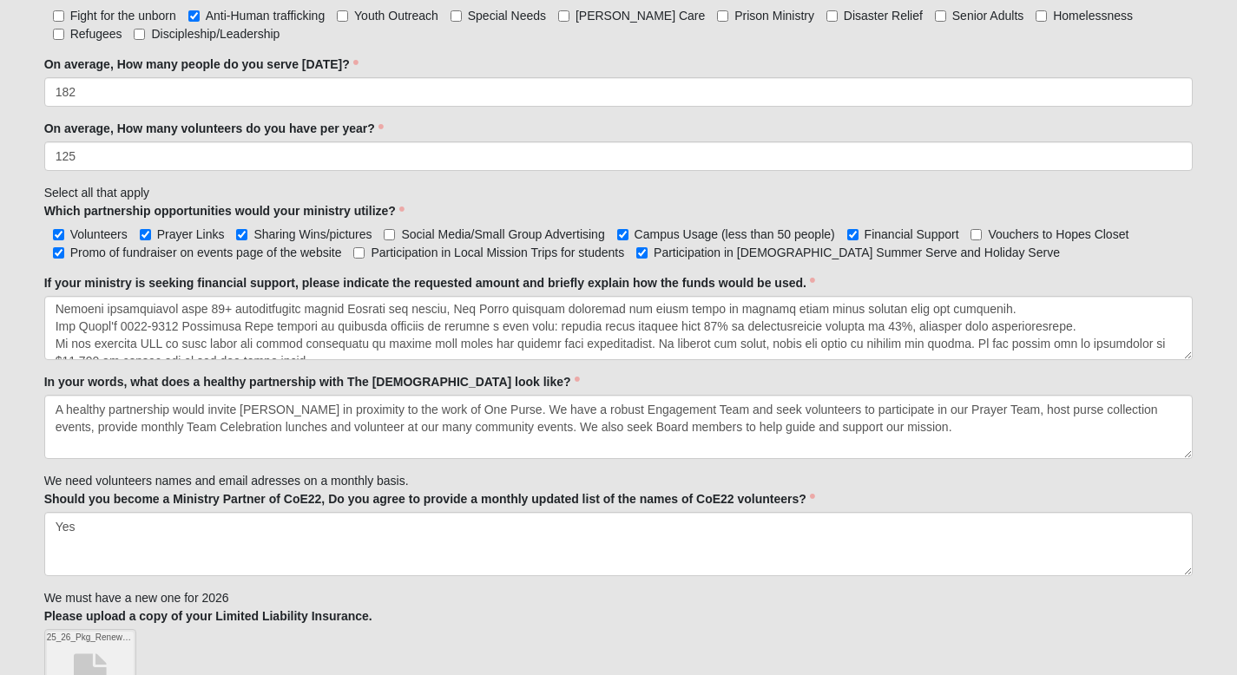
scroll to position [58, 0]
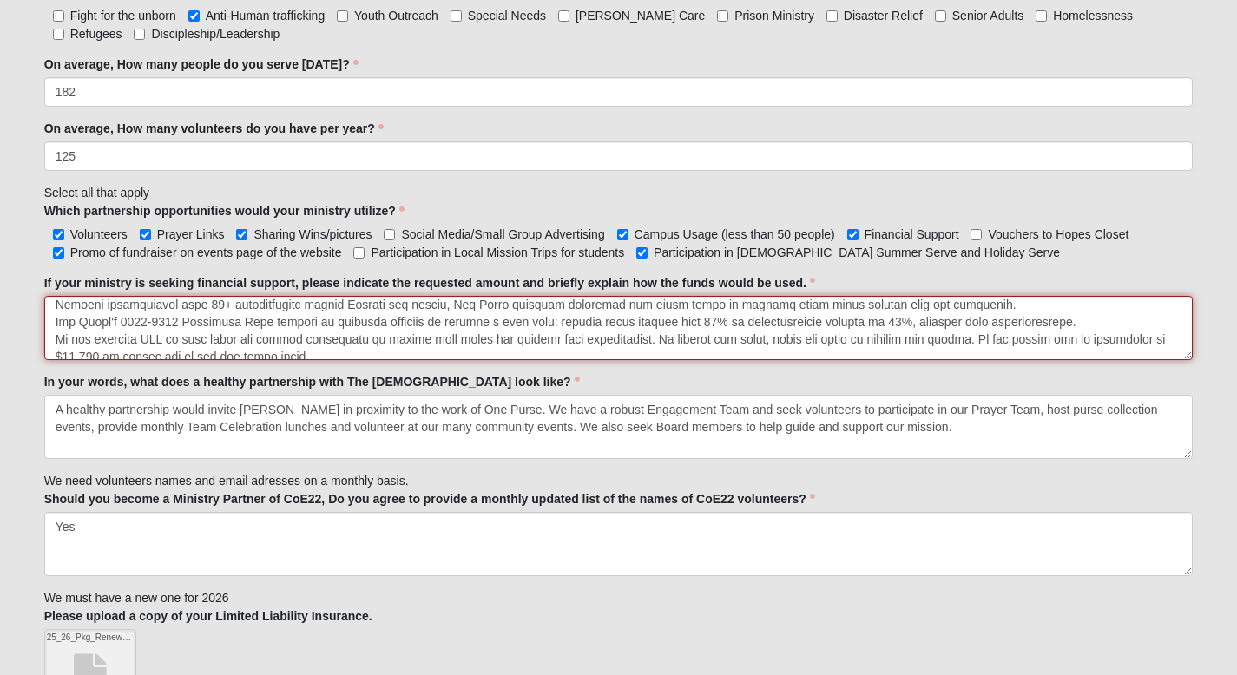
click at [980, 296] on textarea "If your ministry is seeking financial support, please indicate the requested am…" at bounding box center [618, 328] width 1149 height 64
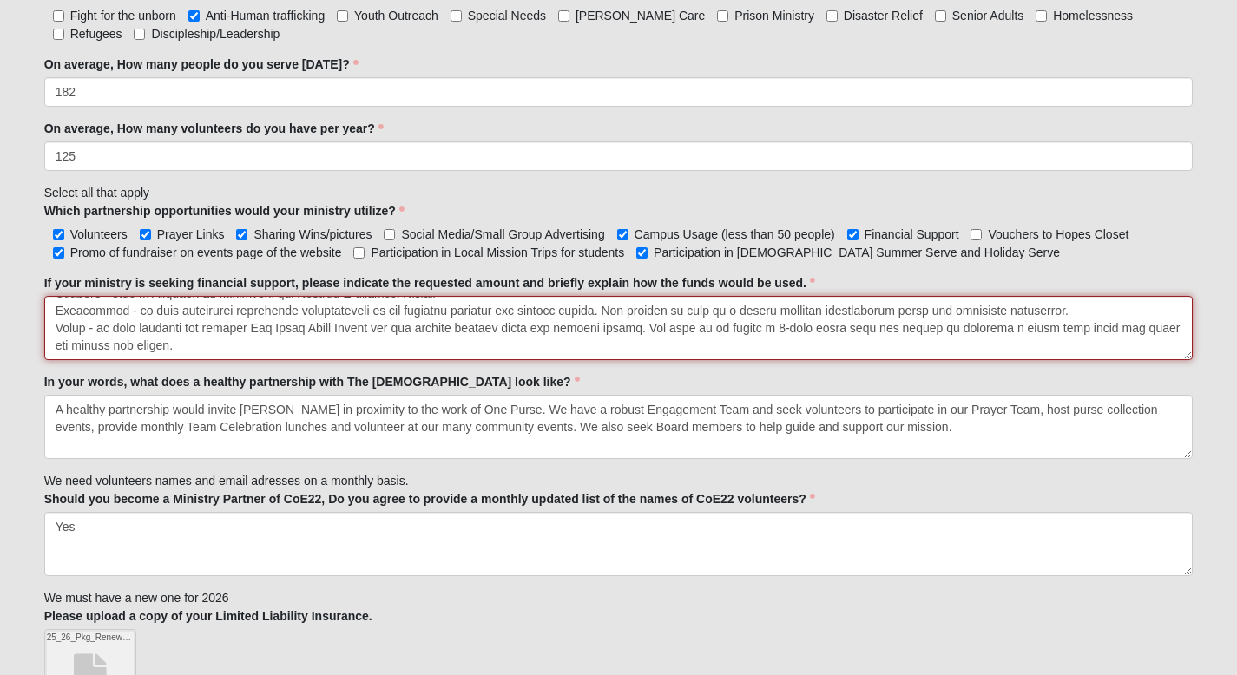
scroll to position [174, 0]
click at [215, 326] on textarea "If your ministry is seeking financial support, please indicate the requested am…" at bounding box center [618, 328] width 1149 height 64
type textarea "The rePURPOSE Project employs women in a unique social enterprise where they op…"
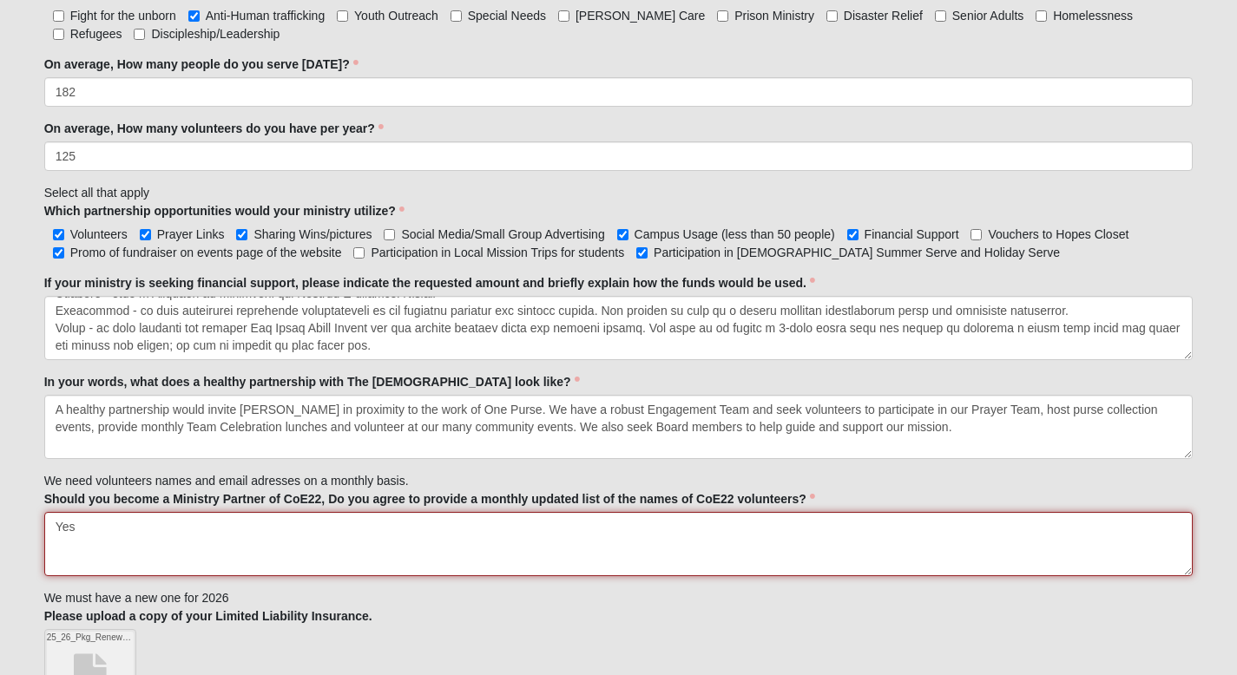
click at [444, 537] on textarea "Yes" at bounding box center [618, 544] width 1149 height 64
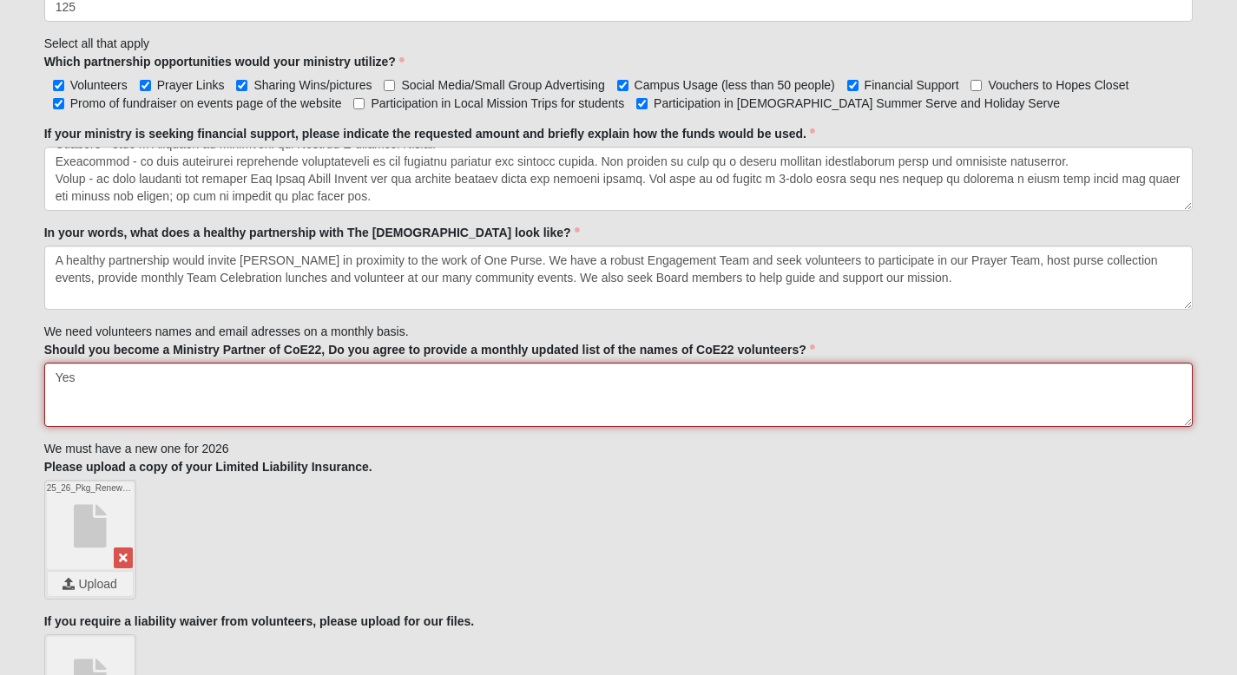
scroll to position [1627, 0]
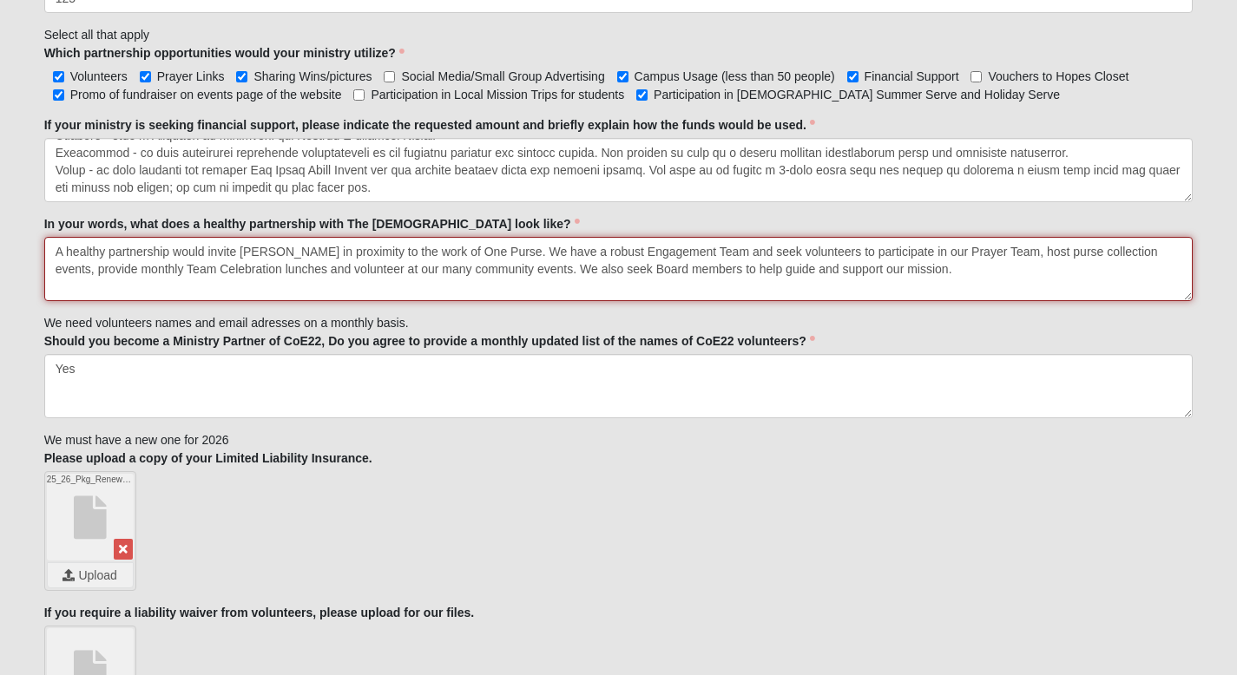
click at [905, 256] on textarea "A healthy partnership would invite COE in proximity to the work of One Purse. W…" at bounding box center [618, 269] width 1149 height 64
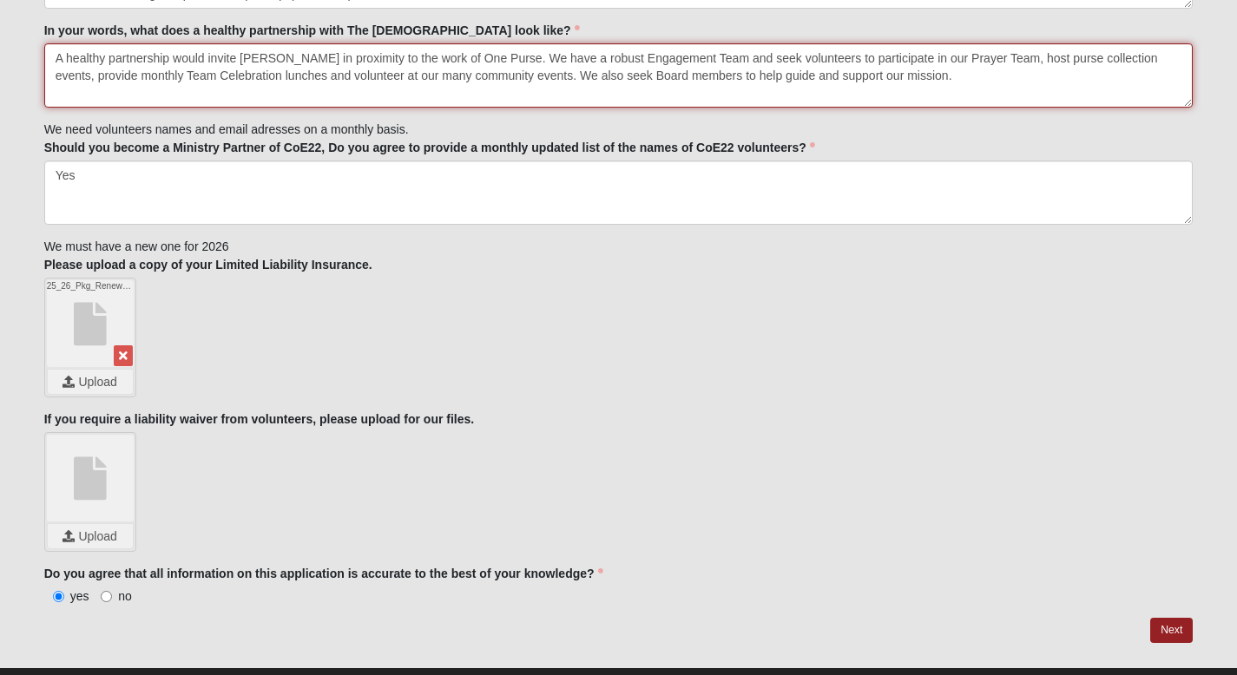
scroll to position [1840, 0]
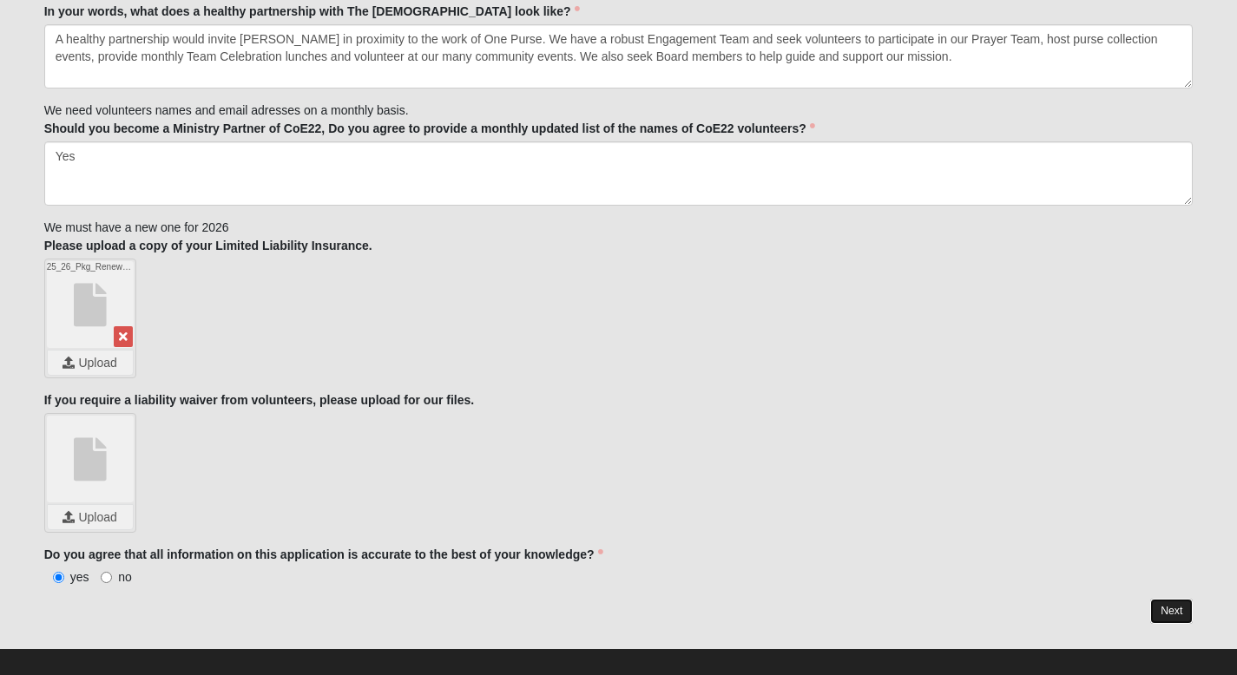
click at [1173, 599] on link "Next" at bounding box center [1171, 611] width 43 height 25
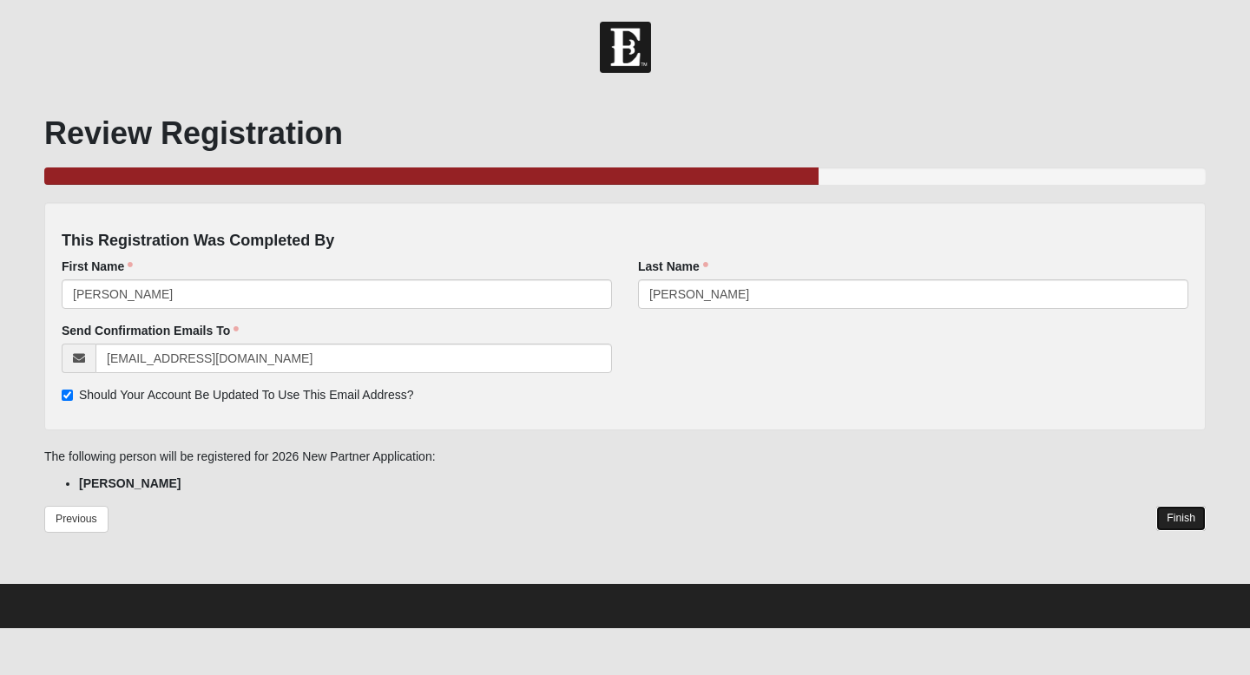
click at [1173, 520] on link "Finish" at bounding box center [1180, 518] width 49 height 25
